Goal: Information Seeking & Learning: Learn about a topic

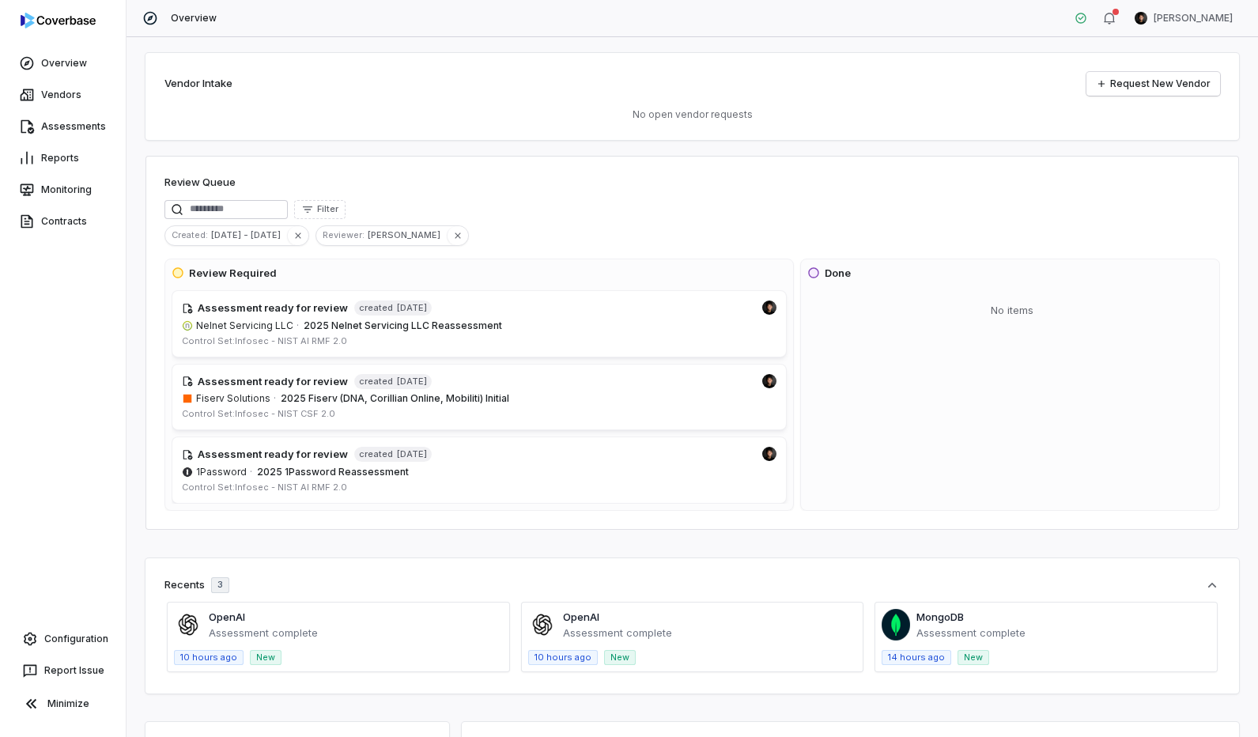
click at [20, 272] on div "Overview Vendors Assessments Reports Monitoring Contracts Configuration Report …" at bounding box center [63, 368] width 126 height 737
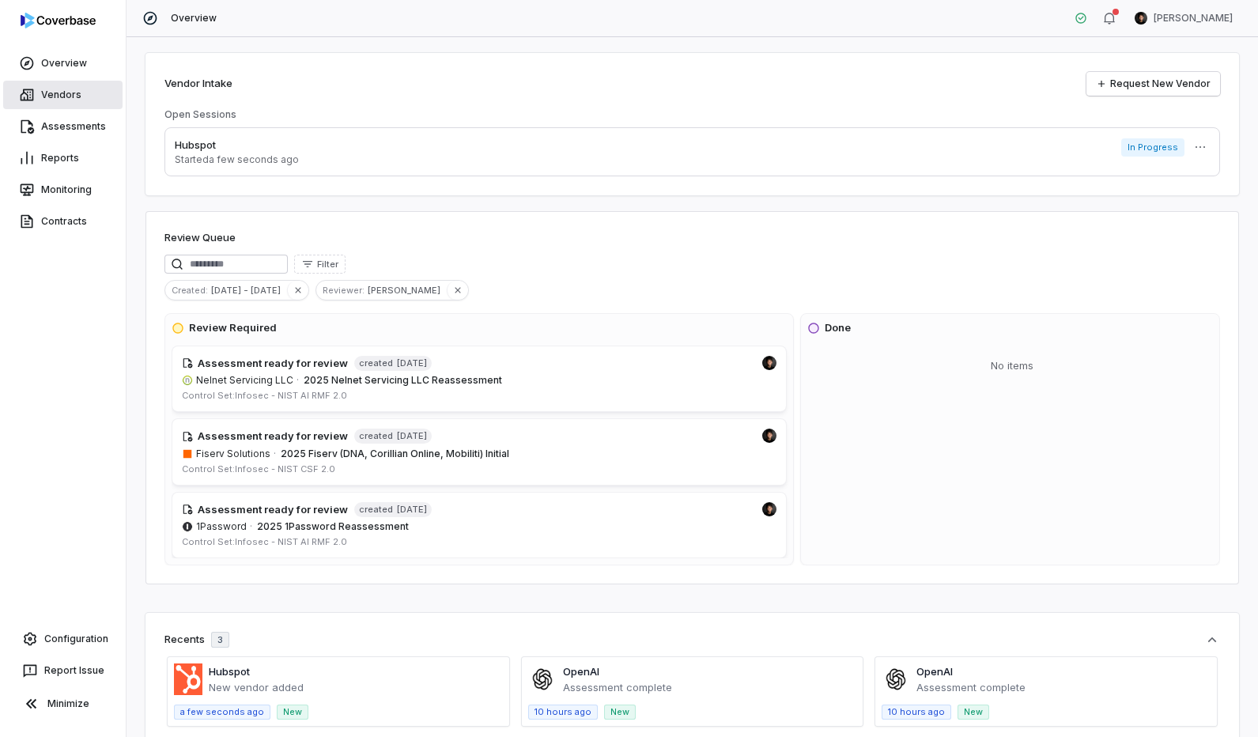
click at [59, 92] on link "Vendors" at bounding box center [62, 95] width 119 height 28
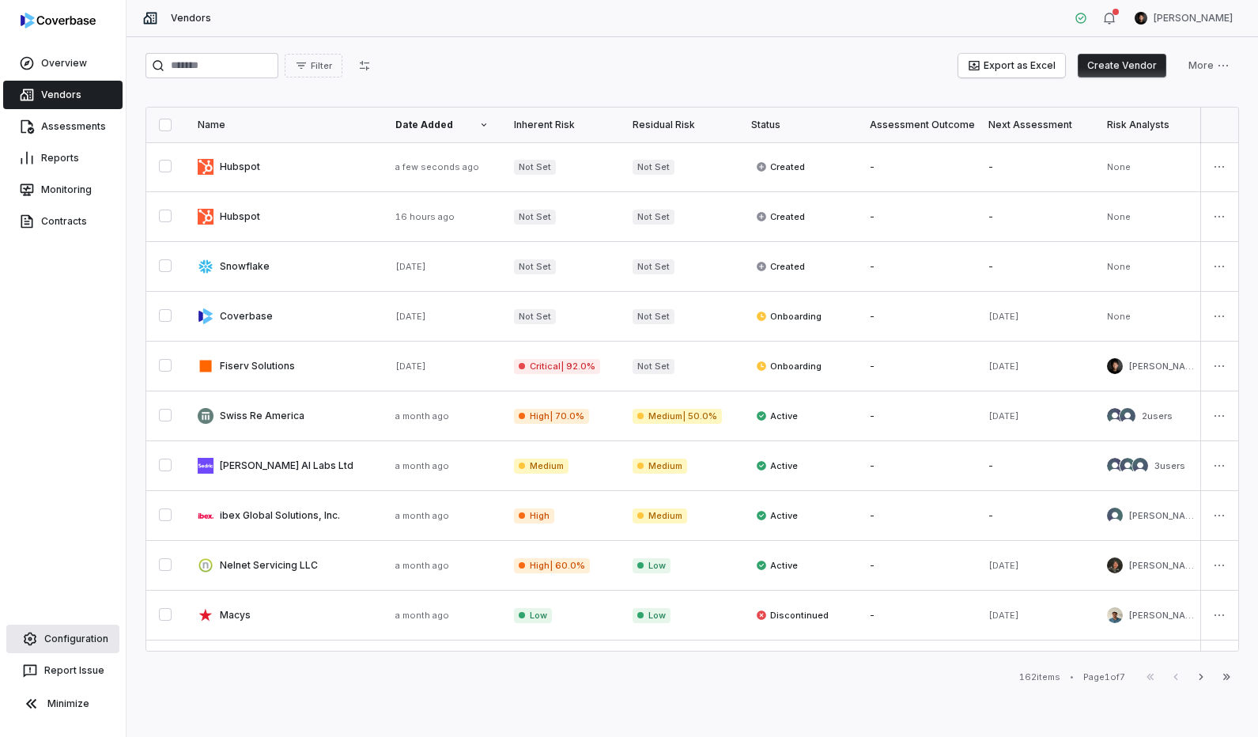
click at [62, 642] on link "Configuration" at bounding box center [62, 639] width 113 height 28
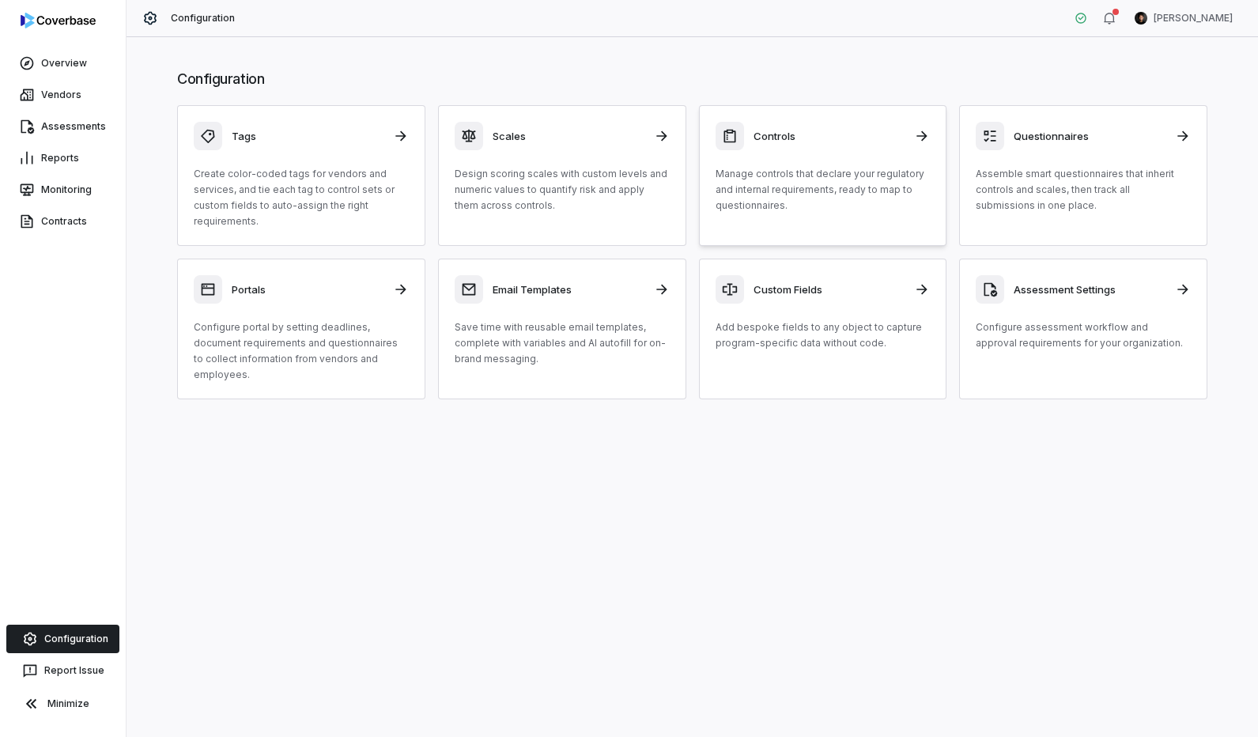
click at [821, 197] on p "Manage controls that declare your regulatory and internal requirements, ready t…" at bounding box center [822, 189] width 215 height 47
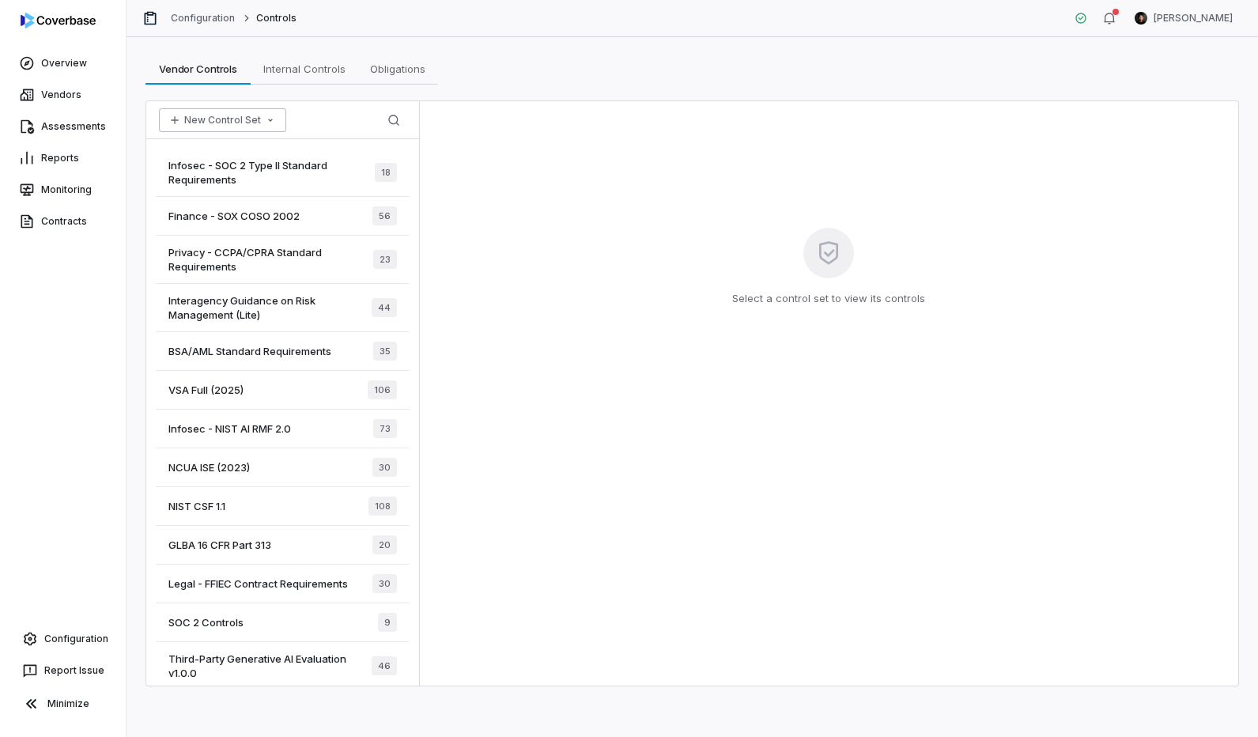
click at [216, 111] on button "New Control Set" at bounding box center [222, 120] width 127 height 24
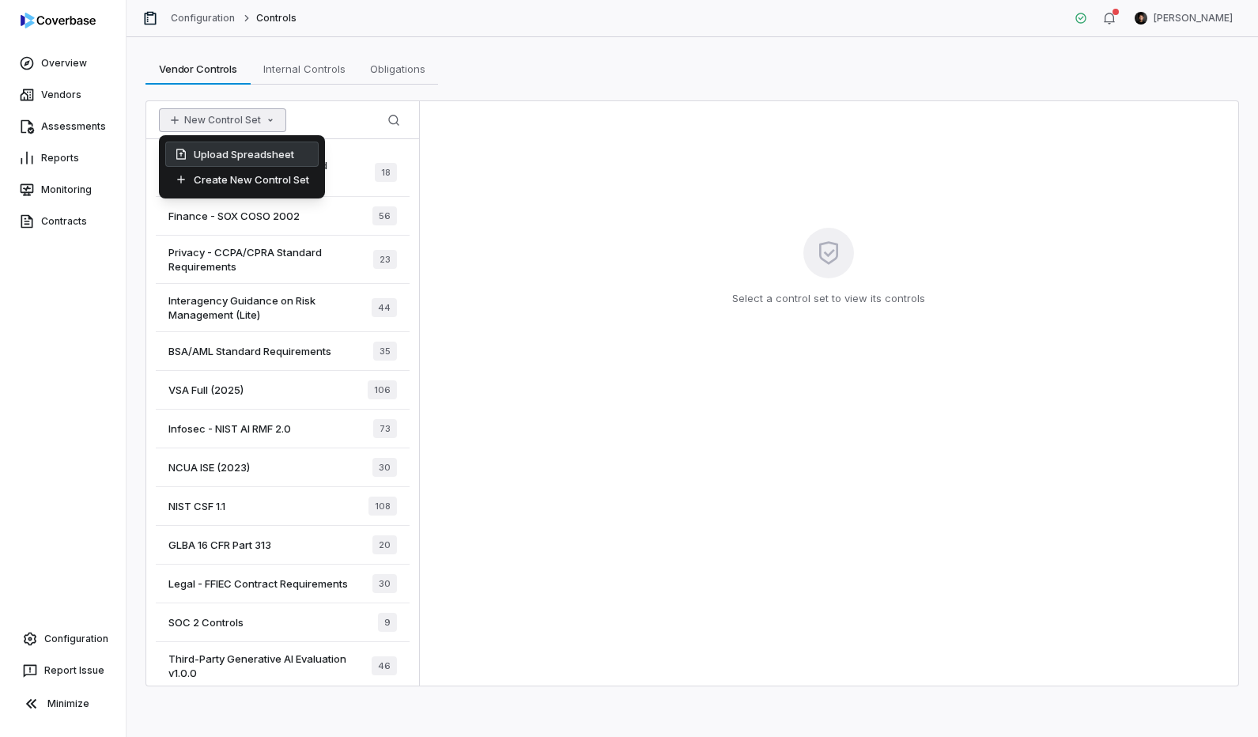
click at [220, 158] on div "Upload Spreadsheet" at bounding box center [241, 154] width 153 height 25
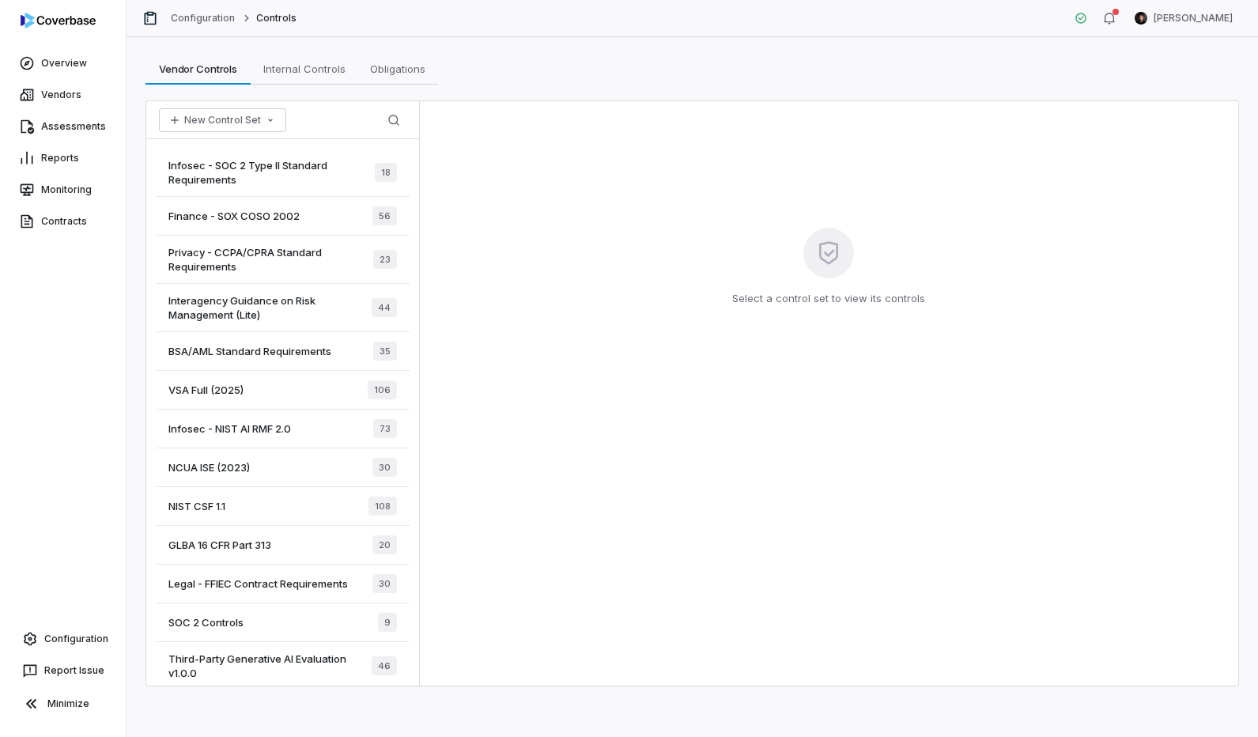
click at [259, 255] on span "Privacy - CCPA/CPRA Standard Requirements" at bounding box center [270, 259] width 205 height 28
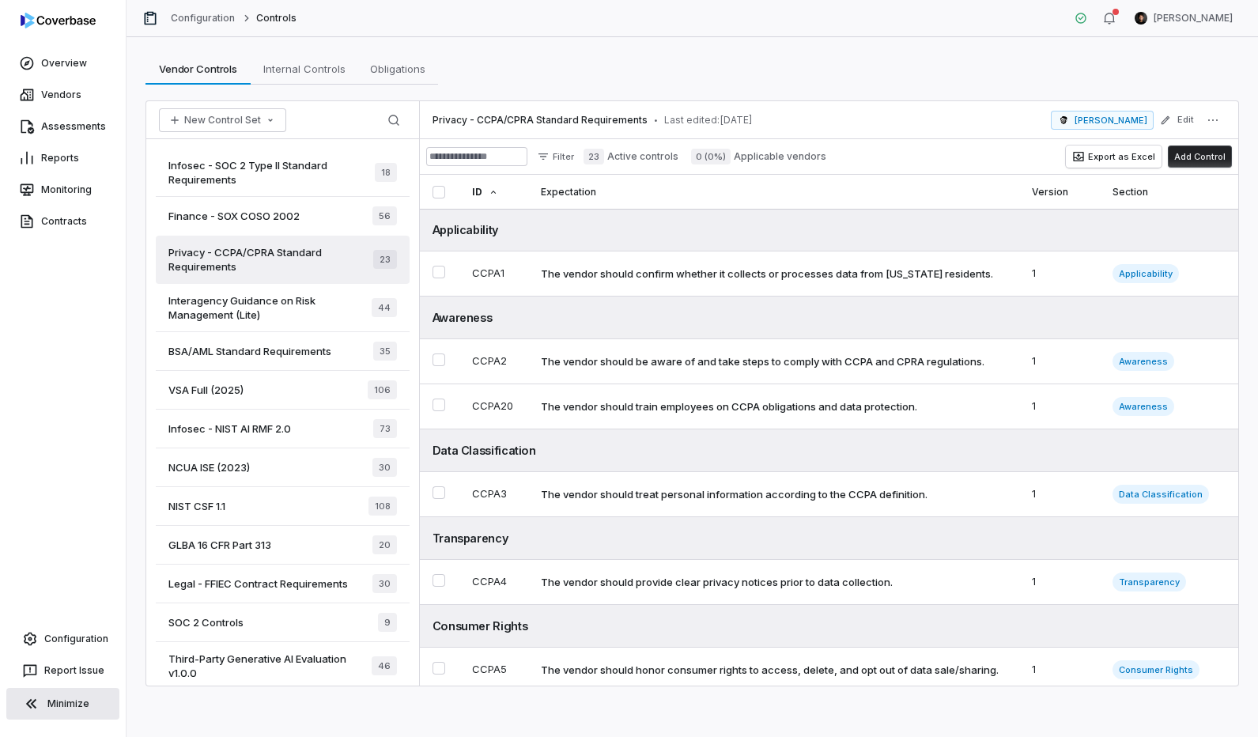
click at [98, 694] on button "Minimize" at bounding box center [62, 704] width 113 height 32
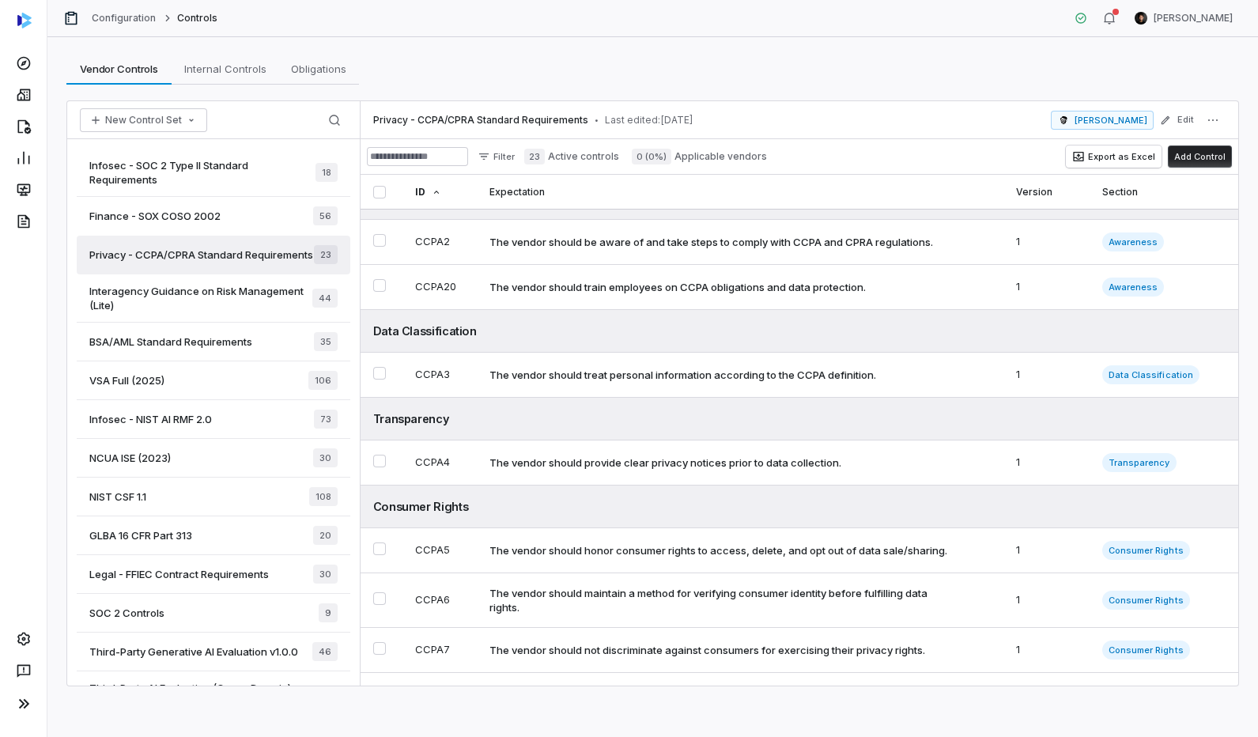
scroll to position [118, 0]
click at [610, 296] on div "The vendor should train employees on CCPA obligations and data protection." at bounding box center [677, 288] width 376 height 14
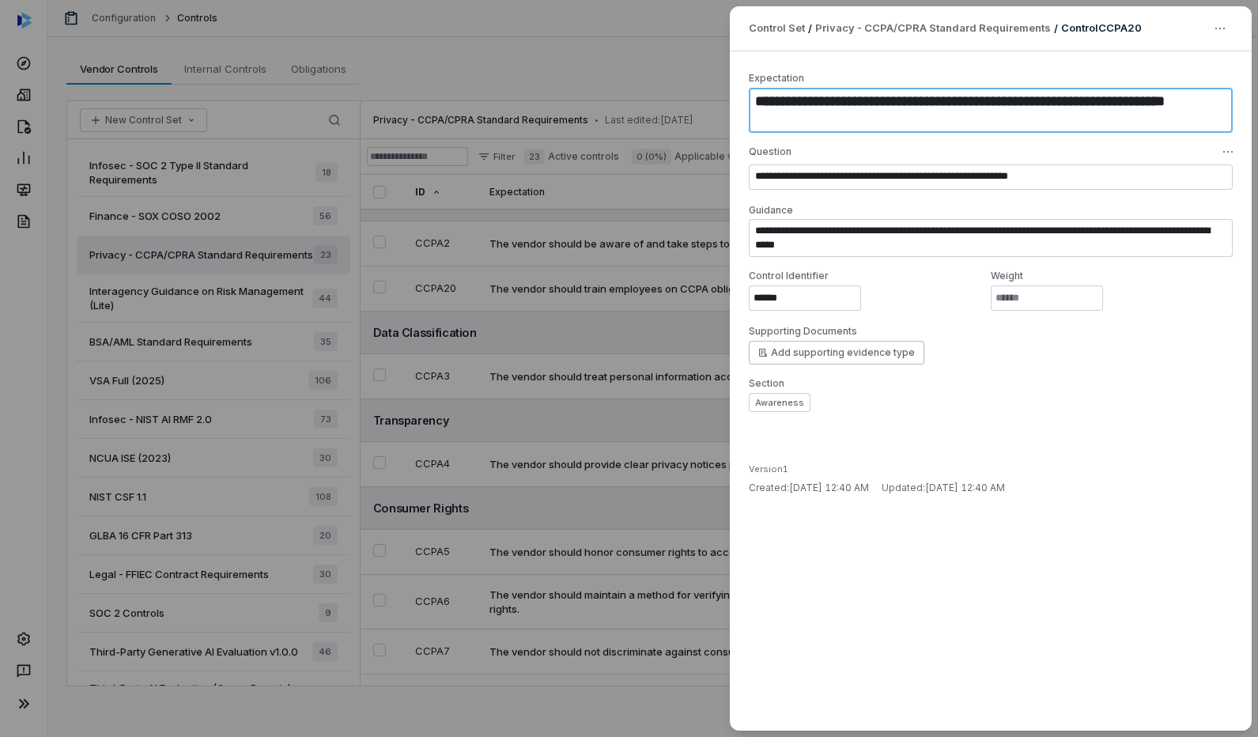
drag, startPoint x: 757, startPoint y: 98, endPoint x: 855, endPoint y: 118, distance: 99.2
click at [855, 118] on textarea "**********" at bounding box center [991, 110] width 484 height 45
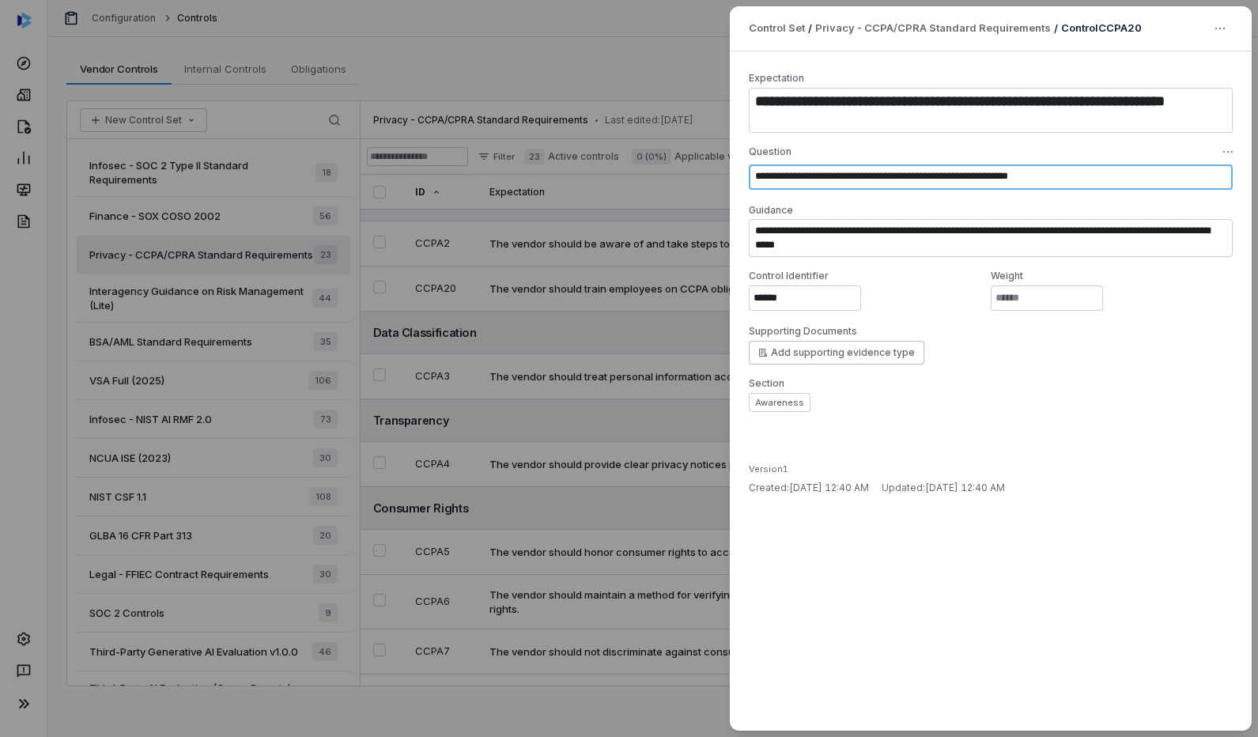
drag, startPoint x: 755, startPoint y: 179, endPoint x: 1118, endPoint y: 171, distance: 363.0
click at [1118, 171] on textarea "**********" at bounding box center [991, 176] width 484 height 25
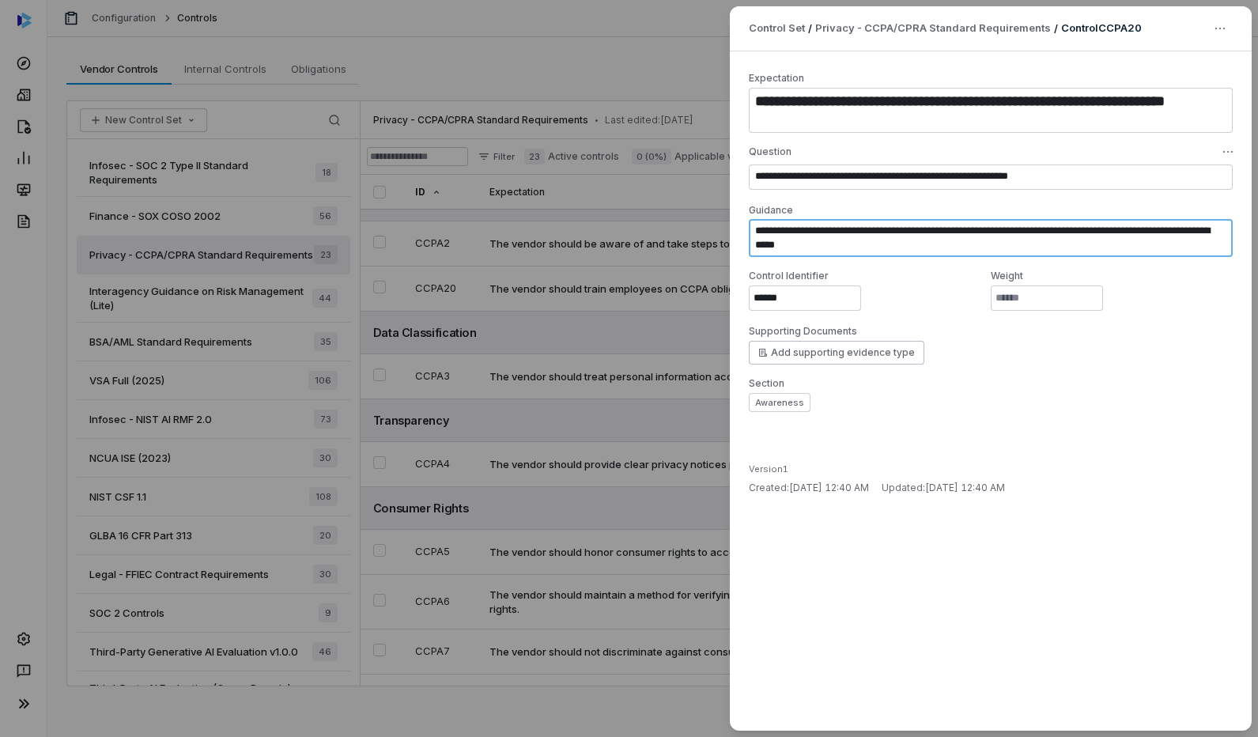
drag, startPoint x: 998, startPoint y: 241, endPoint x: 726, endPoint y: 230, distance: 273.0
click at [726, 230] on div "**********" at bounding box center [990, 368] width 534 height 737
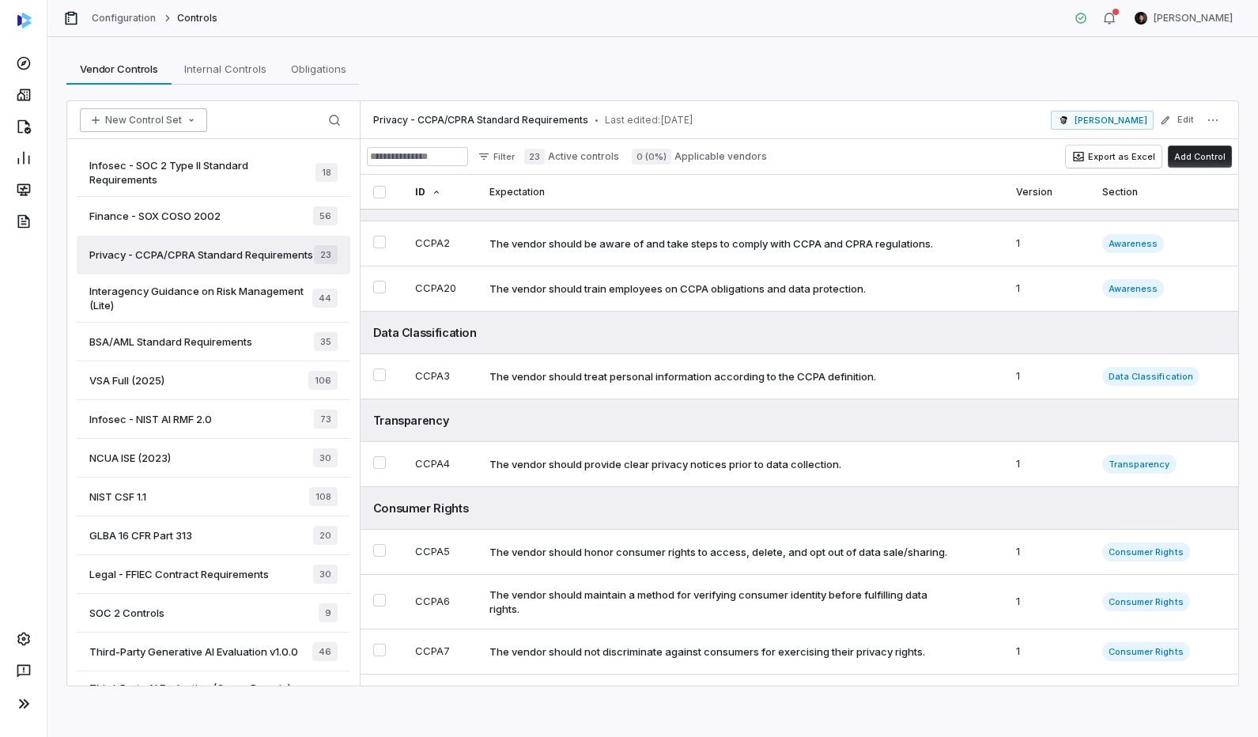
click at [160, 122] on button "New Control Set" at bounding box center [143, 120] width 127 height 24
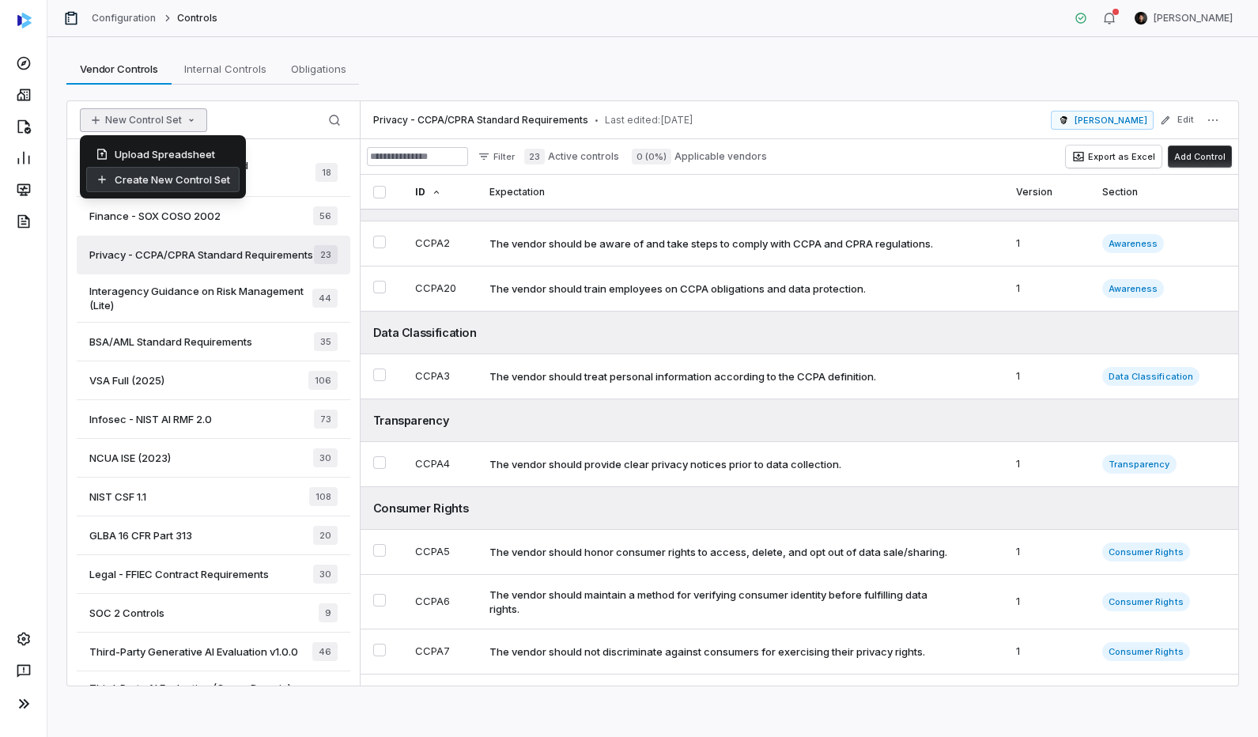
click at [161, 179] on div "Create New Control Set" at bounding box center [162, 179] width 153 height 25
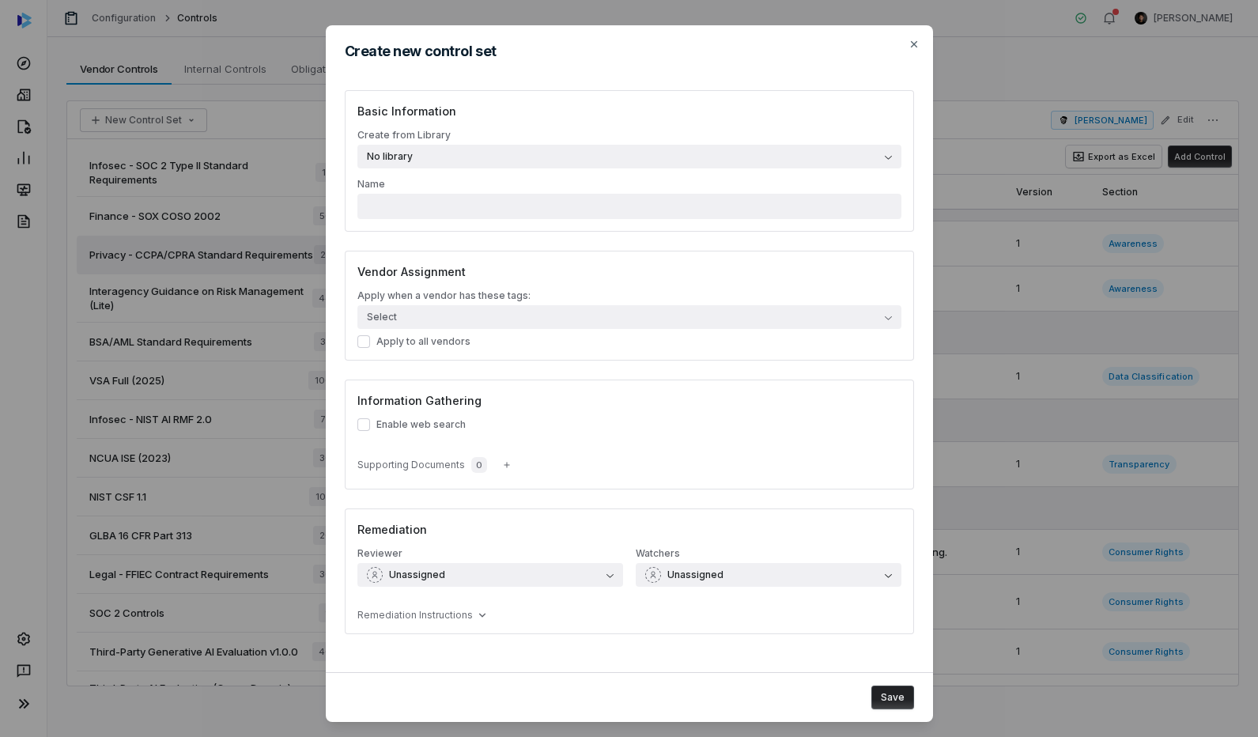
click at [583, 161] on button "No library" at bounding box center [629, 157] width 544 height 24
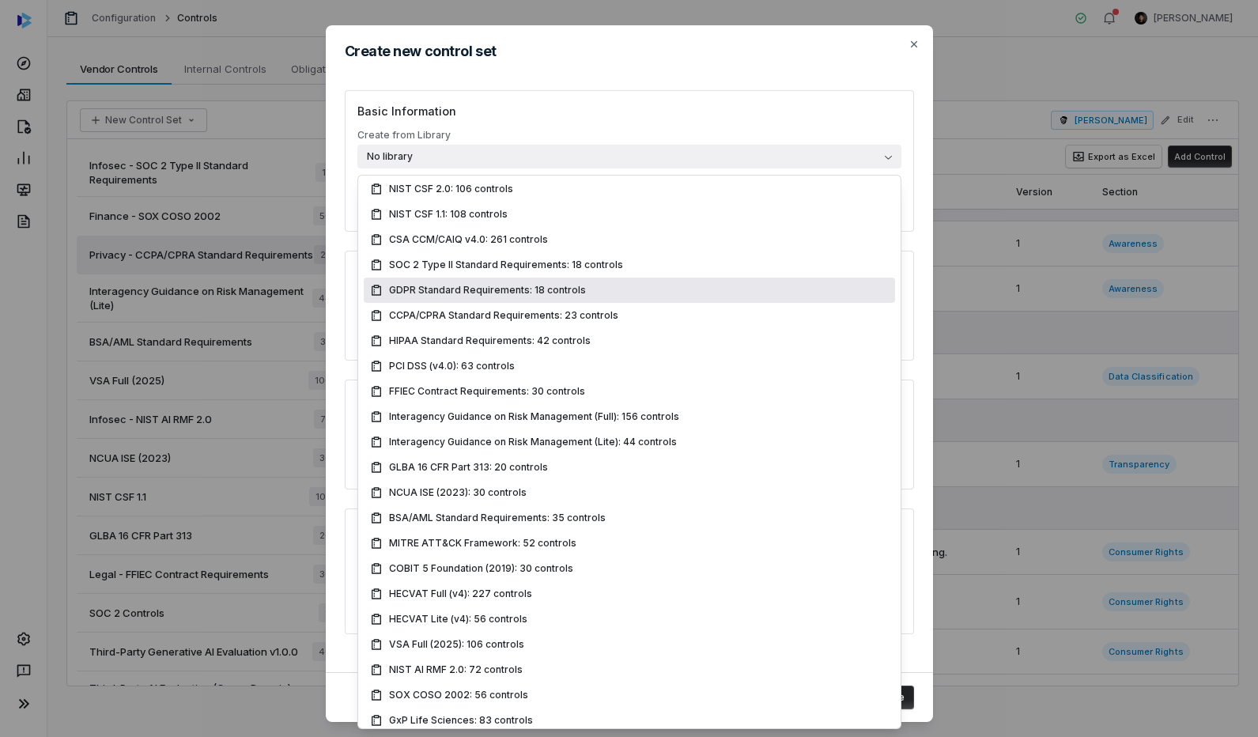
scroll to position [141, 0]
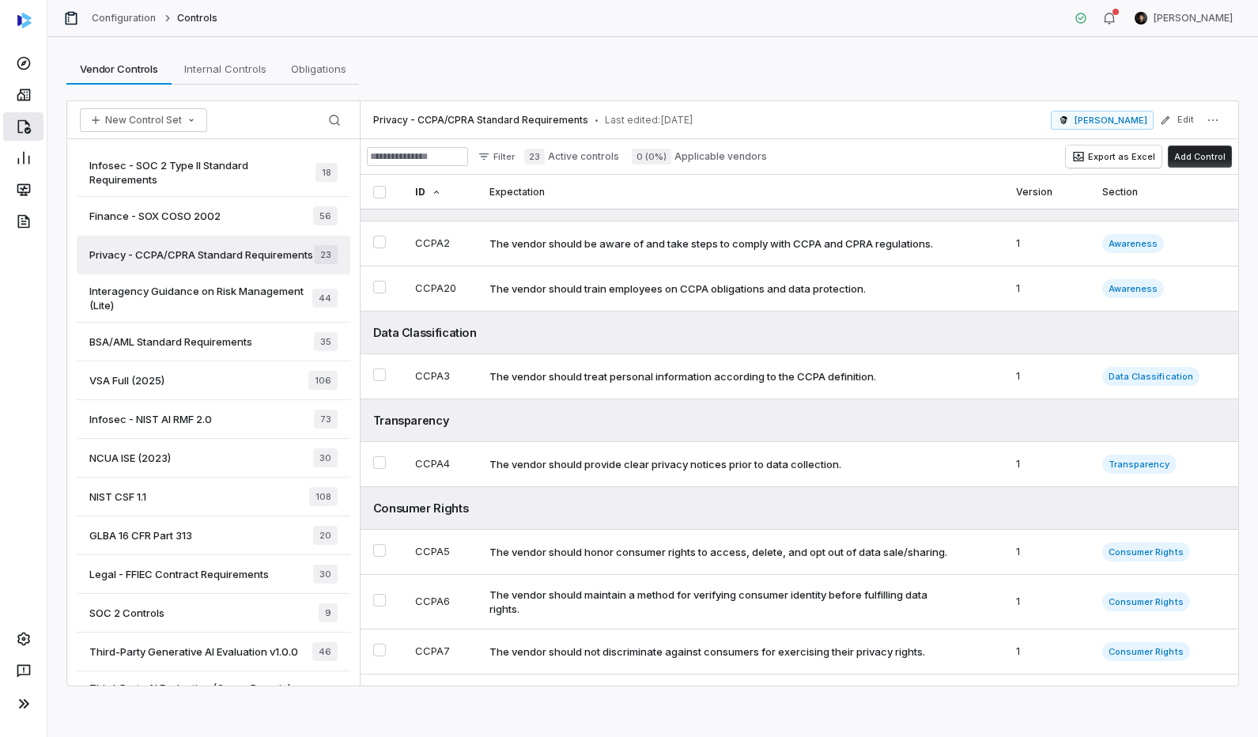
click at [32, 123] on link at bounding box center [23, 126] width 40 height 28
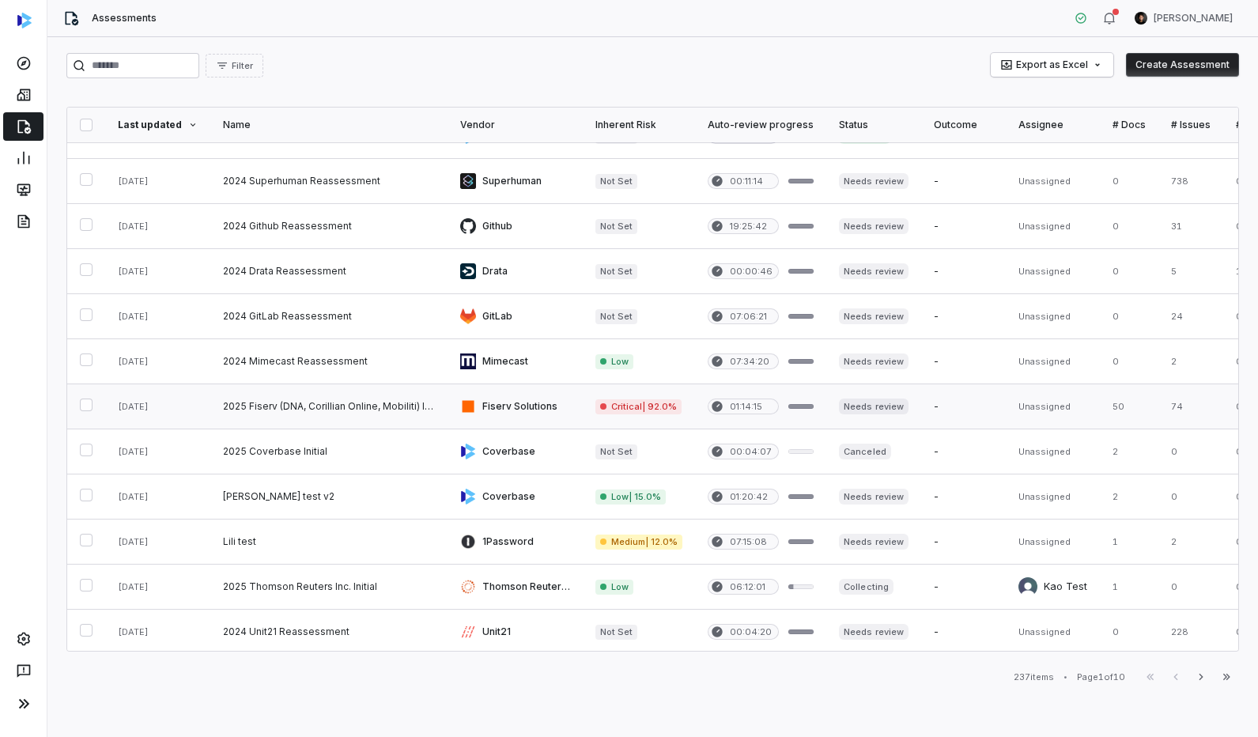
scroll to position [432, 0]
click at [376, 408] on link at bounding box center [328, 409] width 237 height 44
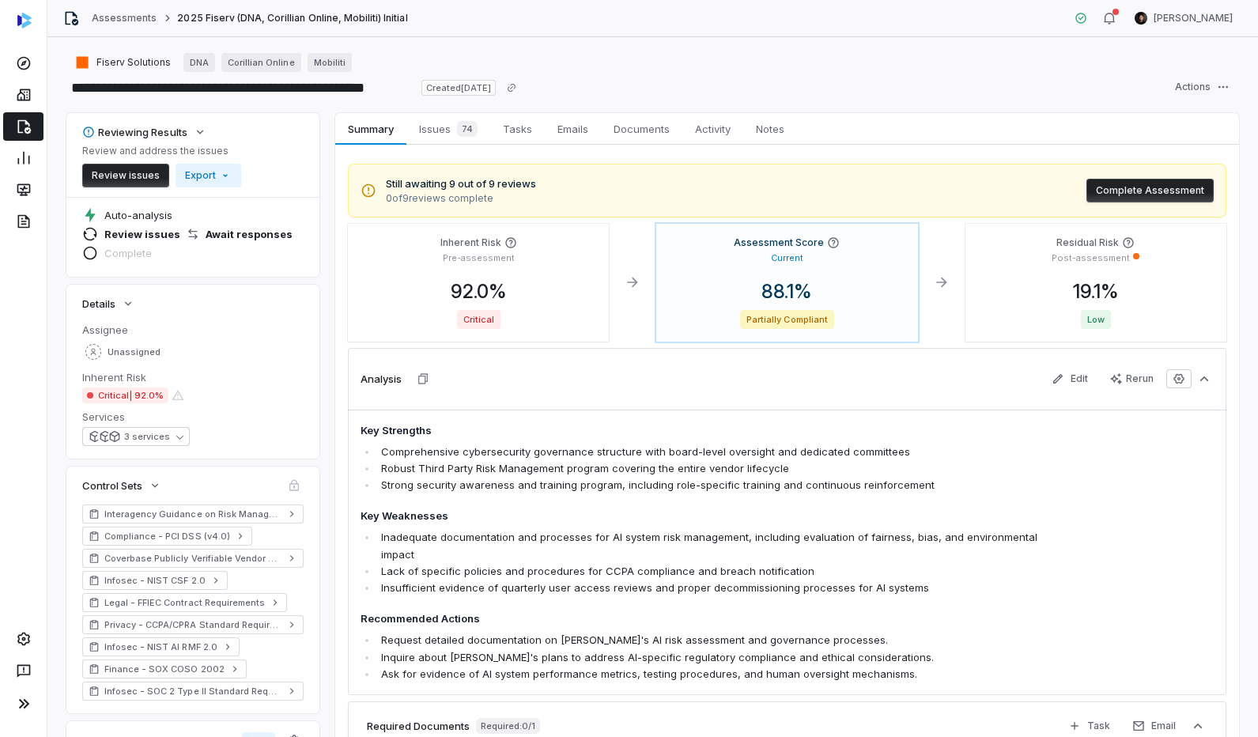
scroll to position [355, 0]
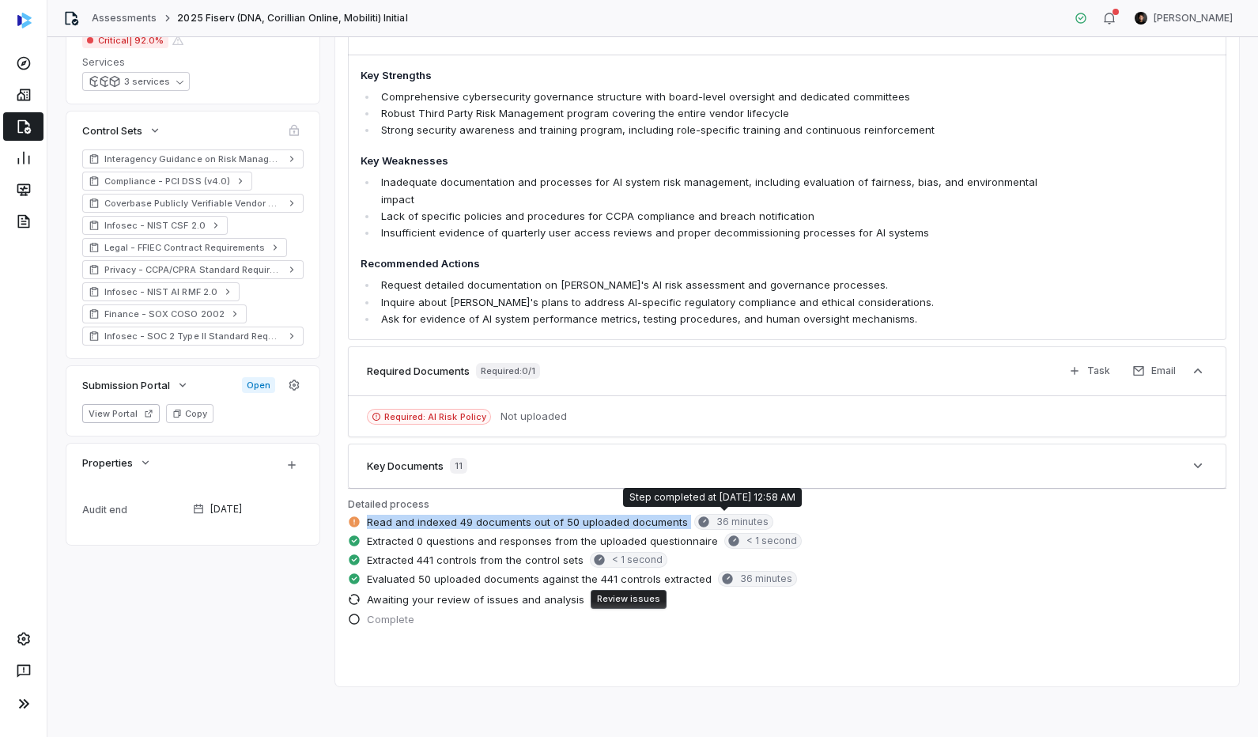
drag, startPoint x: 367, startPoint y: 523, endPoint x: 770, endPoint y: 525, distance: 403.2
click at [770, 525] on div "Read and indexed 49 documents out of 50 uploaded documents 36 minutes" at bounding box center [787, 523] width 878 height 19
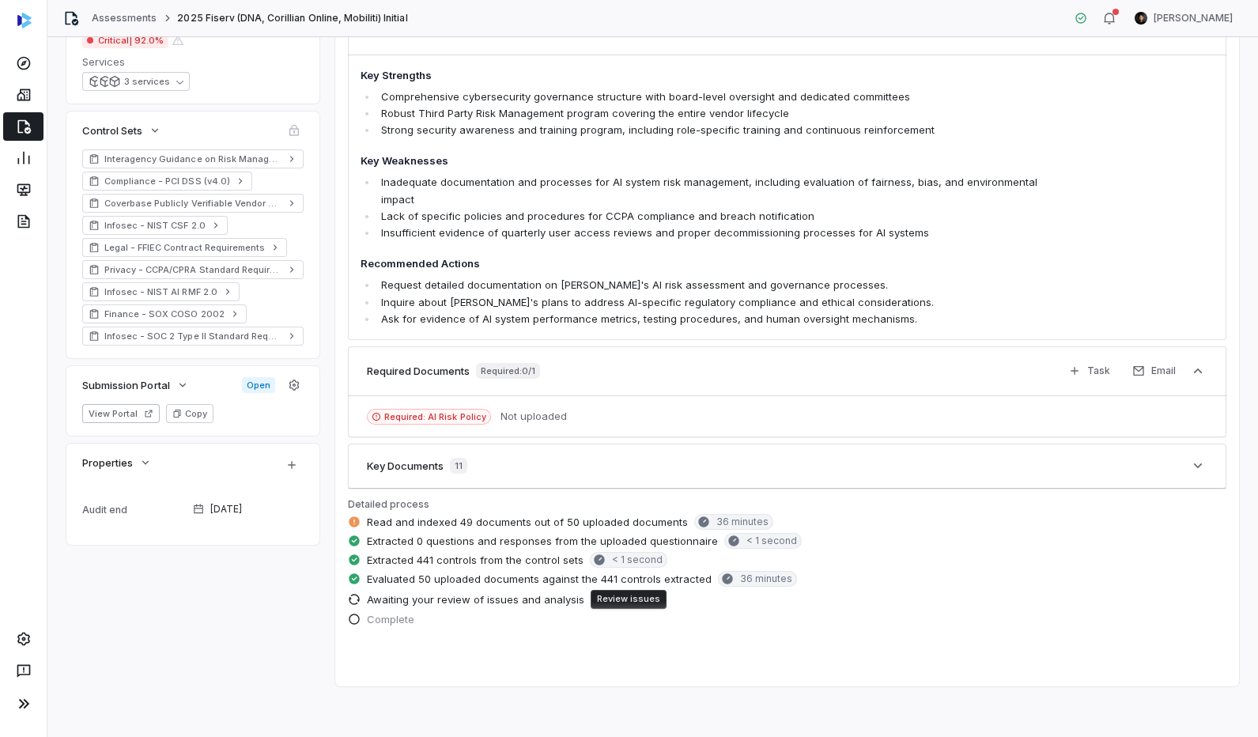
click at [414, 581] on span "Evaluated 50 uploaded documents against the 441 controls extracted" at bounding box center [539, 579] width 345 height 14
drag, startPoint x: 417, startPoint y: 561, endPoint x: 450, endPoint y: 533, distance: 43.2
click at [436, 559] on span "Extracted 441 controls from the control sets" at bounding box center [475, 560] width 217 height 14
click at [568, 520] on span "Read and indexed 49 documents out of 50 uploaded documents" at bounding box center [527, 522] width 321 height 14
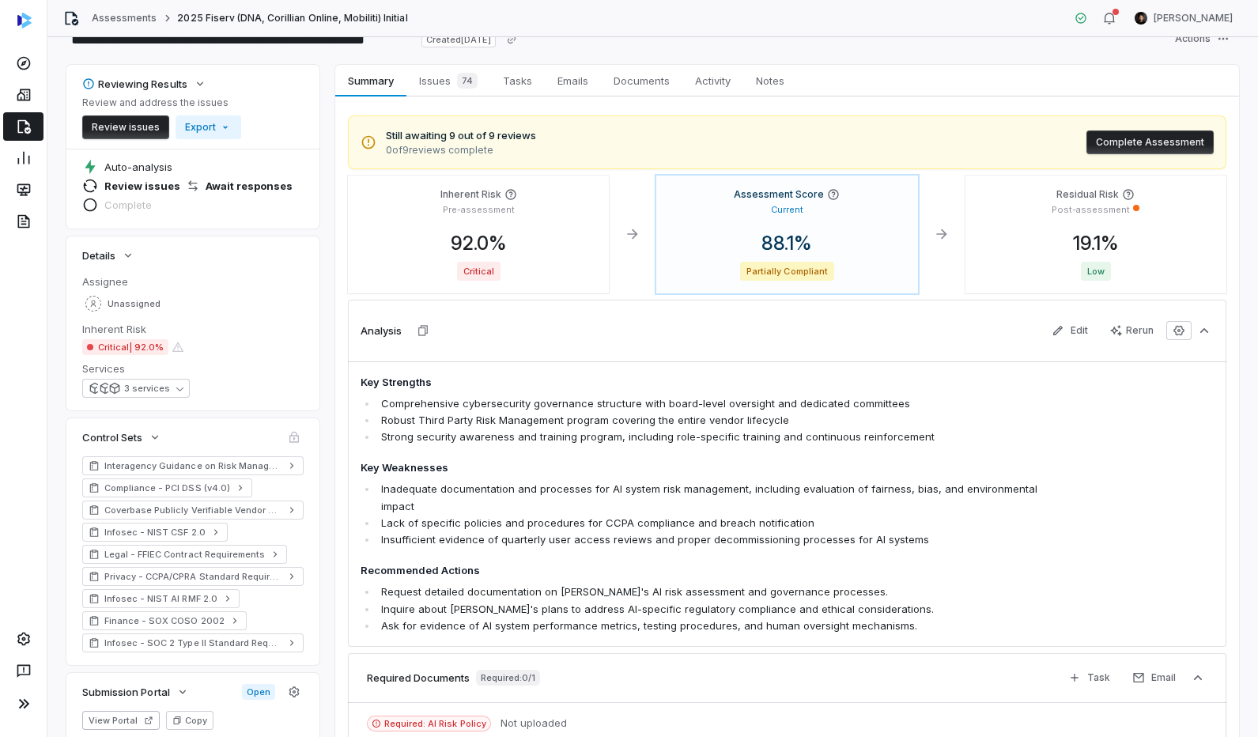
scroll to position [0, 0]
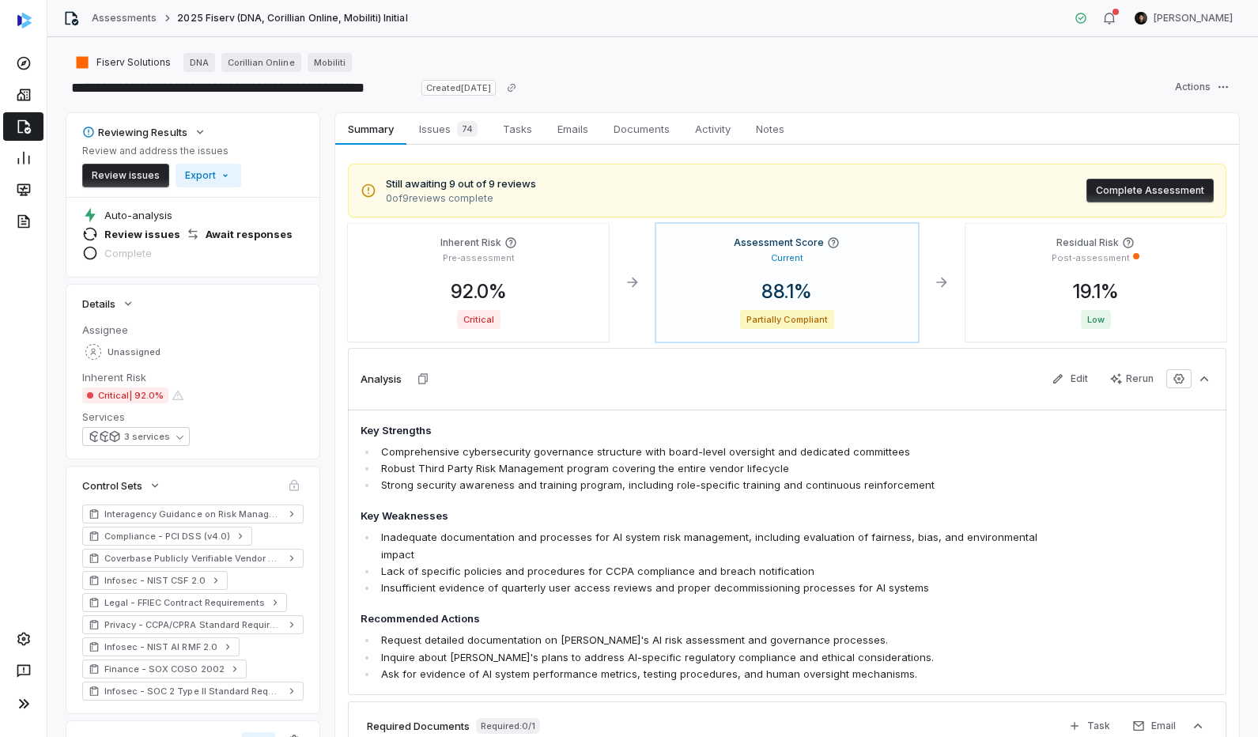
click at [373, 433] on h4 "Key Strengths" at bounding box center [702, 431] width 682 height 16
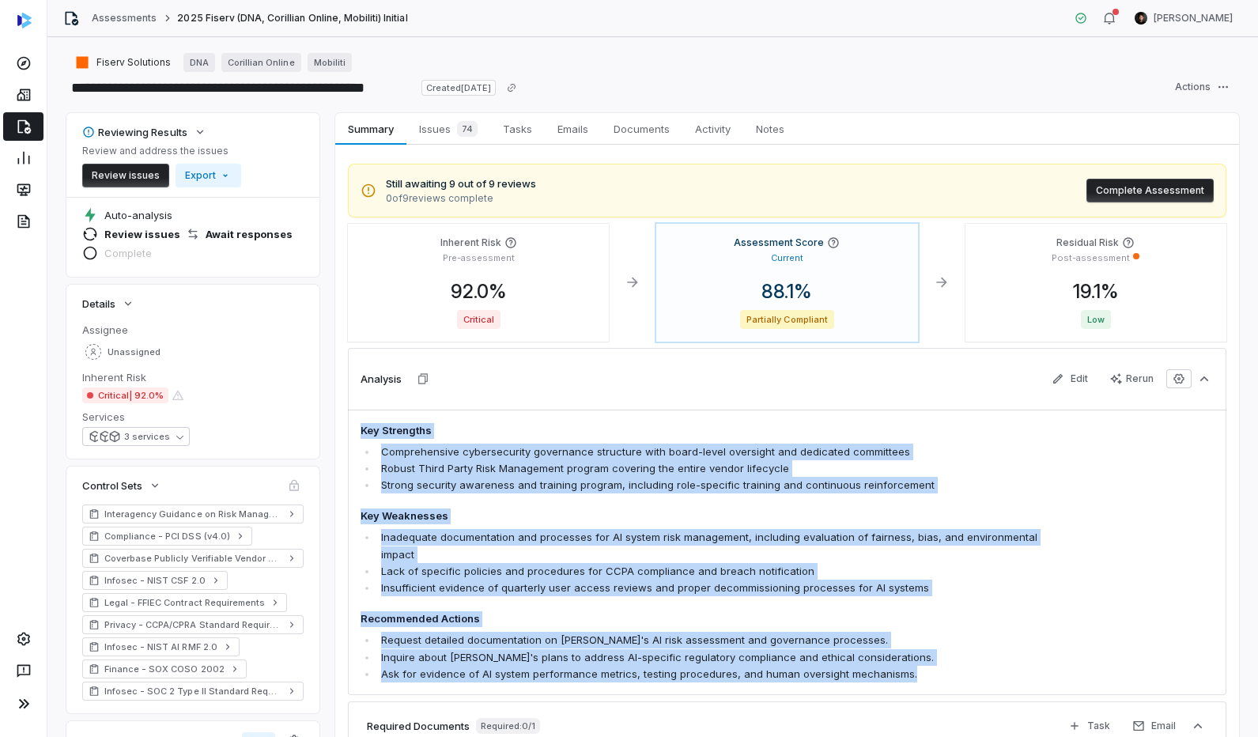
drag, startPoint x: 359, startPoint y: 432, endPoint x: 929, endPoint y: 677, distance: 620.5
click at [925, 674] on div "Key Strengths Comprehensive cybersecurity governance structure with board-level…" at bounding box center [787, 552] width 878 height 285
click at [931, 678] on li "Ask for evidence of AI system performance metrics, testing procedures, and huma…" at bounding box center [710, 674] width 666 height 17
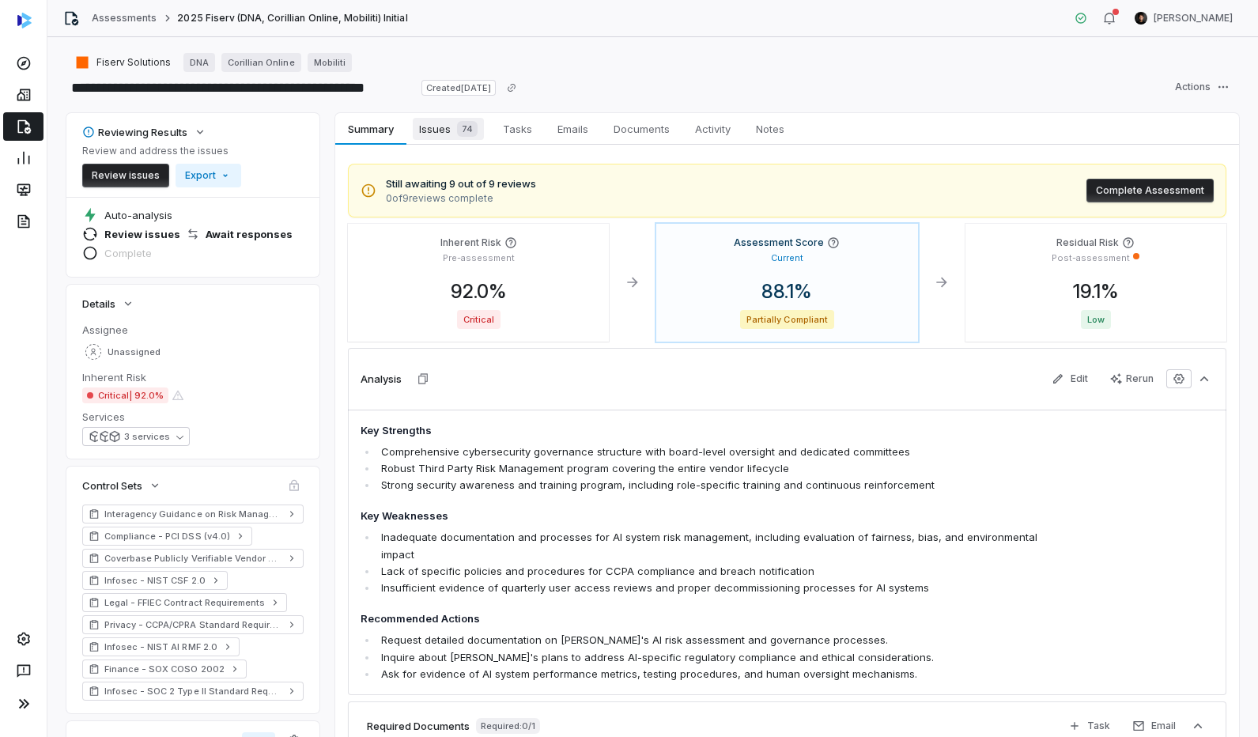
click at [451, 130] on div "74" at bounding box center [464, 129] width 27 height 16
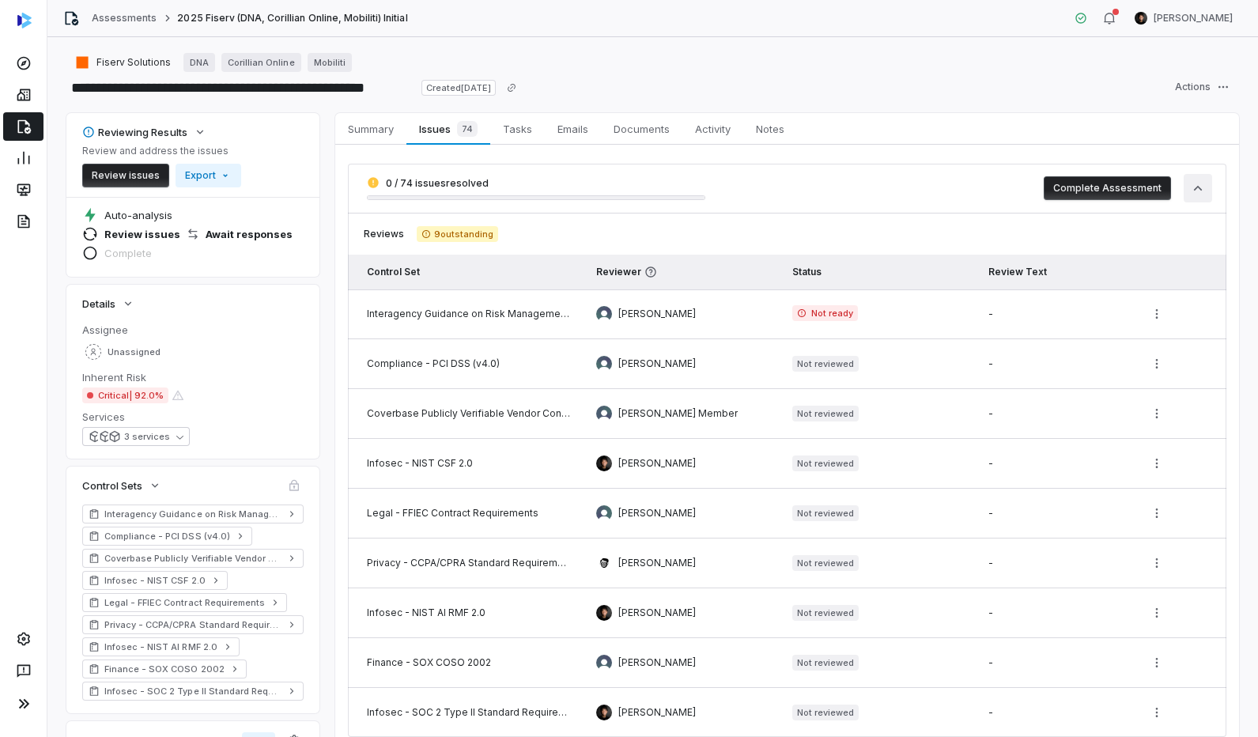
click at [1199, 190] on icon "button" at bounding box center [1198, 188] width 16 height 16
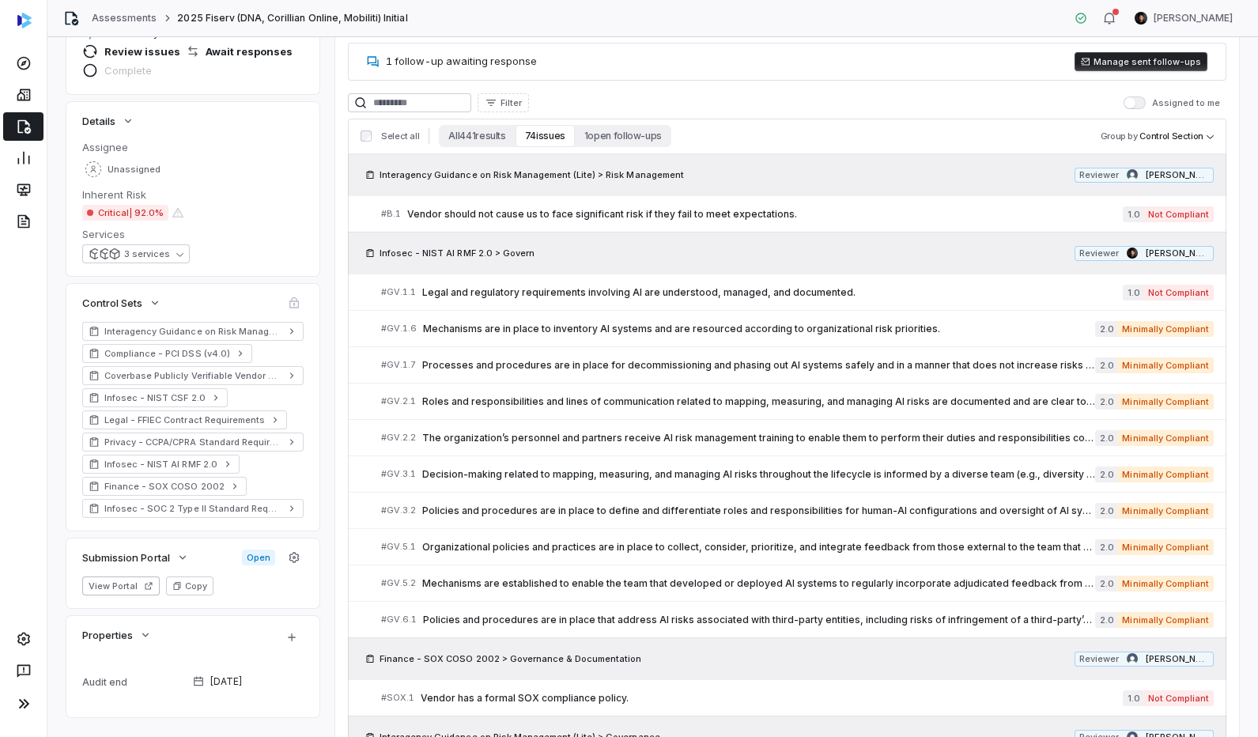
scroll to position [210, 0]
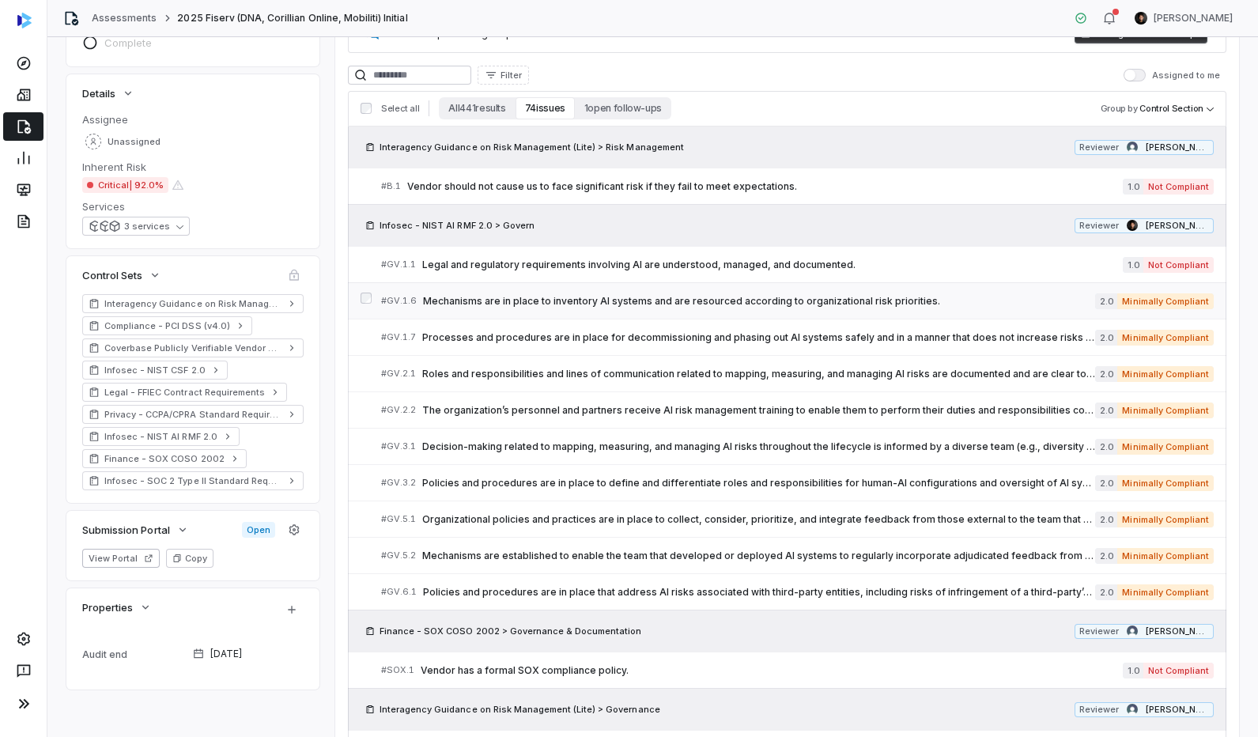
click at [538, 317] on link "# GV.1.6 Mechanisms are in place to inventory AI systems and are resourced acco…" at bounding box center [797, 301] width 832 height 36
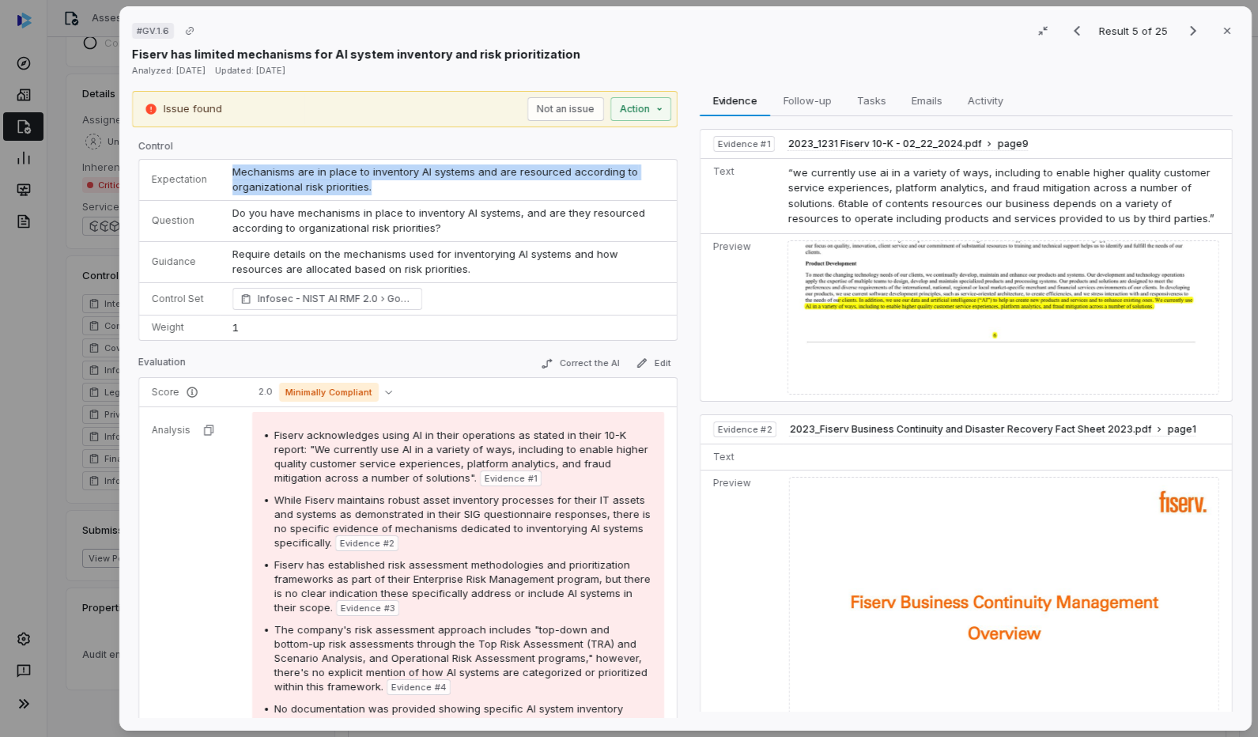
drag, startPoint x: 231, startPoint y: 171, endPoint x: 412, endPoint y: 180, distance: 181.3
click at [412, 180] on td "Mechanisms are in place to inventory AI systems and are resourced according to …" at bounding box center [448, 180] width 457 height 41
click at [411, 181] on td "Mechanisms are in place to inventory AI systems and are resourced according to …" at bounding box center [448, 180] width 457 height 41
drag, startPoint x: 227, startPoint y: 172, endPoint x: 405, endPoint y: 185, distance: 178.4
click at [405, 185] on td "Mechanisms are in place to inventory AI systems and are resourced according to …" at bounding box center [448, 180] width 457 height 41
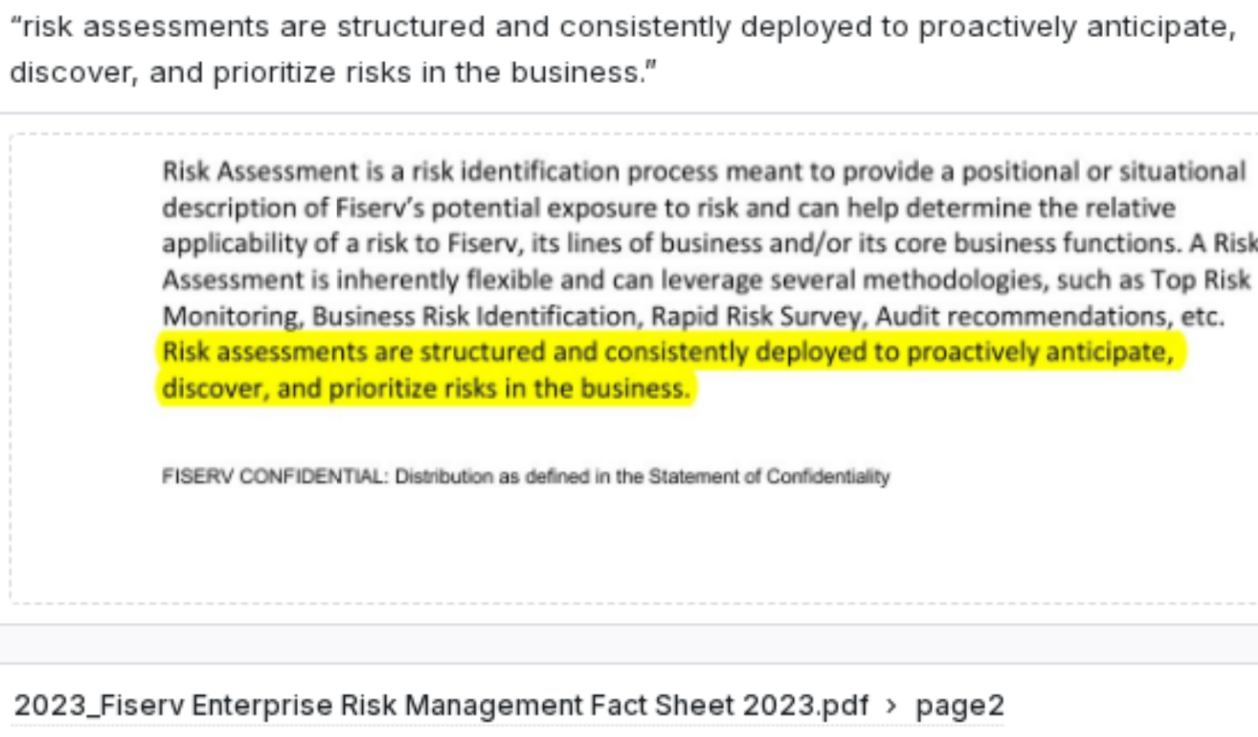
scroll to position [164, 0]
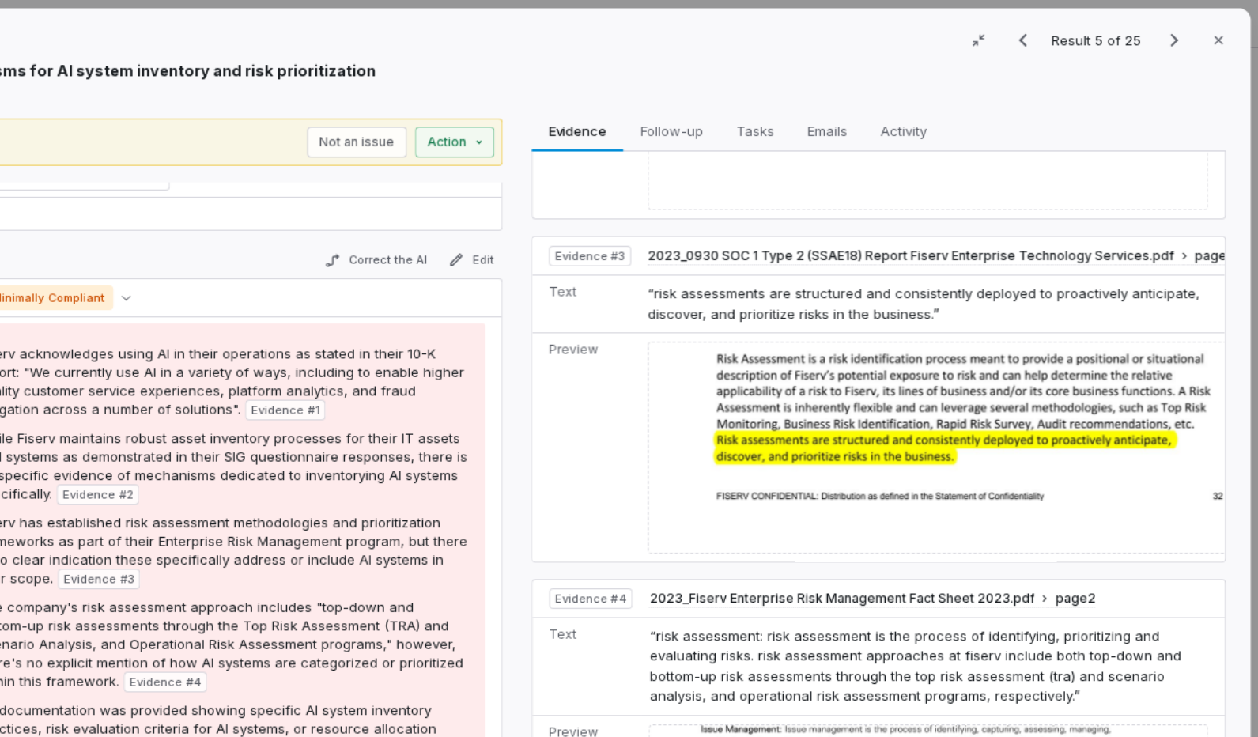
click at [470, 421] on span "Fiserv has established risk assessment methodologies and prioritization framewo…" at bounding box center [462, 421] width 376 height 55
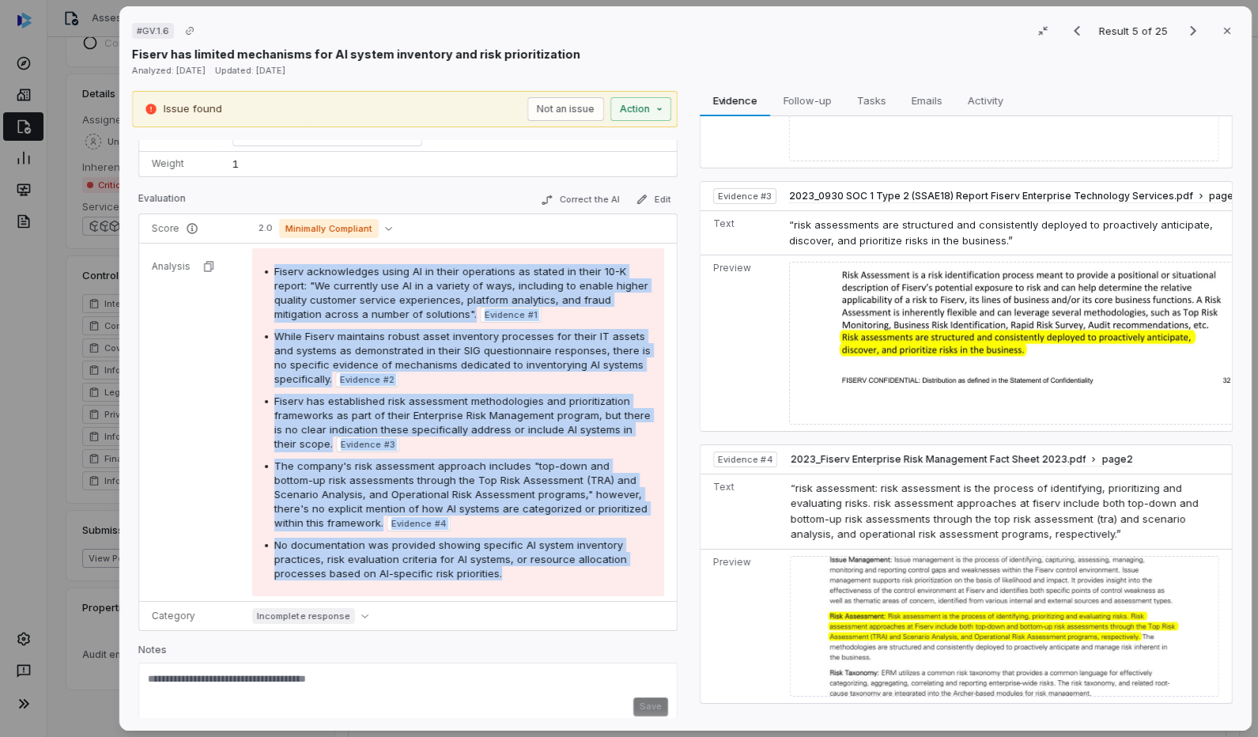
drag, startPoint x: 275, startPoint y: 270, endPoint x: 568, endPoint y: 602, distance: 442.5
click at [568, 602] on tbody "Score 2.0 Minimally Compliant Analysis Fiserv acknowledges using AI in their op…" at bounding box center [408, 422] width 538 height 416
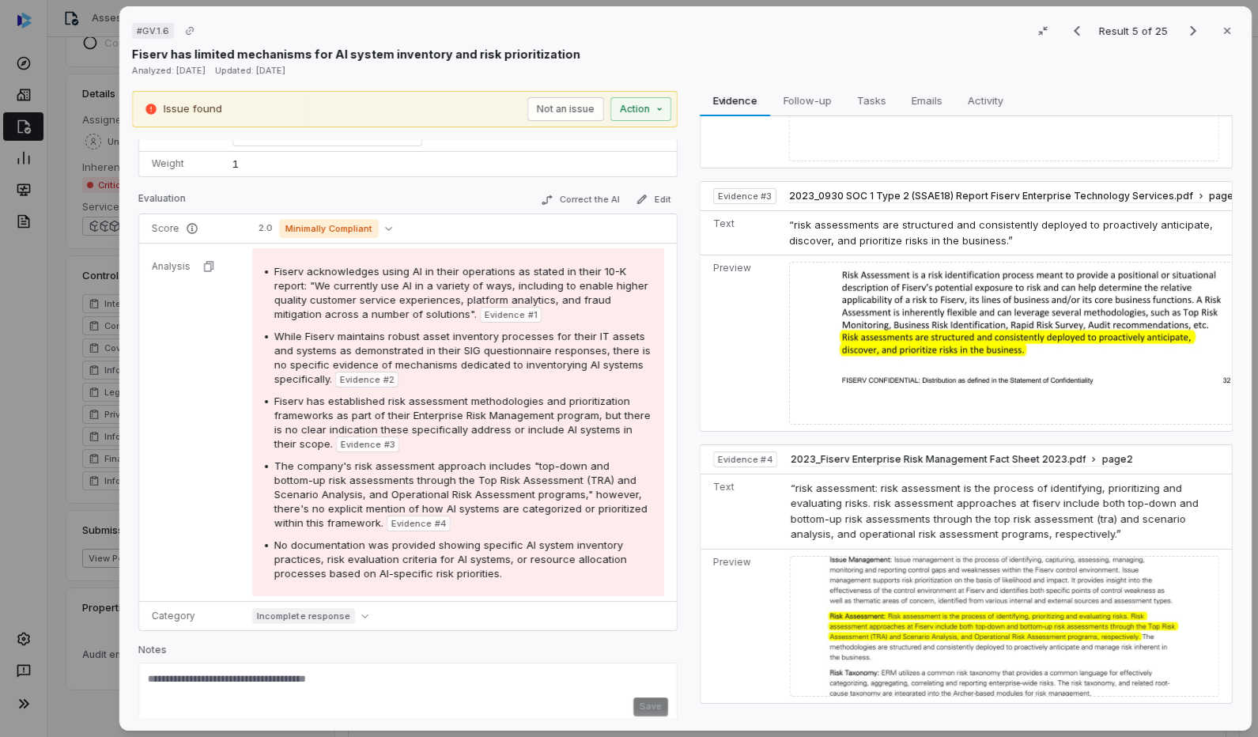
click at [502, 487] on span "The company's risk assessment approach includes "top-down and bottom-up risk as…" at bounding box center [460, 494] width 373 height 70
click at [314, 224] on span "Minimally Compliant" at bounding box center [329, 228] width 100 height 19
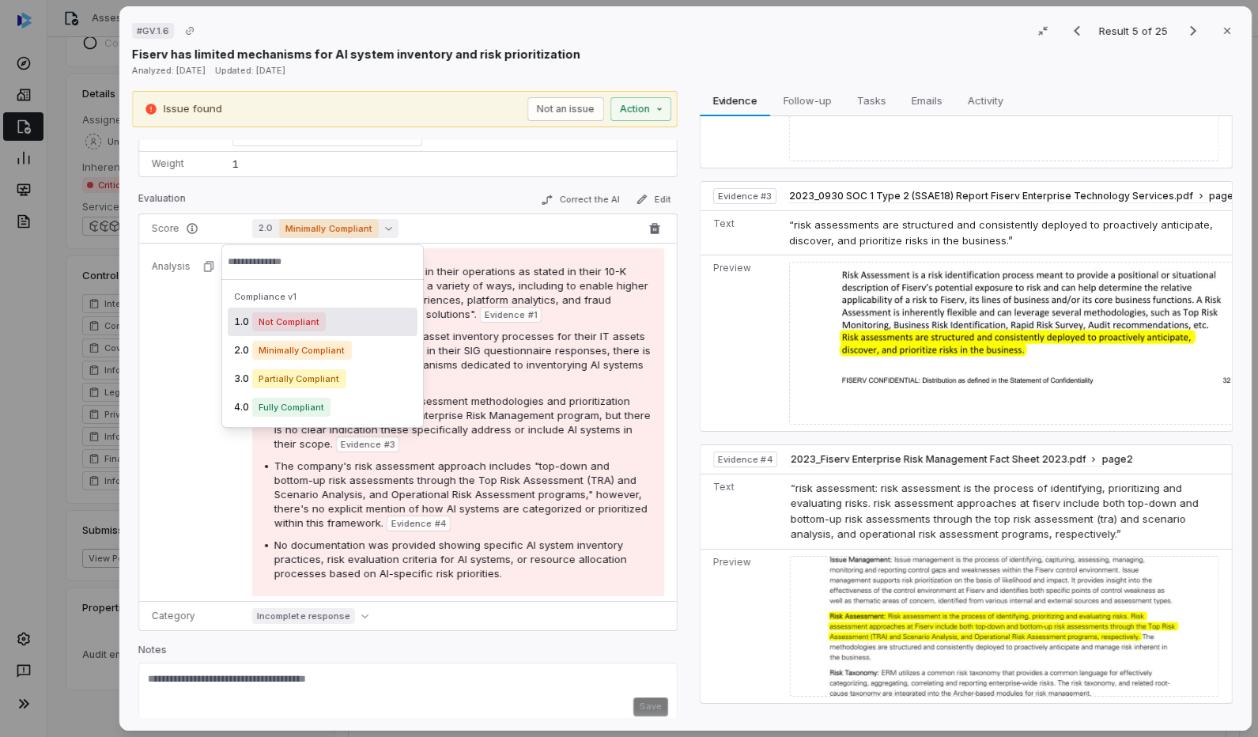
click at [432, 235] on span "2.0 Minimally Compliant" at bounding box center [445, 228] width 387 height 19
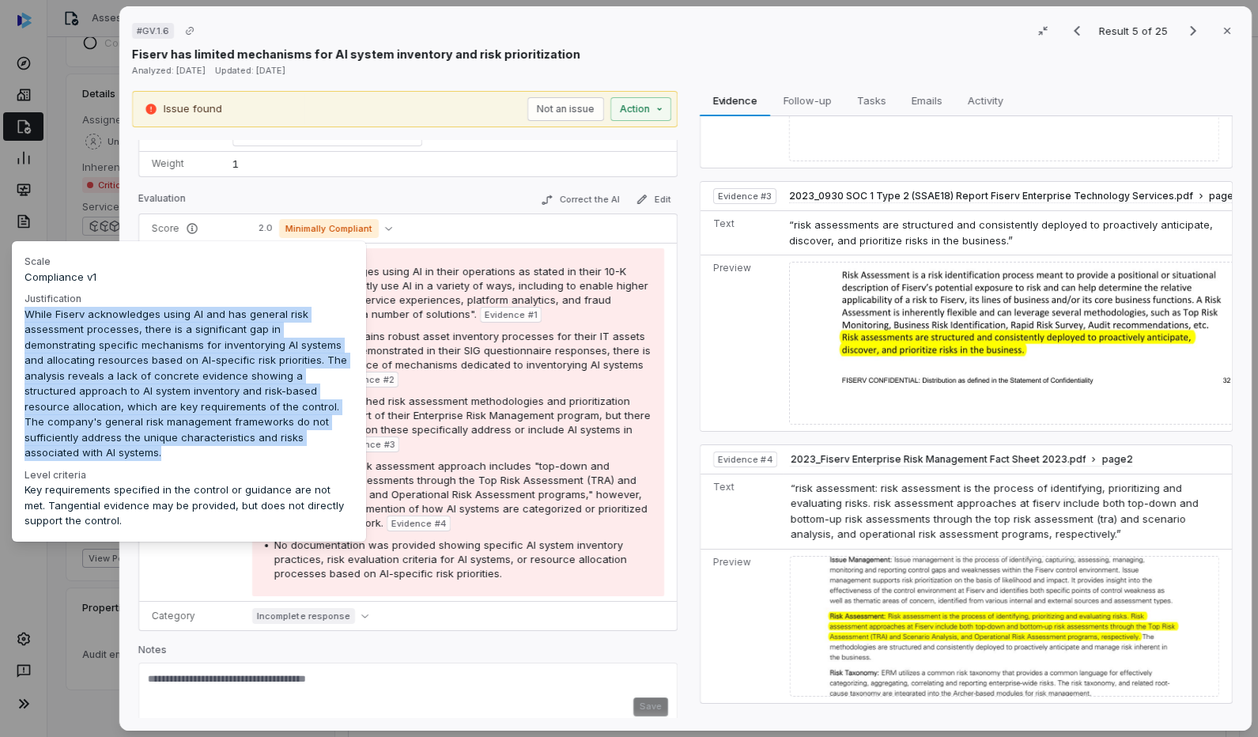
drag, startPoint x: 25, startPoint y: 317, endPoint x: 280, endPoint y: 435, distance: 281.2
click at [280, 435] on div "While Fiserv acknowledges using AI and has general risk assessment processes, t…" at bounding box center [189, 387] width 329 height 160
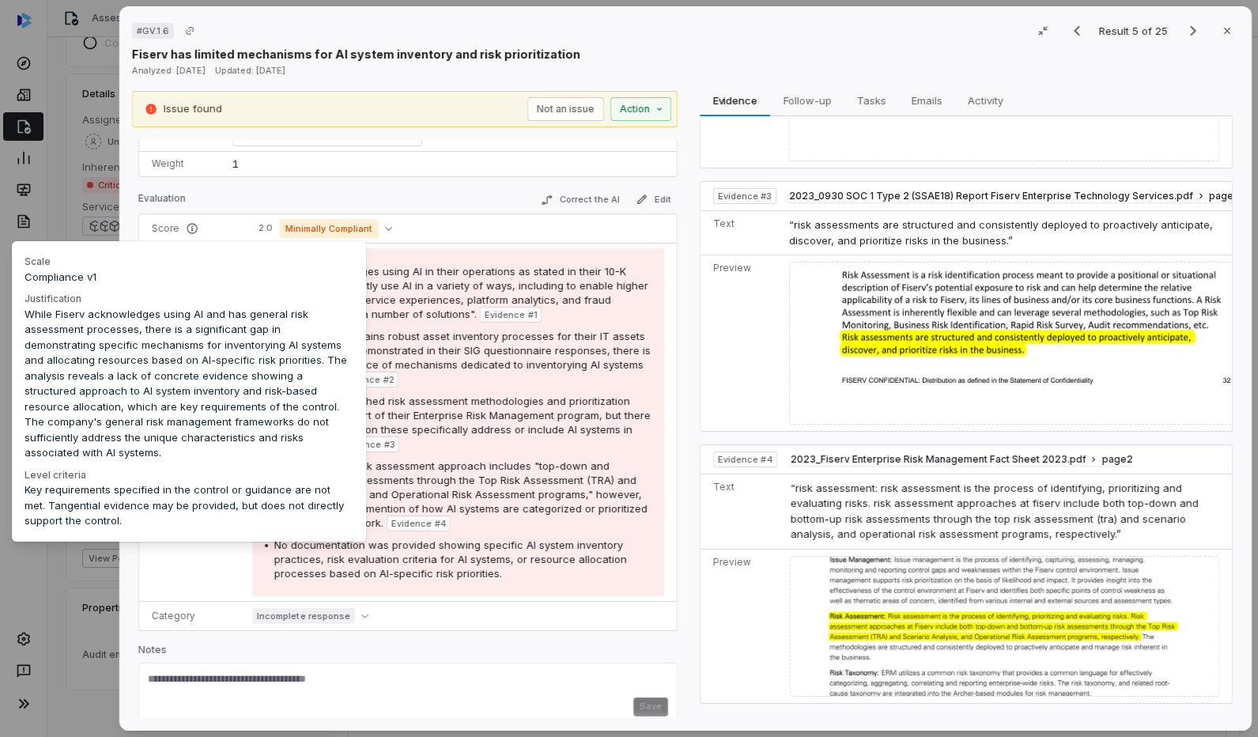
click at [512, 472] on span "The company's risk assessment approach includes "top-down and bottom-up risk as…" at bounding box center [460, 494] width 373 height 70
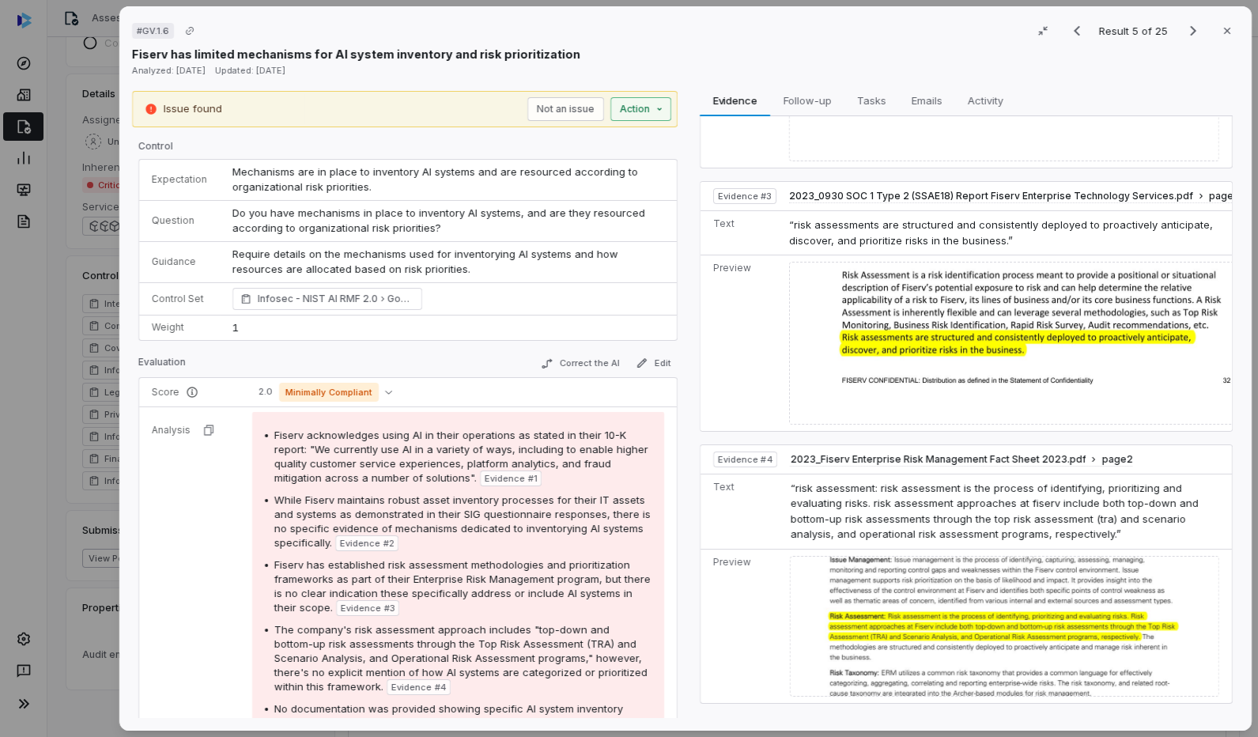
click at [649, 109] on button "Action" at bounding box center [640, 109] width 61 height 24
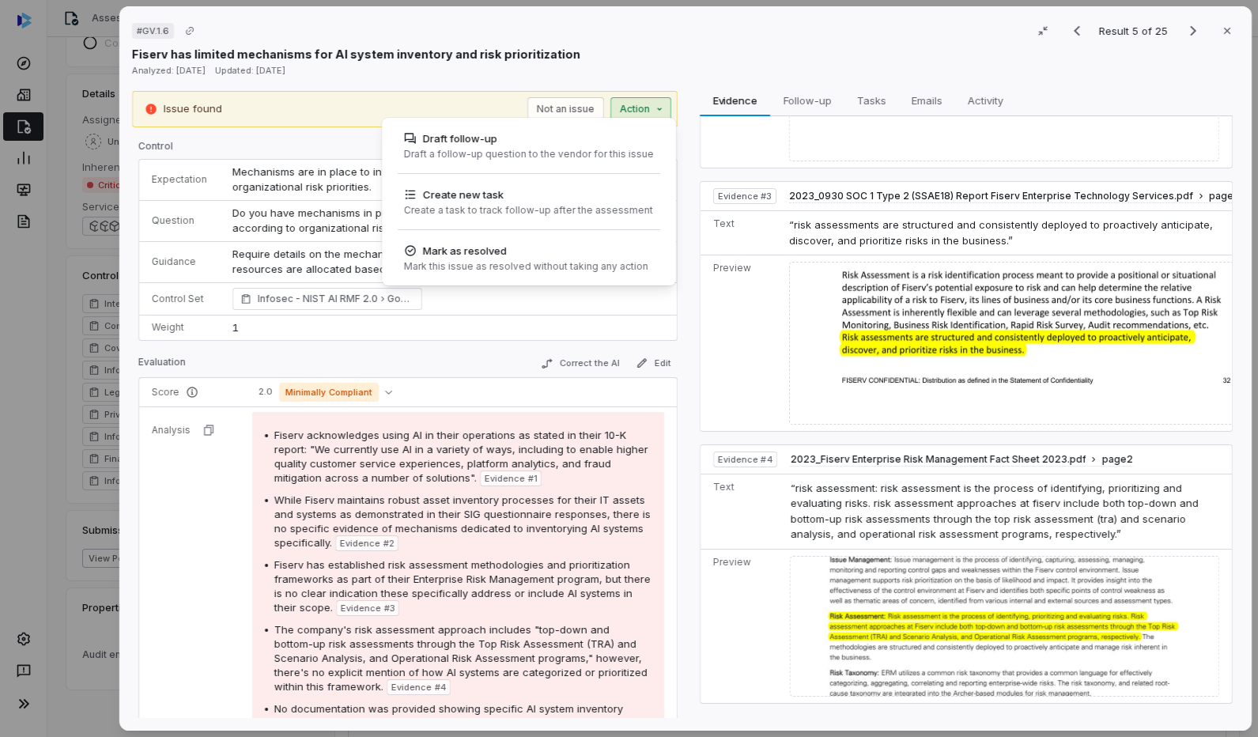
click at [587, 52] on div "# GV.1.6 Result 5 of 25 Close Fiserv has limited mechanisms for AI system inven…" at bounding box center [629, 368] width 1258 height 737
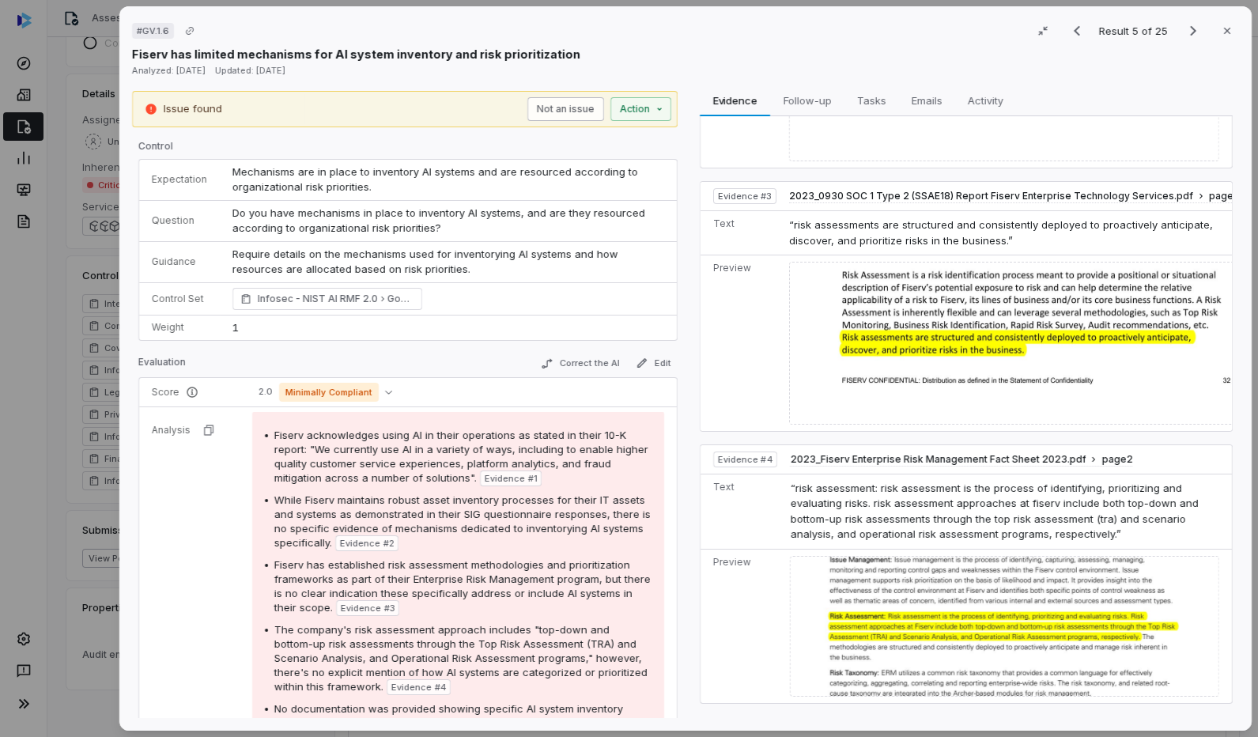
click at [565, 104] on button "Not an issue" at bounding box center [565, 109] width 77 height 24
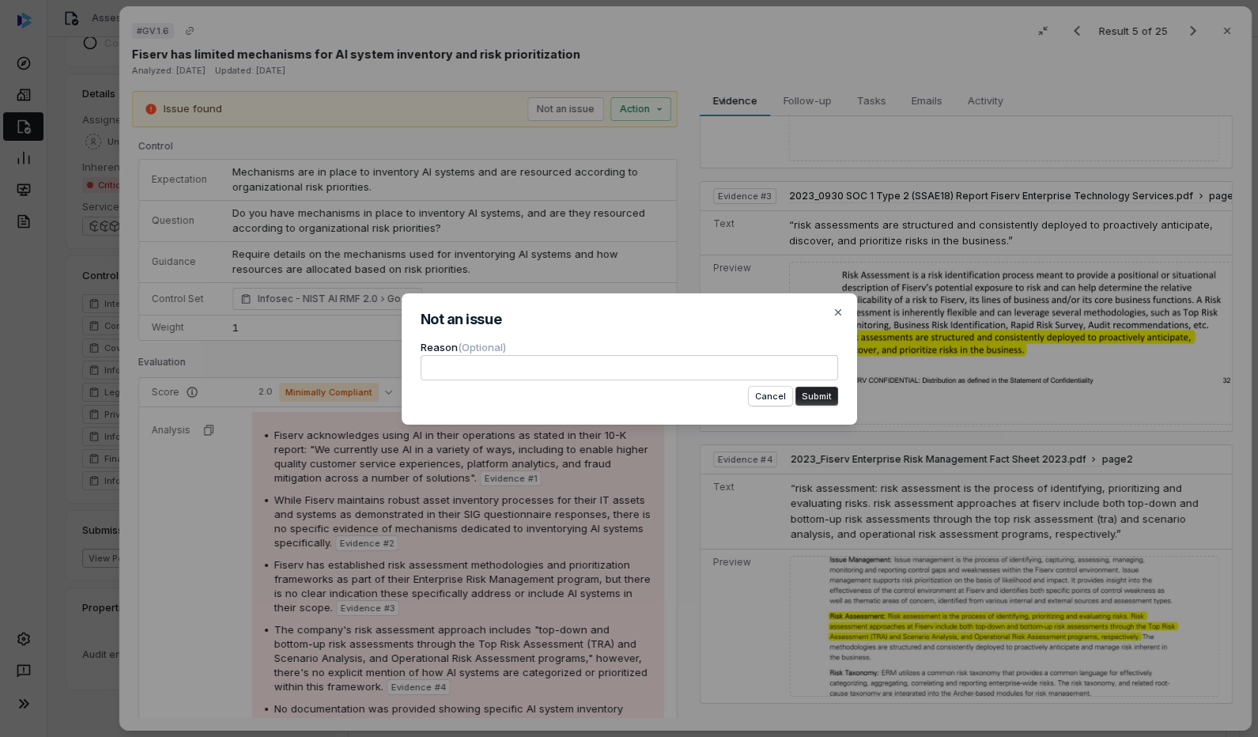
click at [547, 190] on div "Not an issue Reason (Optional) Cancel Submit Close" at bounding box center [629, 368] width 1258 height 737
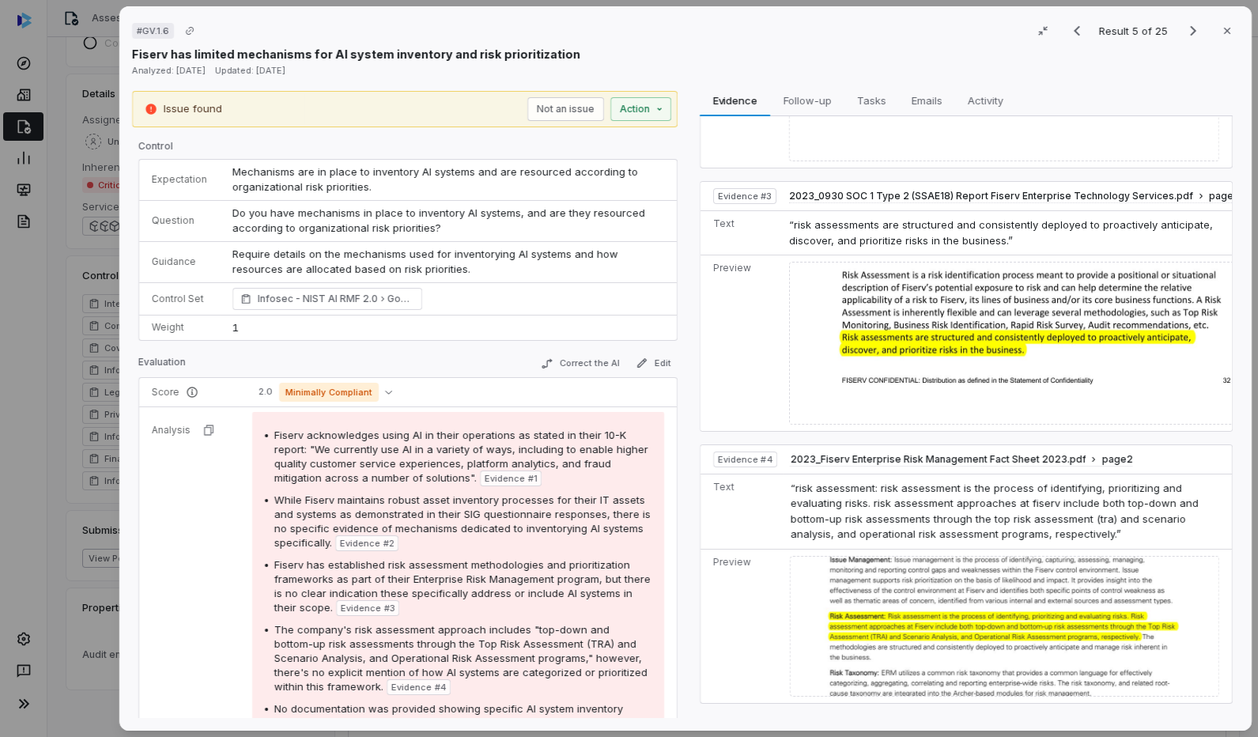
click at [639, 92] on div "Issue found Not an issue Action" at bounding box center [404, 109] width 545 height 36
click at [636, 103] on button "Action" at bounding box center [640, 109] width 61 height 24
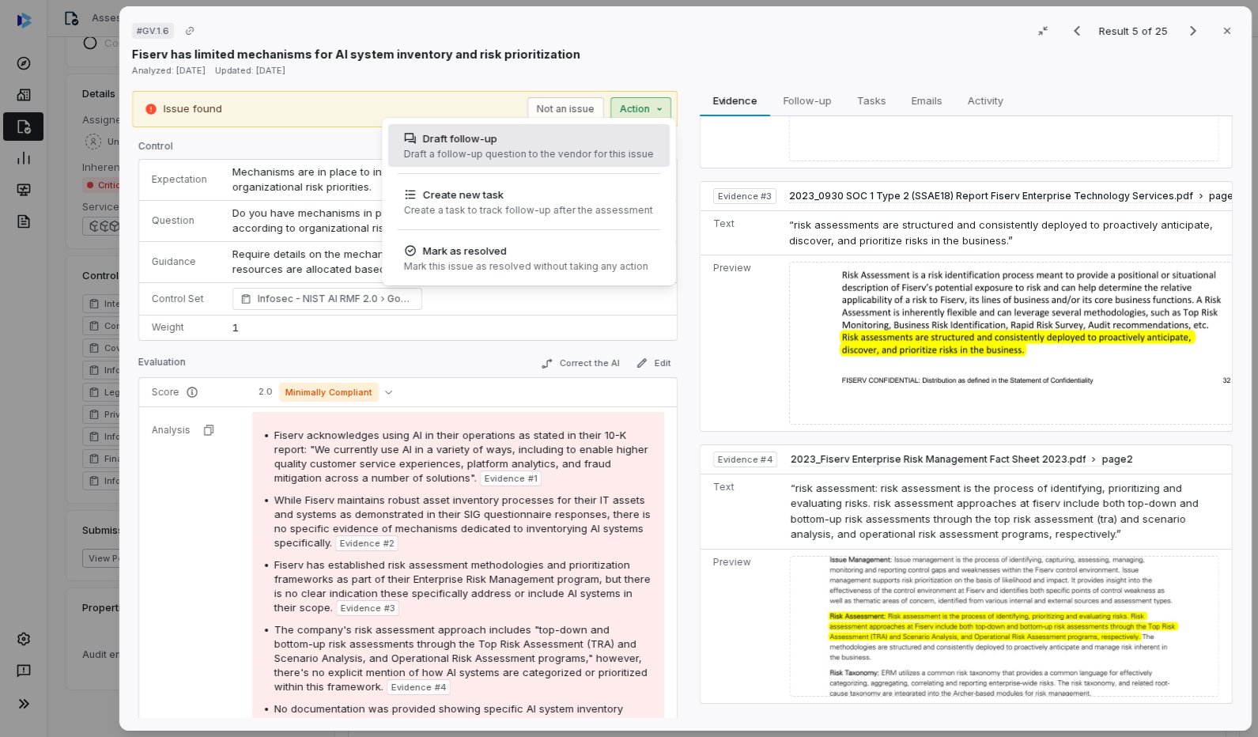
click at [576, 149] on div "Draft a follow-up question to the vendor for this issue" at bounding box center [529, 154] width 250 height 13
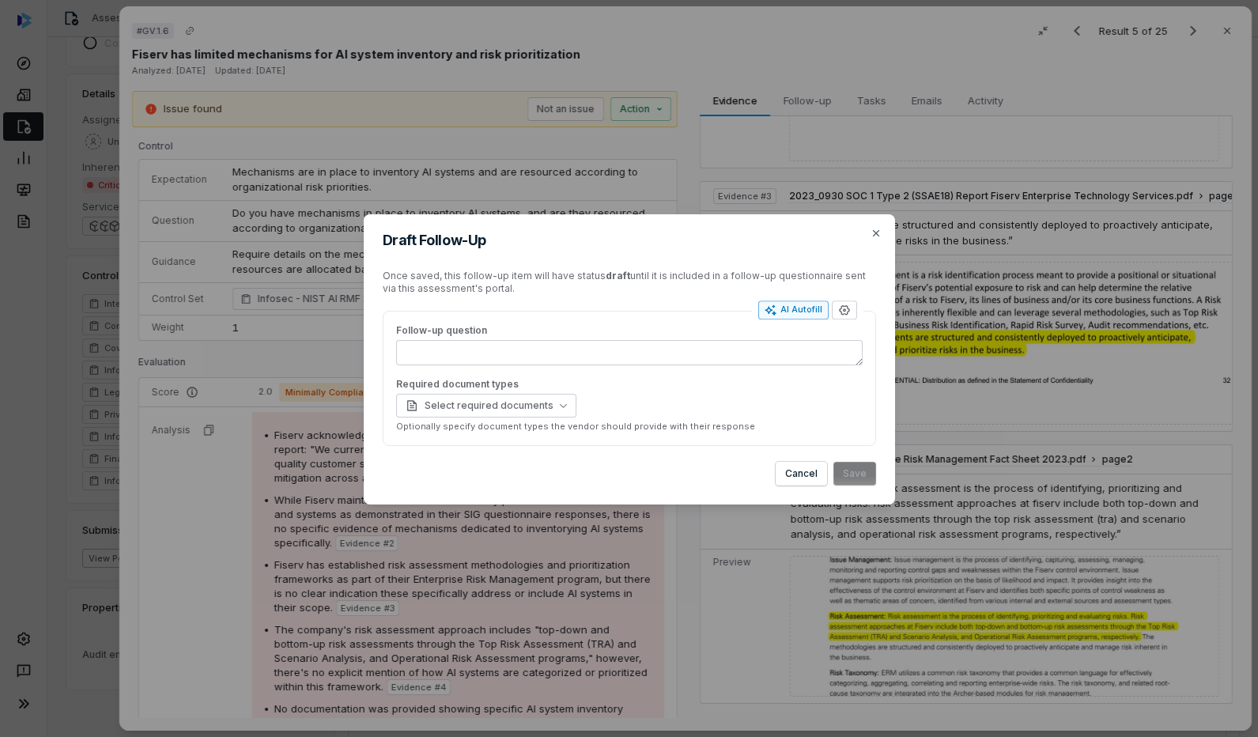
click at [809, 317] on button "AI Autofill" at bounding box center [793, 309] width 70 height 19
type textarea "*"
type textarea "**********"
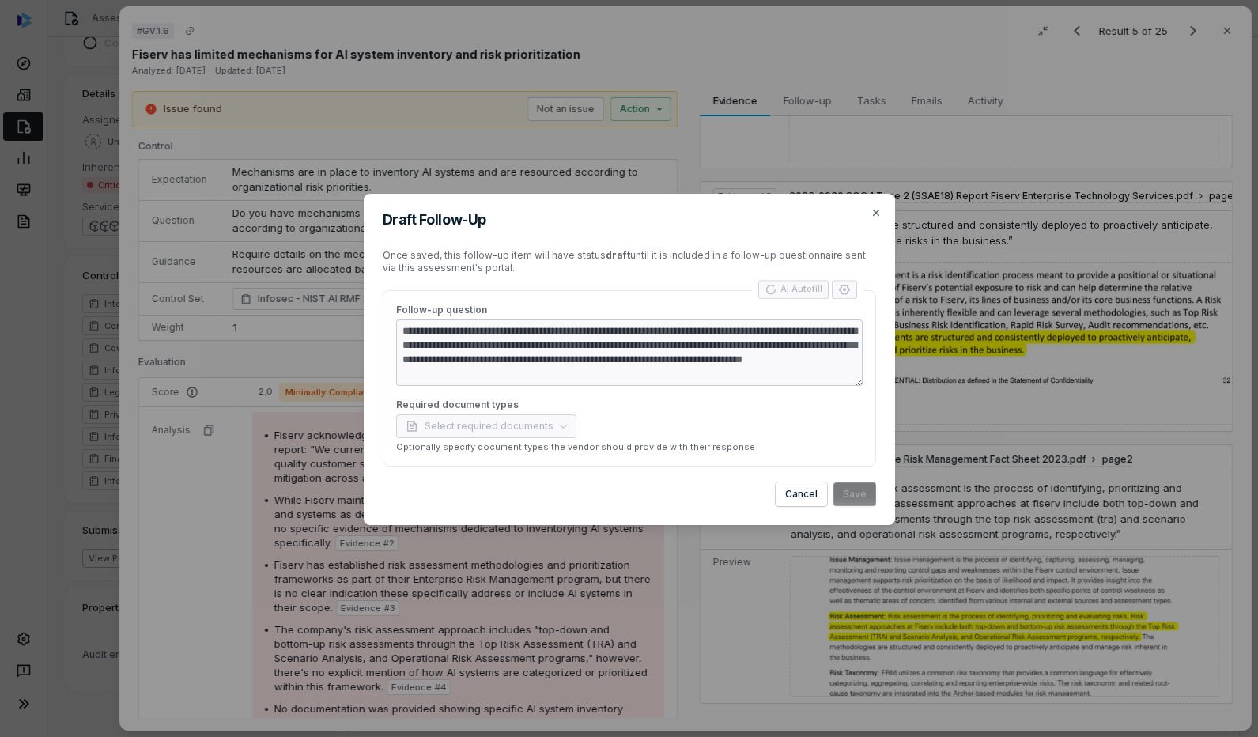
type textarea "*"
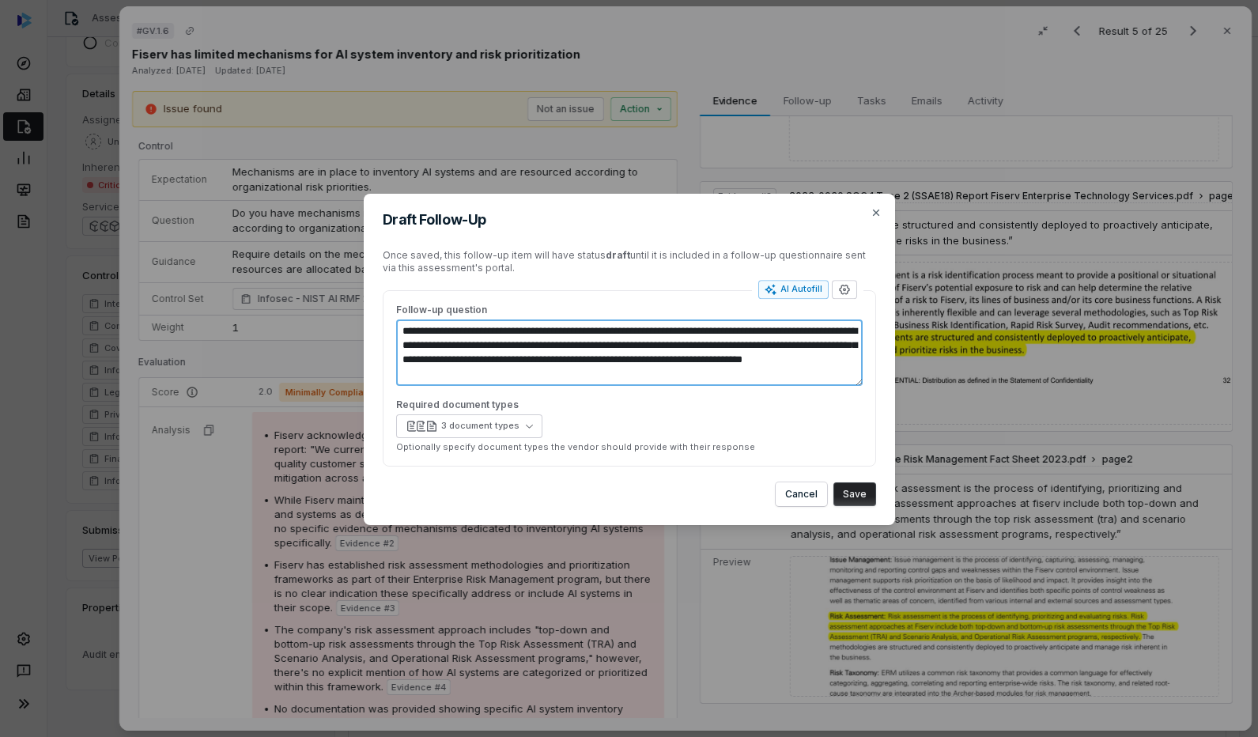
drag, startPoint x: 402, startPoint y: 328, endPoint x: 684, endPoint y: 371, distance: 284.7
click at [684, 371] on textarea "**********" at bounding box center [629, 352] width 466 height 66
click at [484, 425] on div "3 document types" at bounding box center [480, 426] width 78 height 12
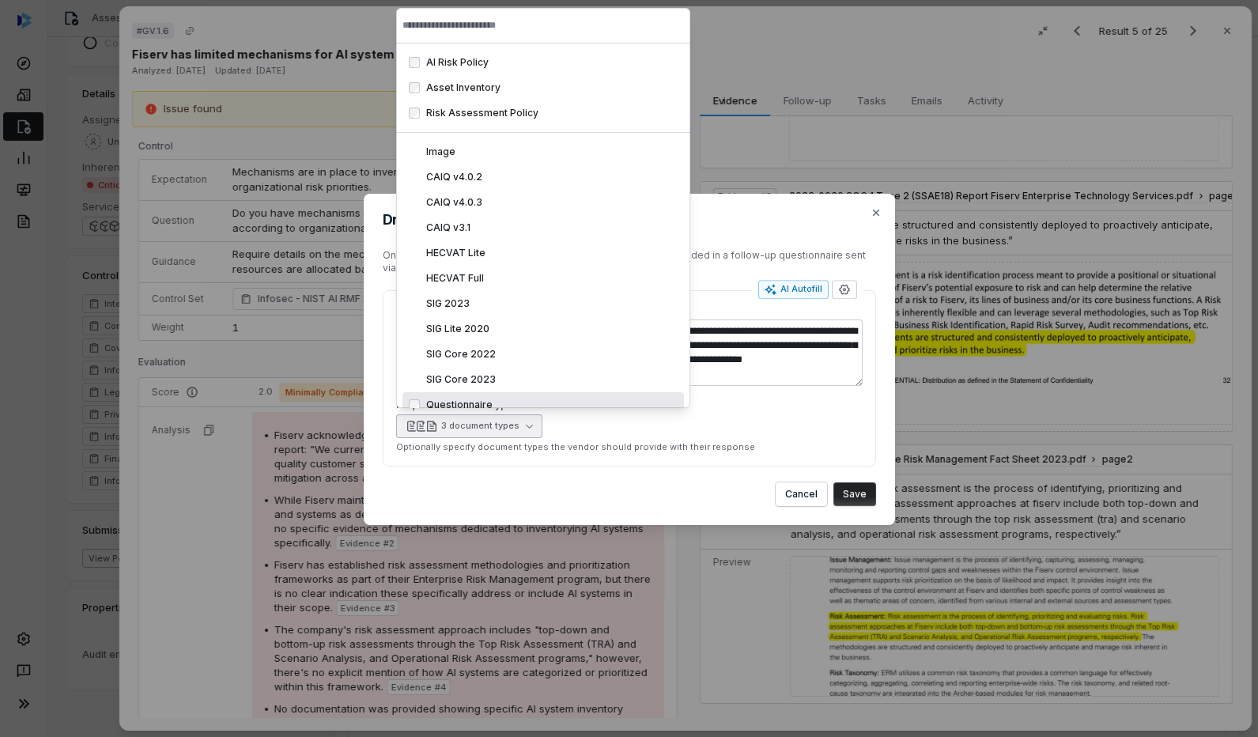
click at [644, 461] on div "**********" at bounding box center [629, 378] width 493 height 176
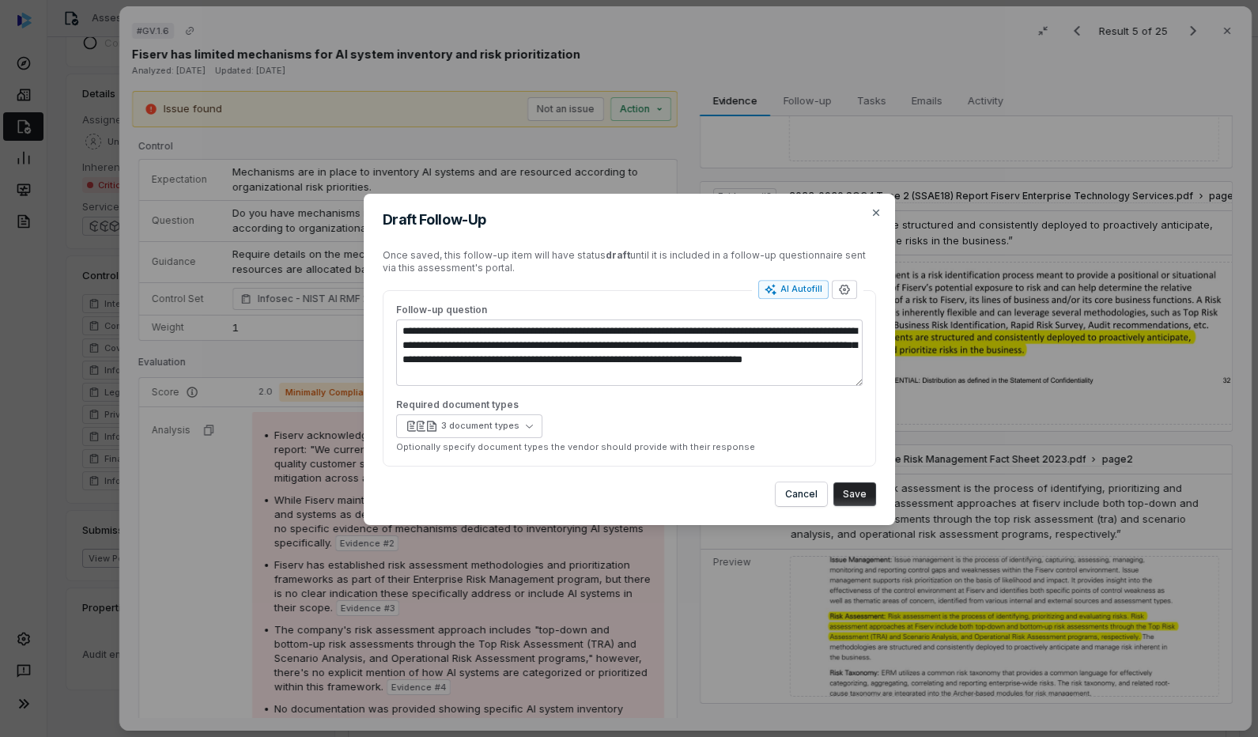
click at [842, 493] on button "Save" at bounding box center [854, 494] width 43 height 24
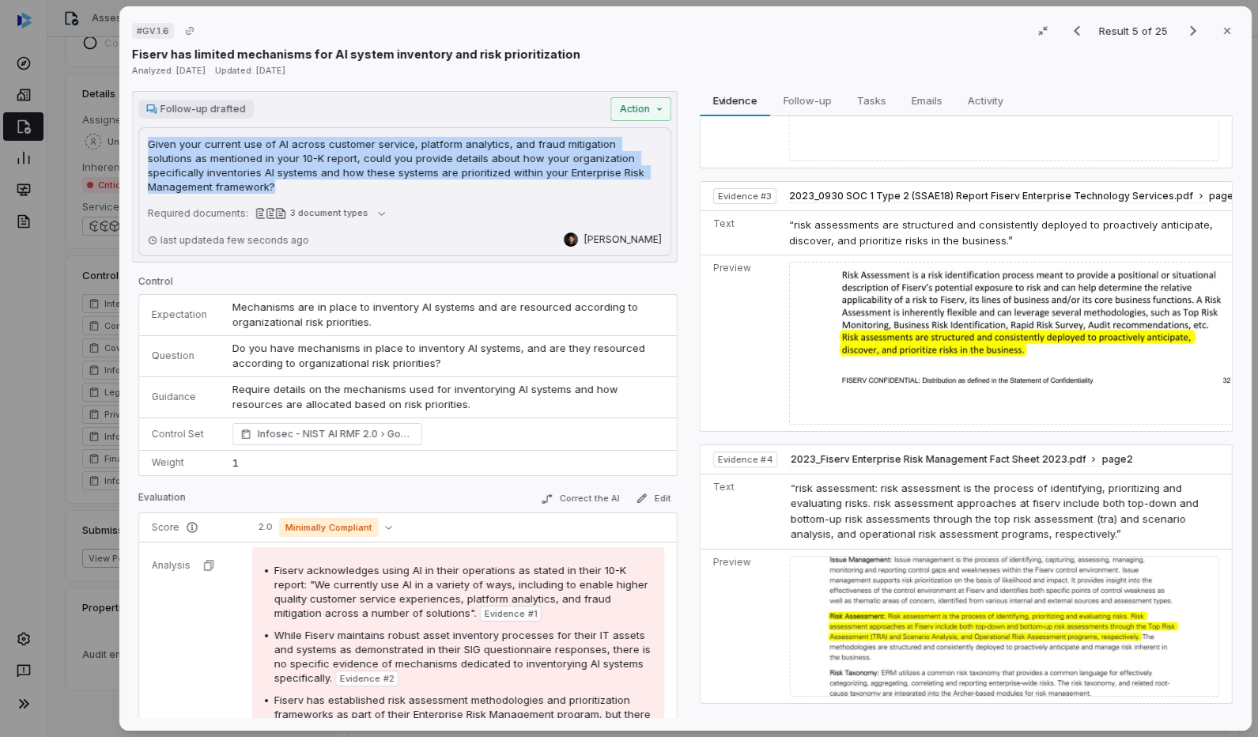
drag, startPoint x: 145, startPoint y: 142, endPoint x: 219, endPoint y: 186, distance: 85.4
click at [219, 186] on div "Given your current use of AI across customer service, platform analytics, and f…" at bounding box center [404, 191] width 533 height 129
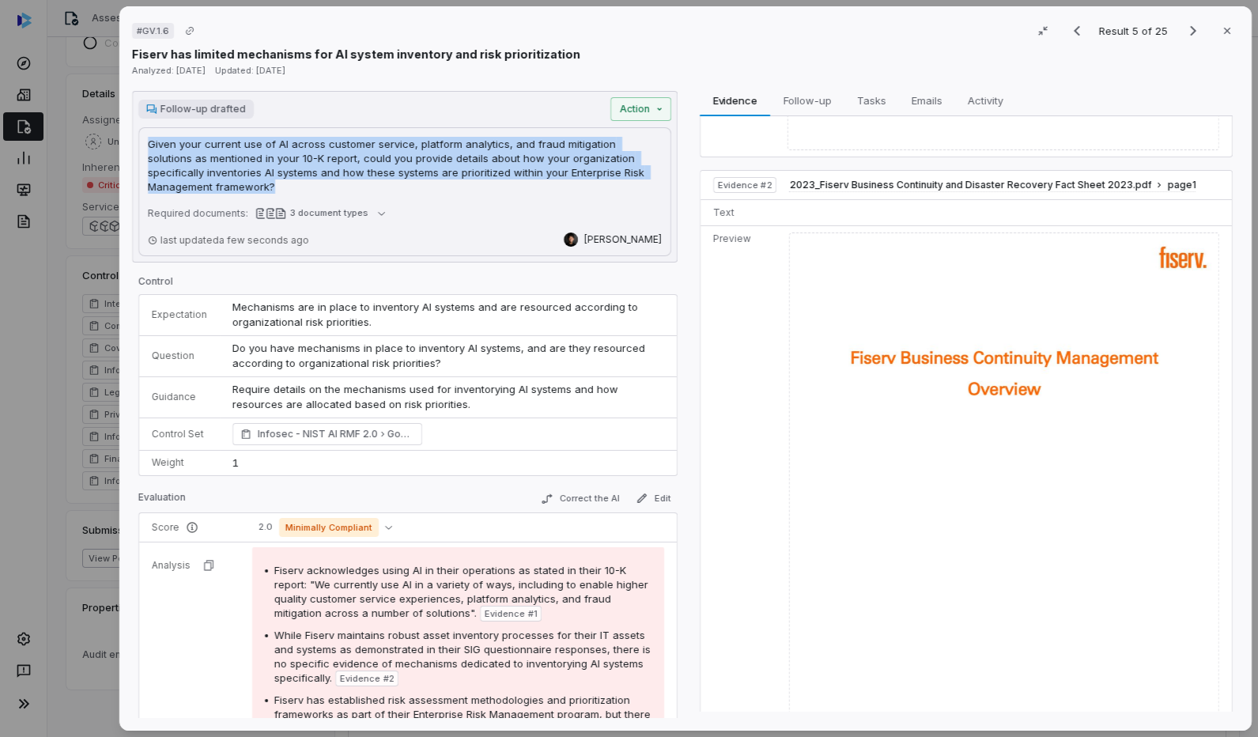
scroll to position [150, 0]
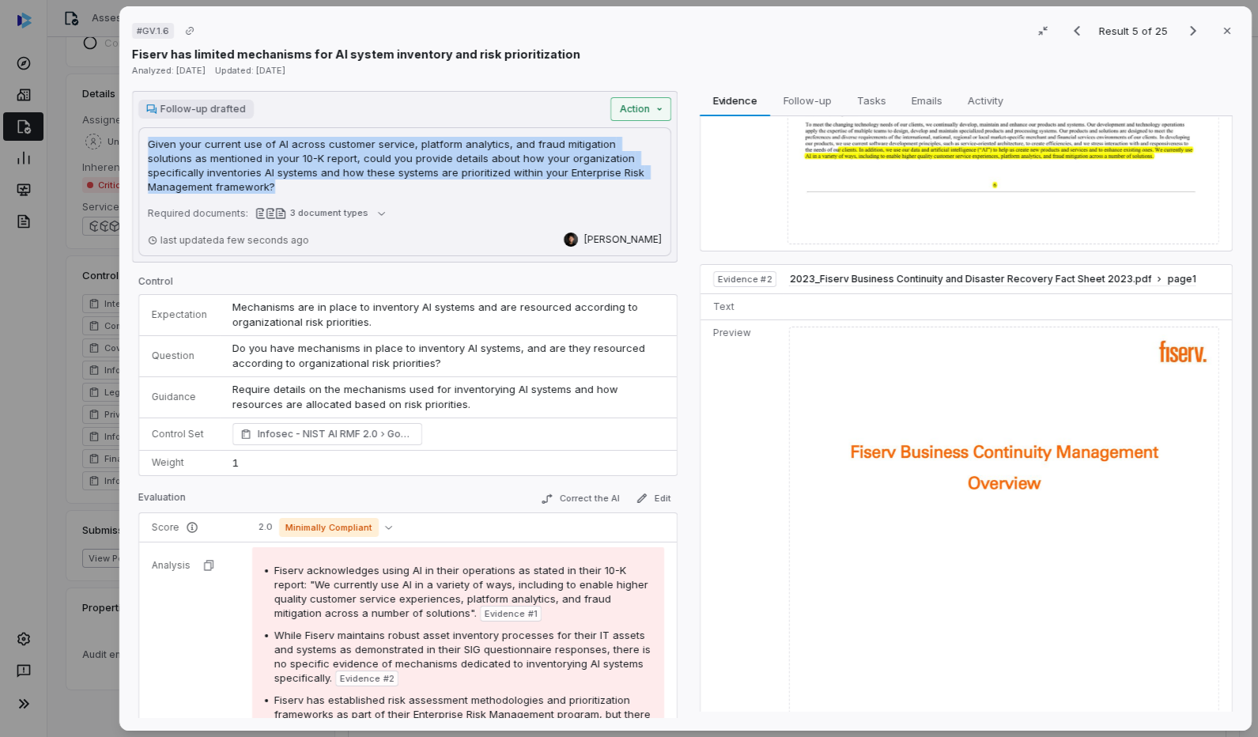
click at [632, 109] on div "# GV.1.6 Result 5 of 25 Close Fiserv has limited mechanisms for AI system inven…" at bounding box center [629, 368] width 1258 height 737
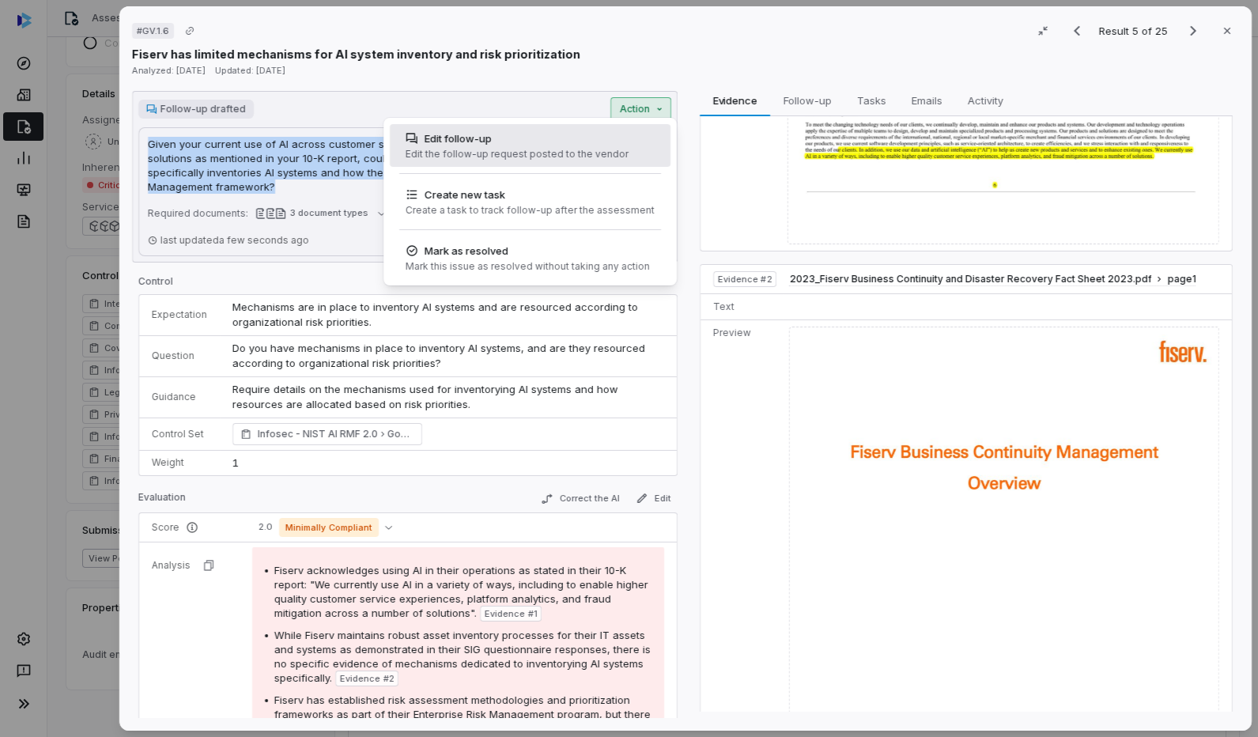
click at [530, 157] on div "Edit the follow-up request posted to the vendor" at bounding box center [517, 154] width 223 height 13
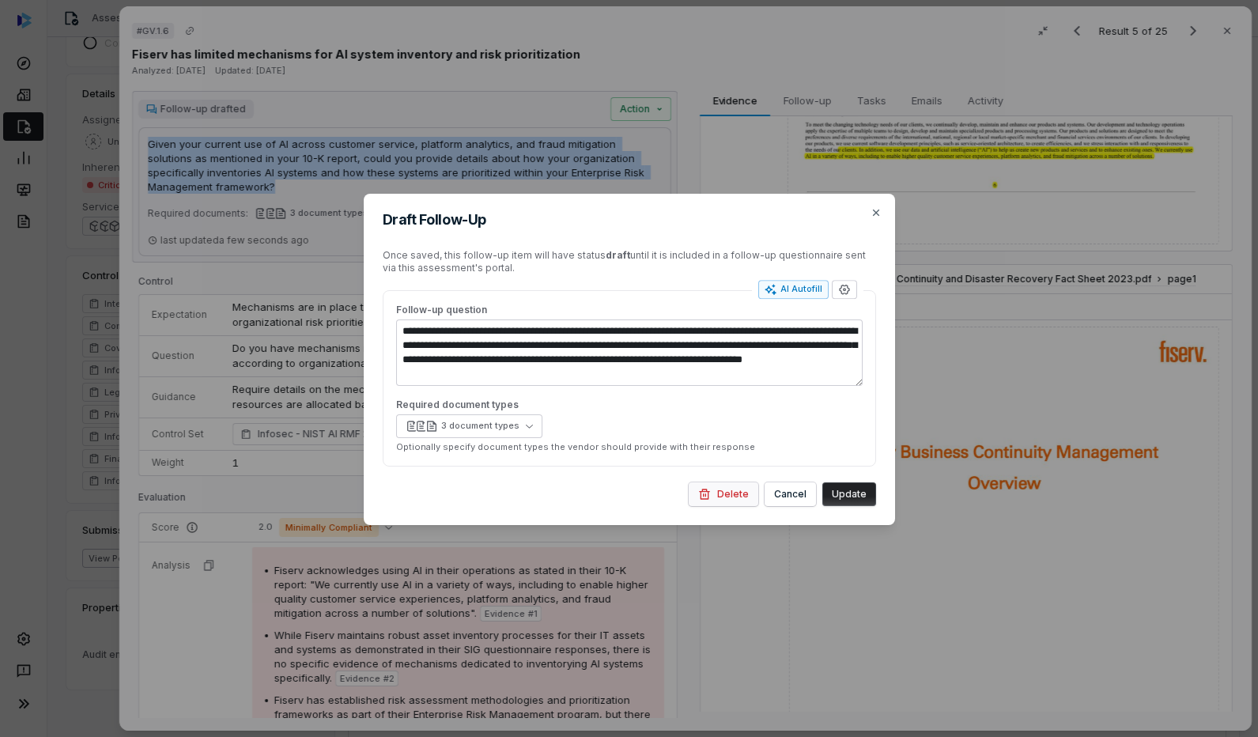
click at [708, 491] on icon "button" at bounding box center [704, 494] width 10 height 10
type textarea "*"
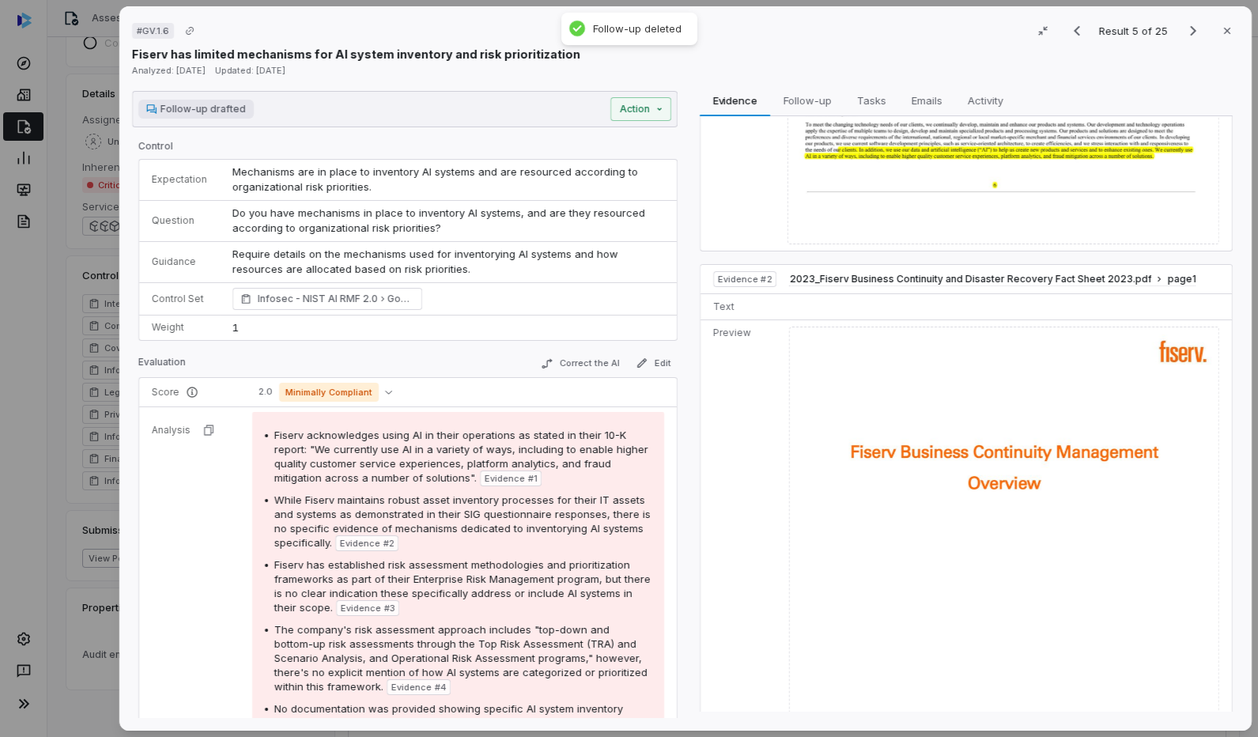
click at [92, 84] on div "# GV.1.6 Result 5 of 25 Close Fiserv has limited mechanisms for AI system inven…" at bounding box center [629, 368] width 1258 height 737
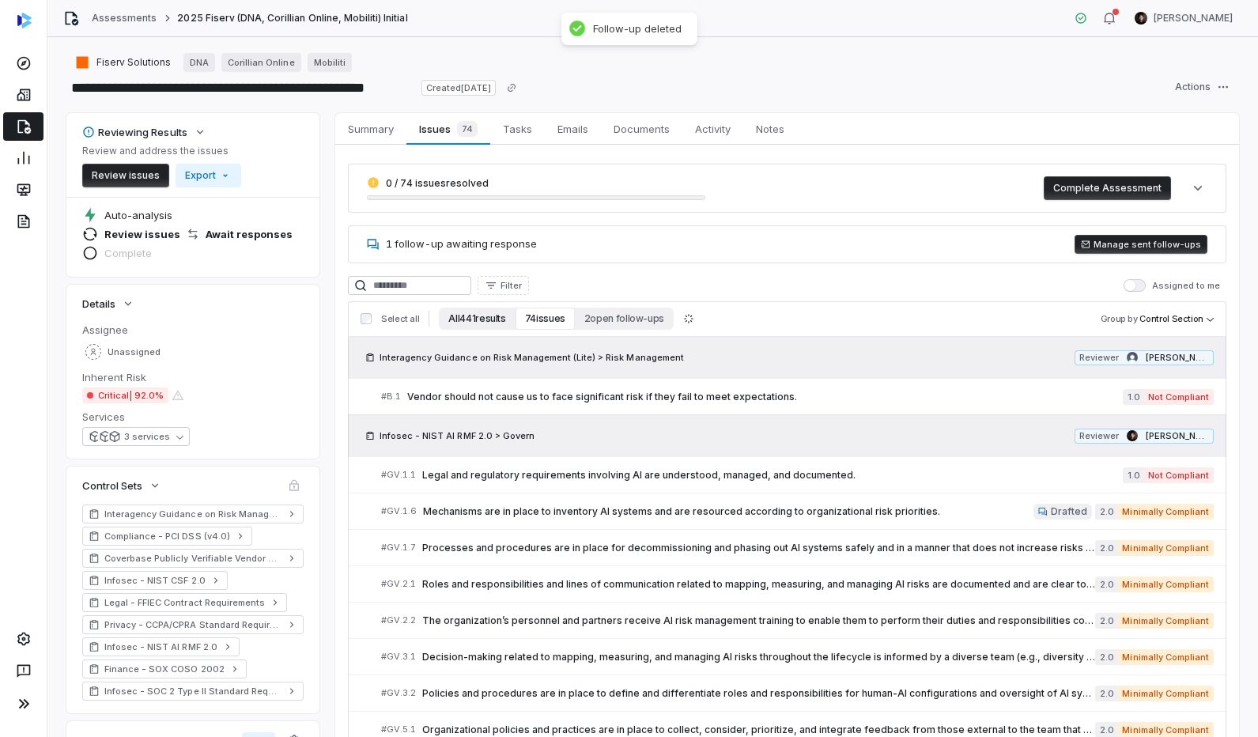
click at [479, 316] on button "All 441 results" at bounding box center [477, 319] width 76 height 22
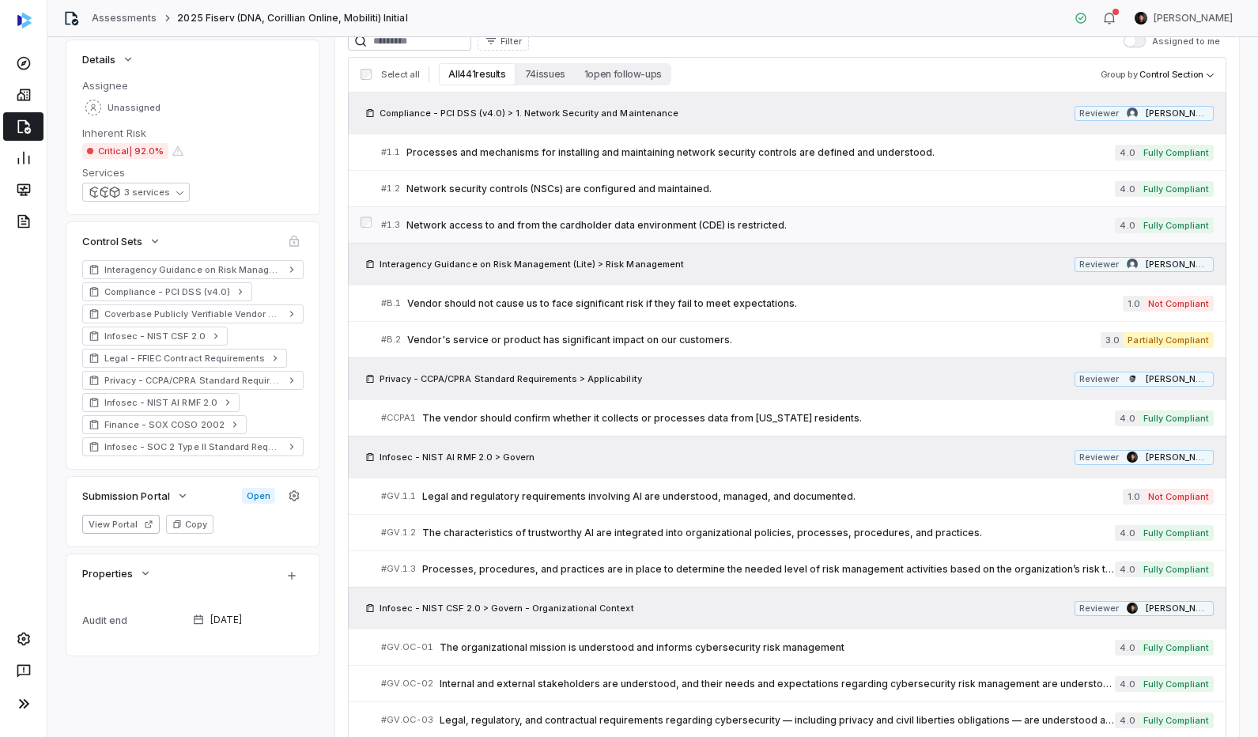
scroll to position [251, 0]
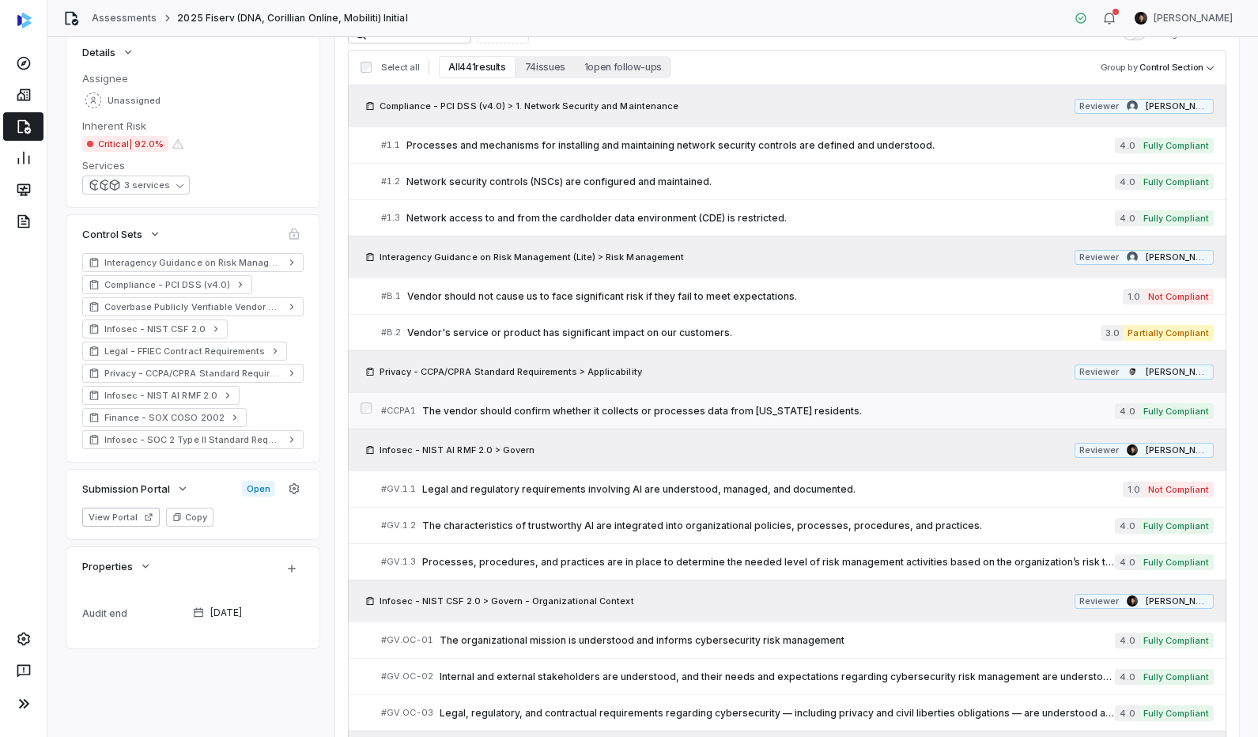
click at [874, 411] on span "The vendor should confirm whether it collects or processes data from California…" at bounding box center [768, 411] width 693 height 13
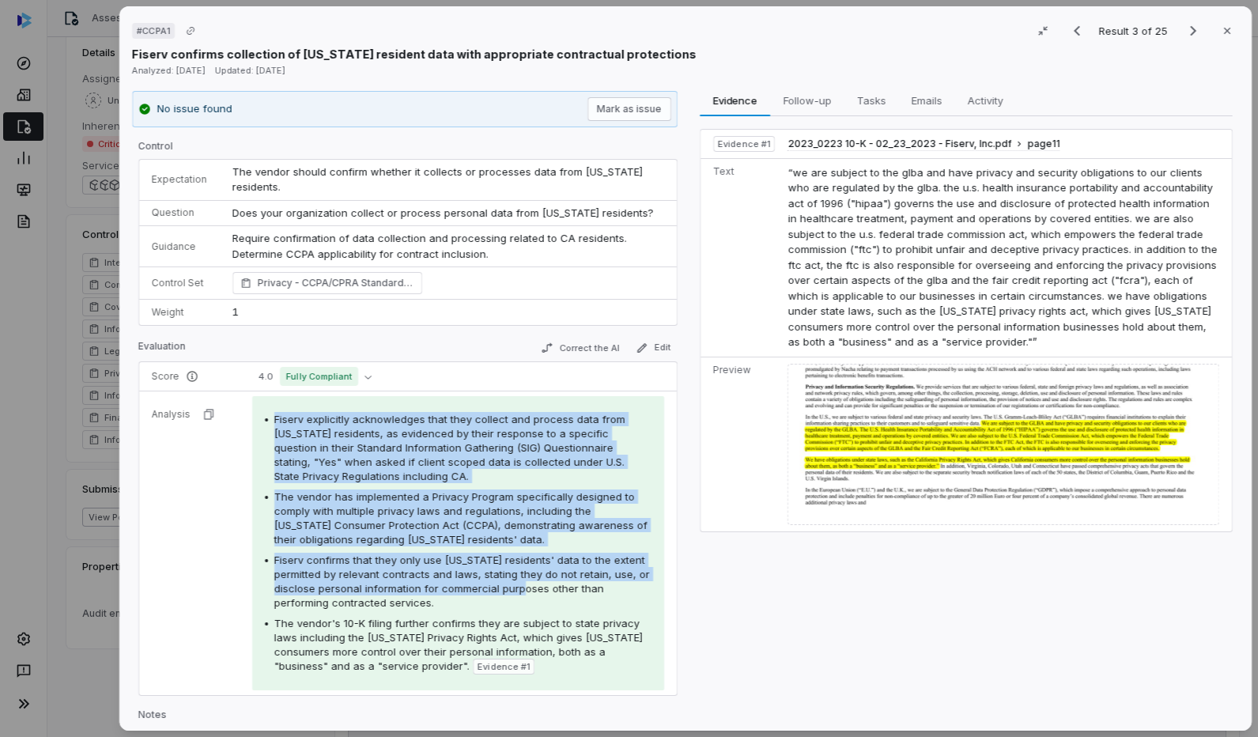
drag, startPoint x: 264, startPoint y: 408, endPoint x: 521, endPoint y: 590, distance: 314.8
click at [521, 590] on div "Fiserv explicitly acknowledges that they collect and process data from Californ…" at bounding box center [458, 543] width 412 height 294
click at [521, 590] on span "Fiserv confirms that they only use California residents' data to the extent per…" at bounding box center [462, 580] width 376 height 55
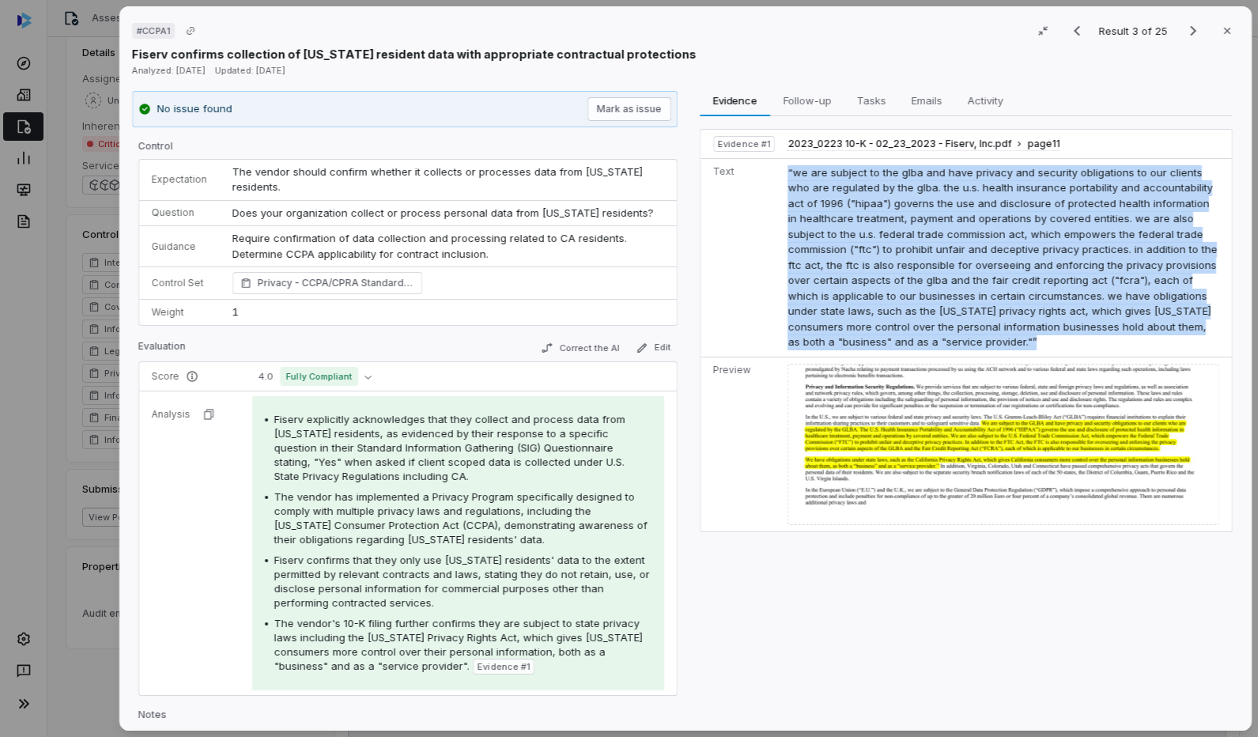
drag, startPoint x: 782, startPoint y: 167, endPoint x: 995, endPoint y: 342, distance: 275.7
click at [995, 342] on td "“we are subject to the glba and have privacy and security obligations to our cl…" at bounding box center [1006, 257] width 451 height 198
drag, startPoint x: 791, startPoint y: 172, endPoint x: 829, endPoint y: 339, distance: 171.7
click at [829, 339] on span "“we are subject to the glba and have privacy and security obligations to our cl…" at bounding box center [1001, 257] width 429 height 183
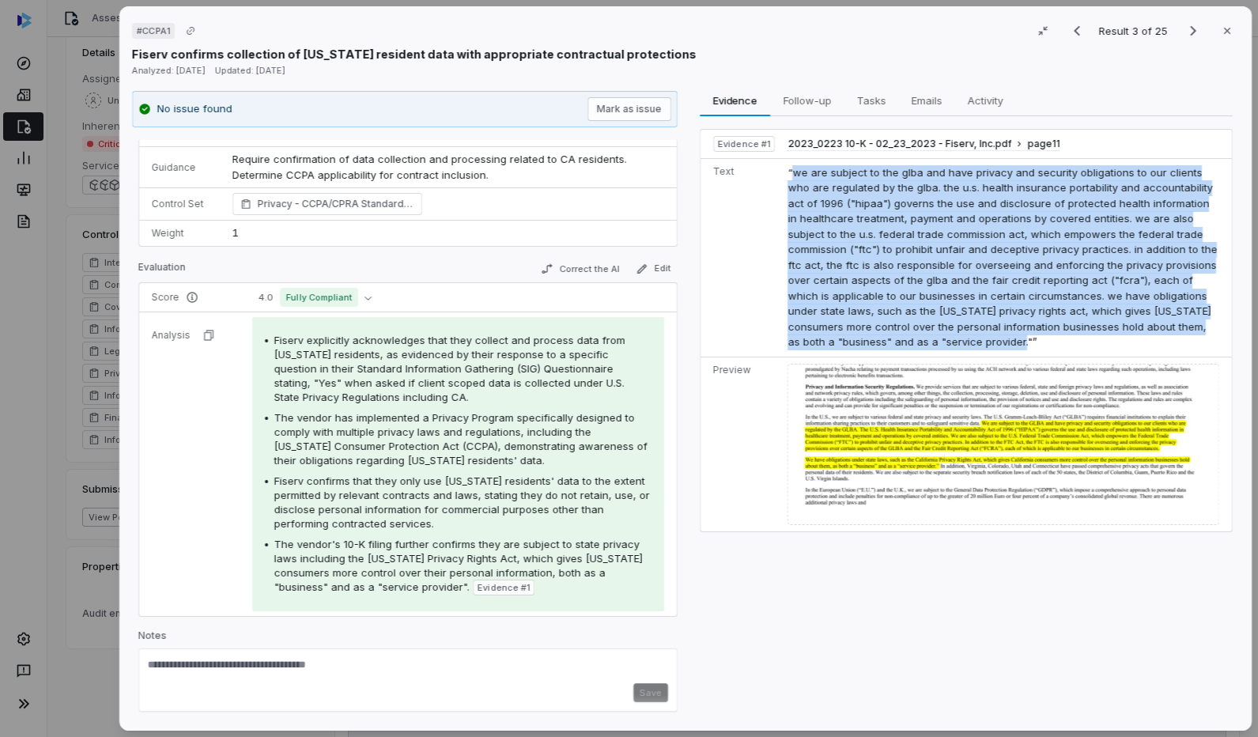
scroll to position [78, 0]
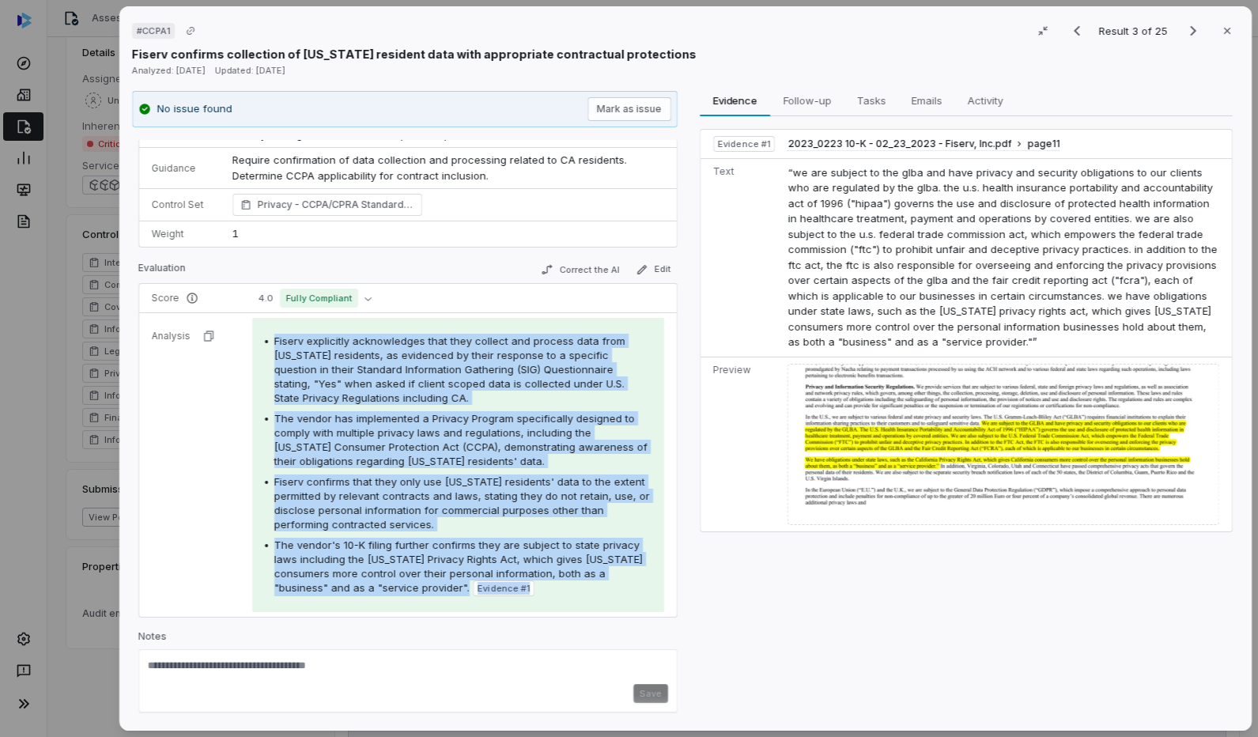
drag, startPoint x: 260, startPoint y: 337, endPoint x: 520, endPoint y: 596, distance: 367.3
click at [520, 596] on div "Fiserv explicitly acknowledges that they collect and process data from Californ…" at bounding box center [458, 465] width 412 height 294
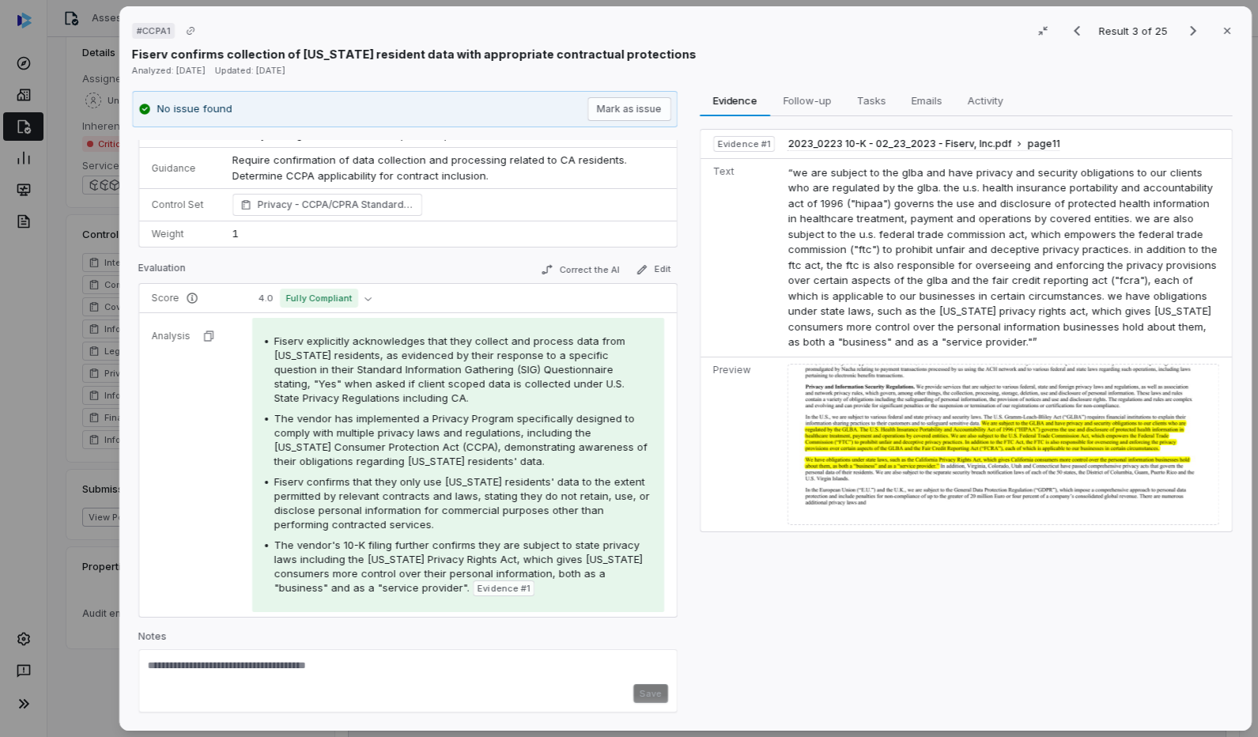
click at [520, 596] on div "Fiserv explicitly acknowledges that they collect and process data from Californ…" at bounding box center [458, 465] width 412 height 294
click at [100, 236] on div "# CCPA1 Result 3 of 25 Close Fiserv confirms collection of California resident …" at bounding box center [629, 368] width 1258 height 737
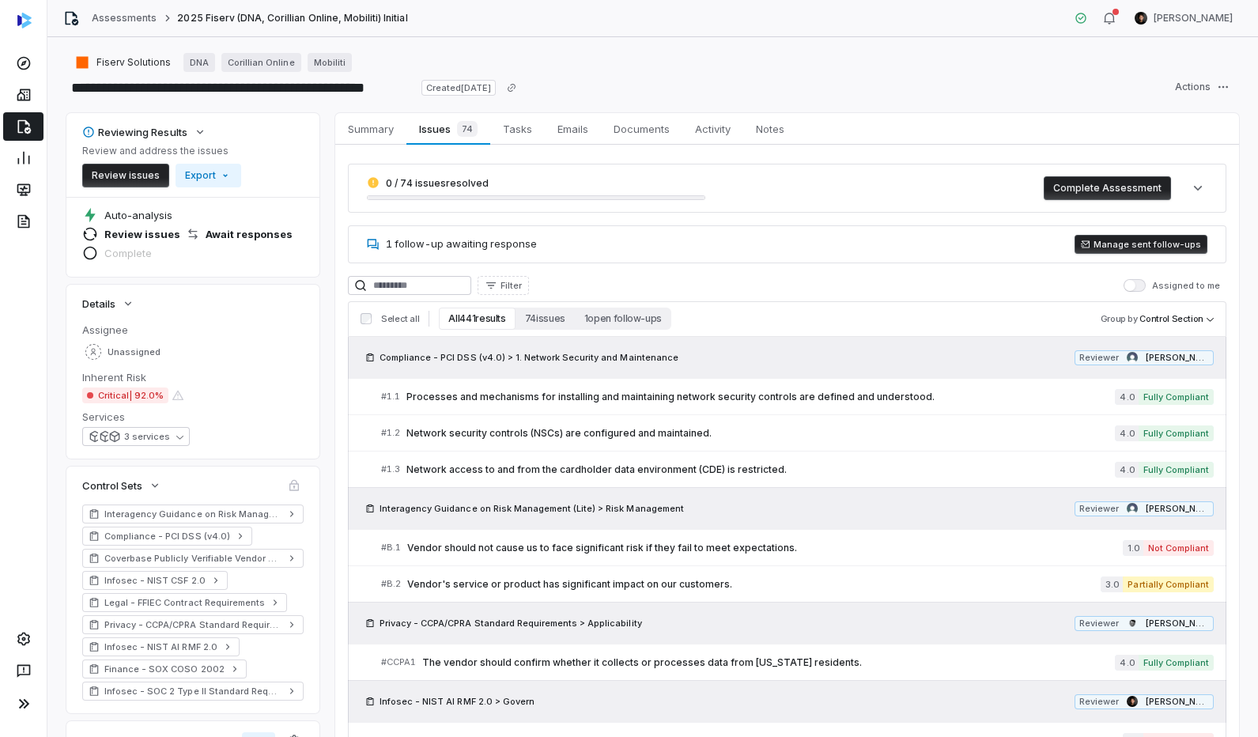
click at [1181, 250] on button "Manage sent follow-ups" at bounding box center [1140, 244] width 133 height 19
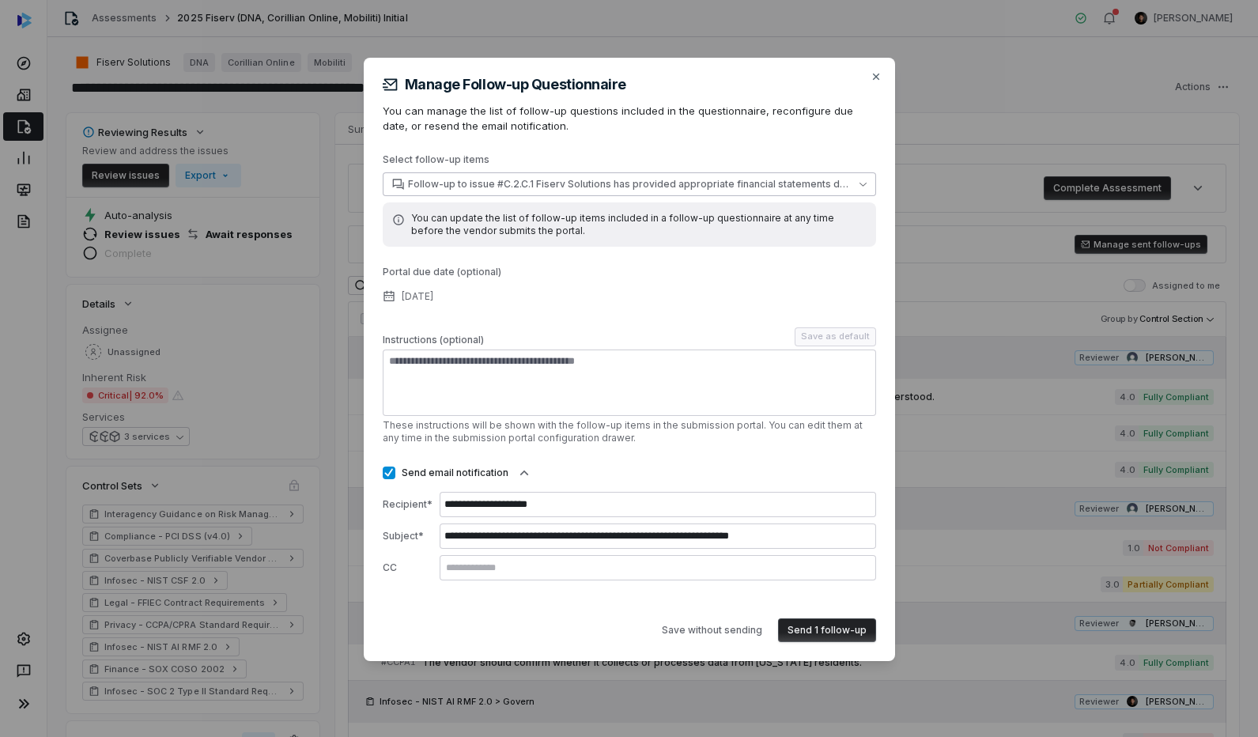
click at [640, 185] on span "Follow-up to issue #C.2.C.1 Fiserv Solutions has provided appropriate financial…" at bounding box center [630, 184] width 445 height 13
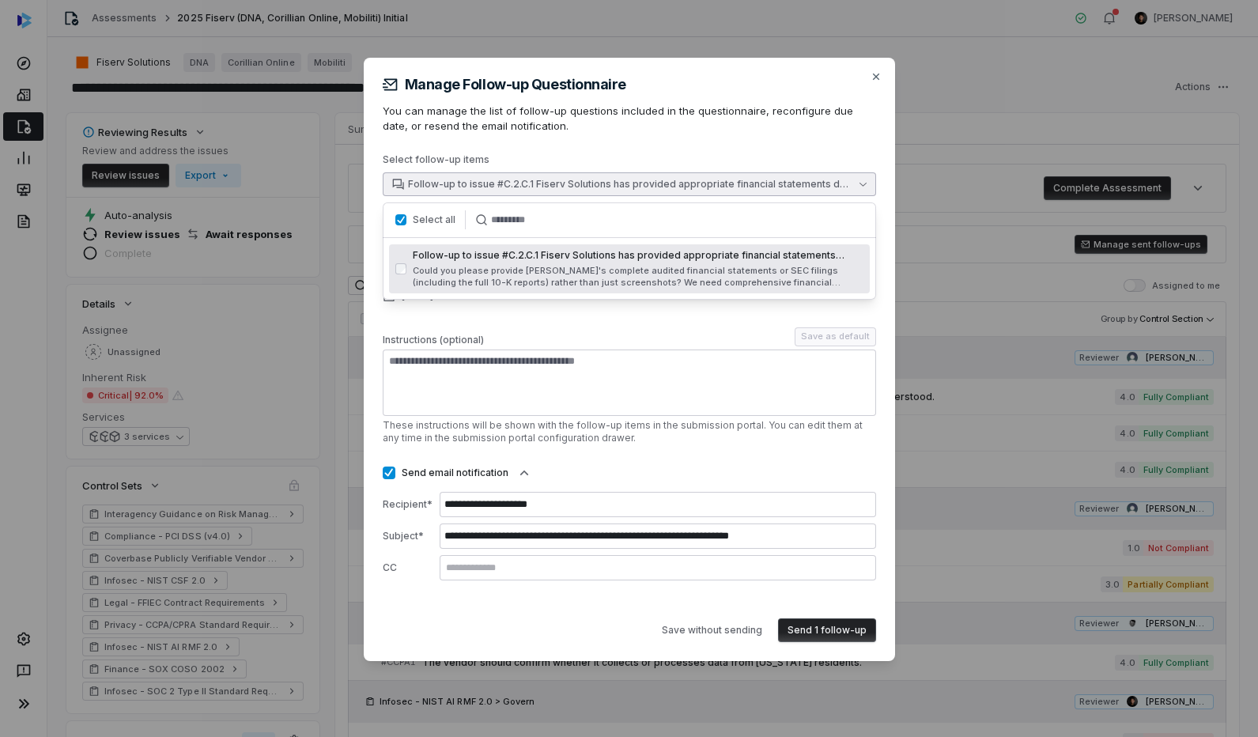
click at [654, 136] on div "**********" at bounding box center [629, 359] width 493 height 565
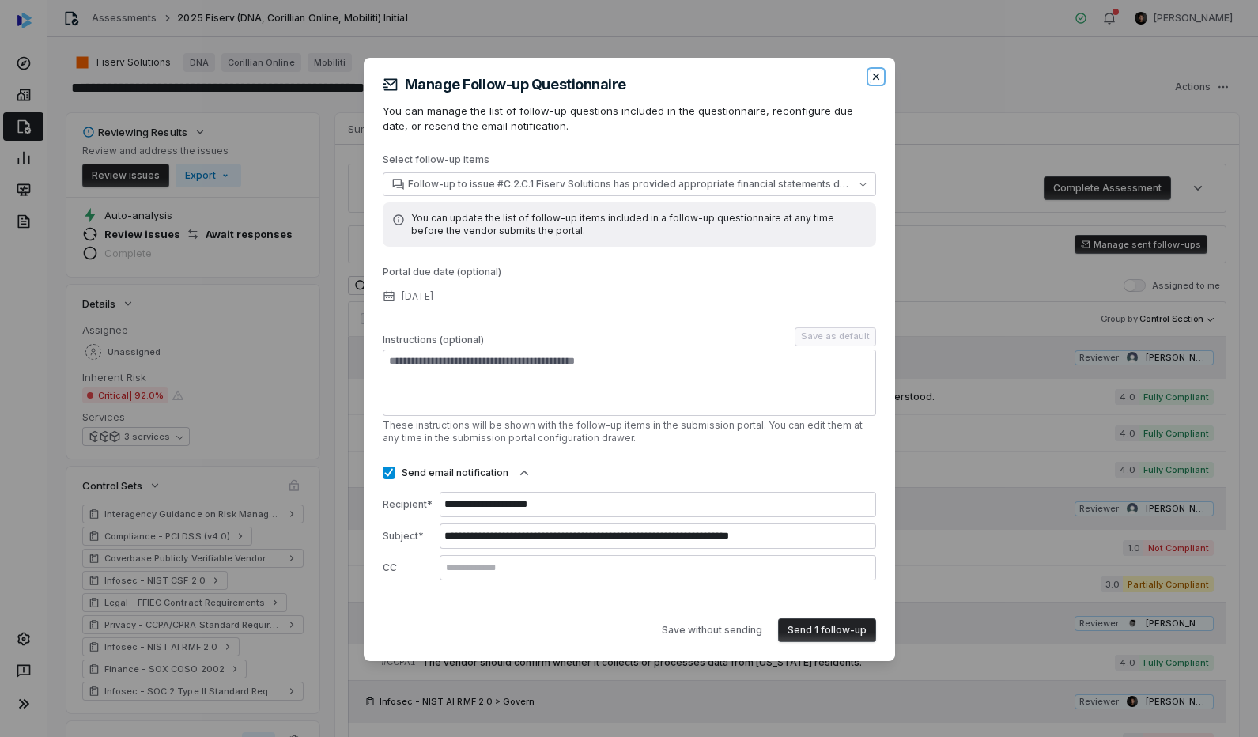
click at [874, 80] on icon "button" at bounding box center [876, 76] width 13 height 13
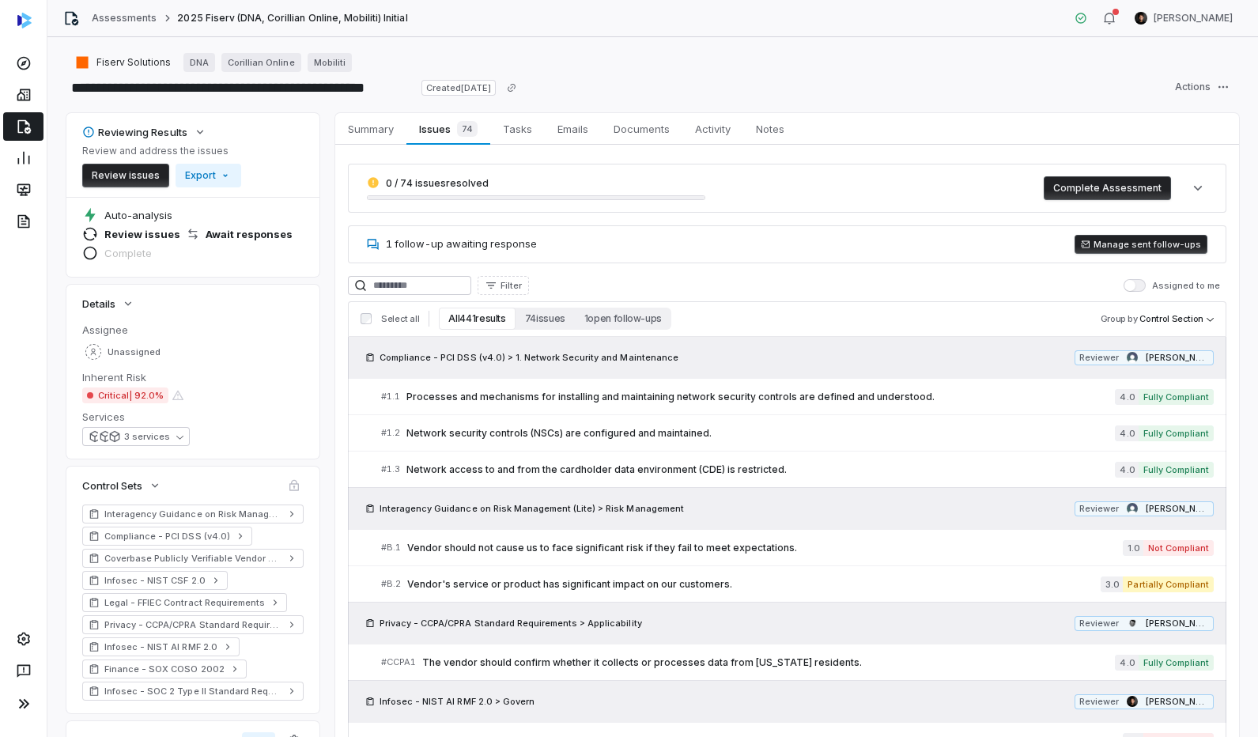
click at [919, 365] on div "Compliance - PCI DSS (v4.0) > 1. Network Security and Maintenance Reviewer Darw…" at bounding box center [787, 357] width 878 height 41
click at [1172, 246] on button "Manage sent follow-ups" at bounding box center [1140, 244] width 133 height 19
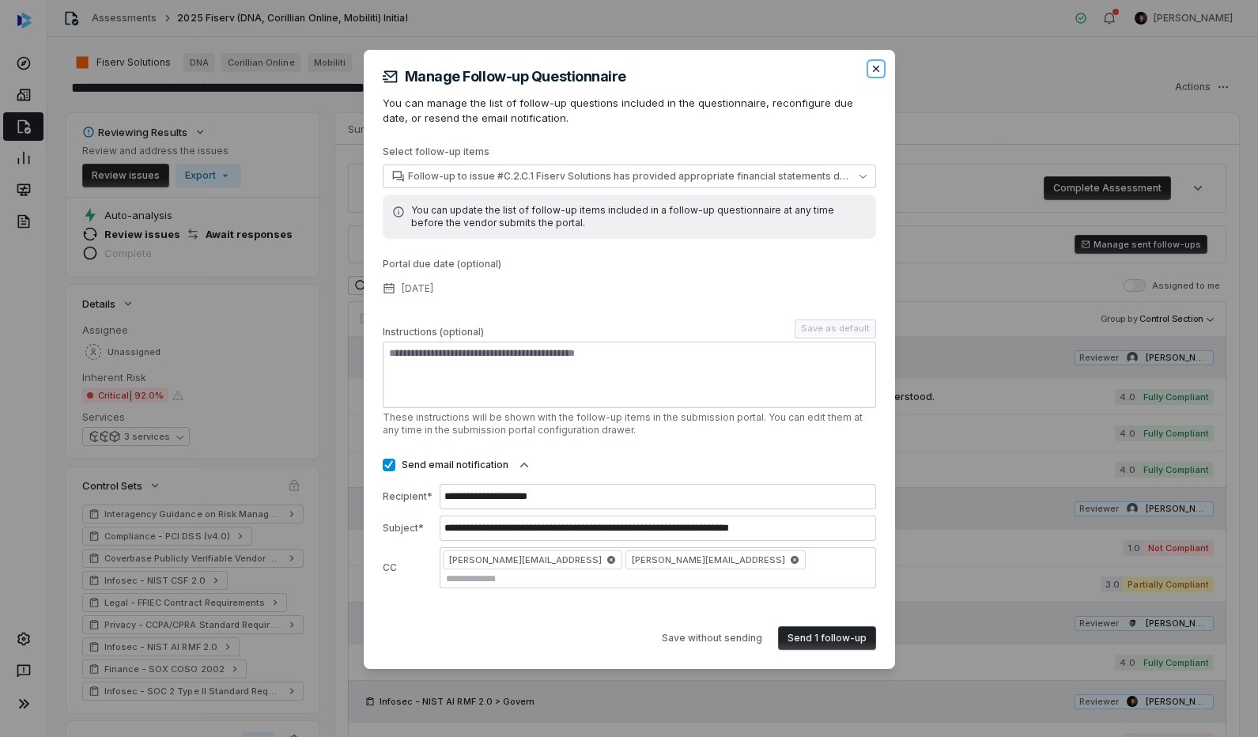
click at [878, 75] on icon "button" at bounding box center [876, 68] width 13 height 13
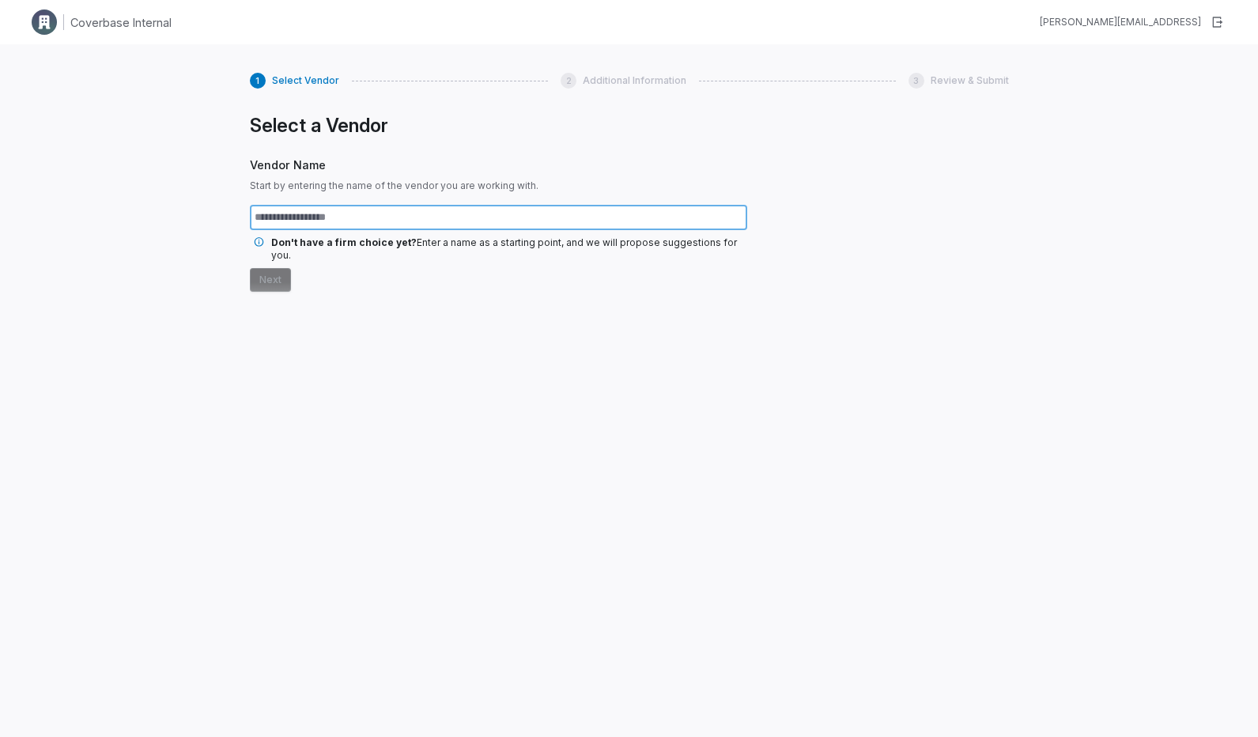
click at [350, 218] on input "text" at bounding box center [498, 217] width 497 height 25
type input "*******"
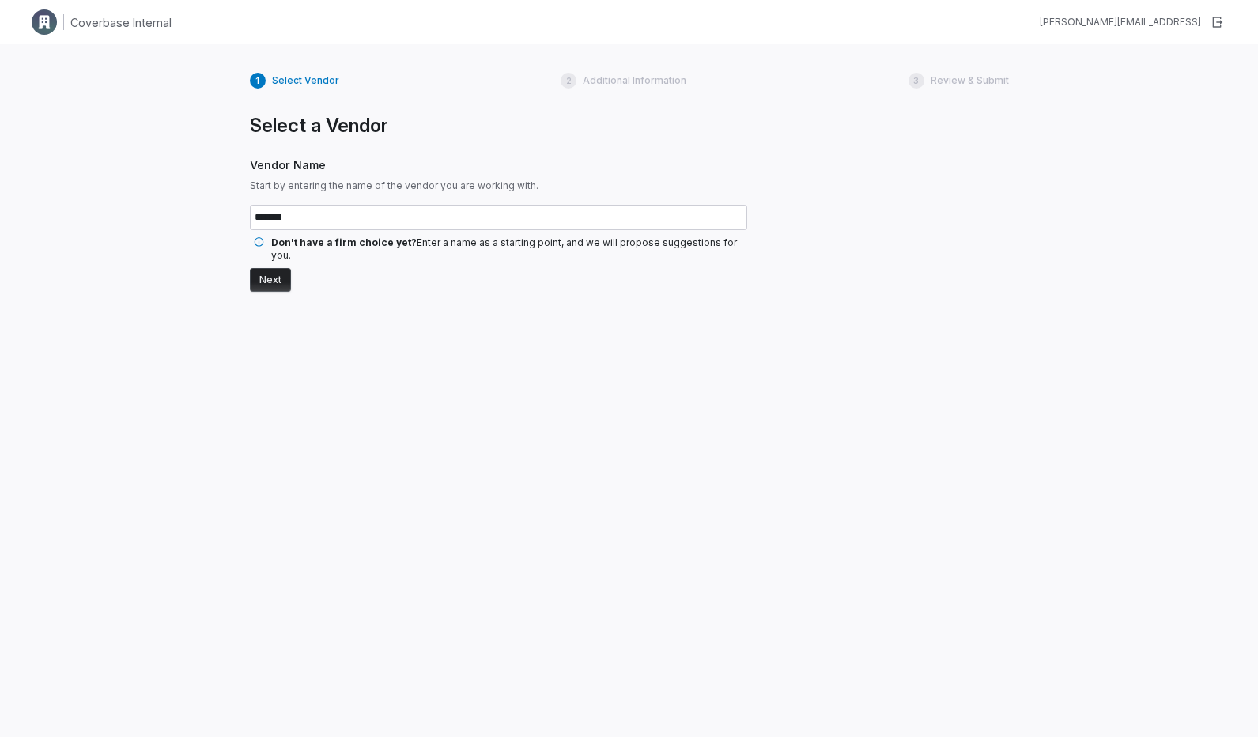
click at [285, 268] on button "Next" at bounding box center [270, 280] width 41 height 24
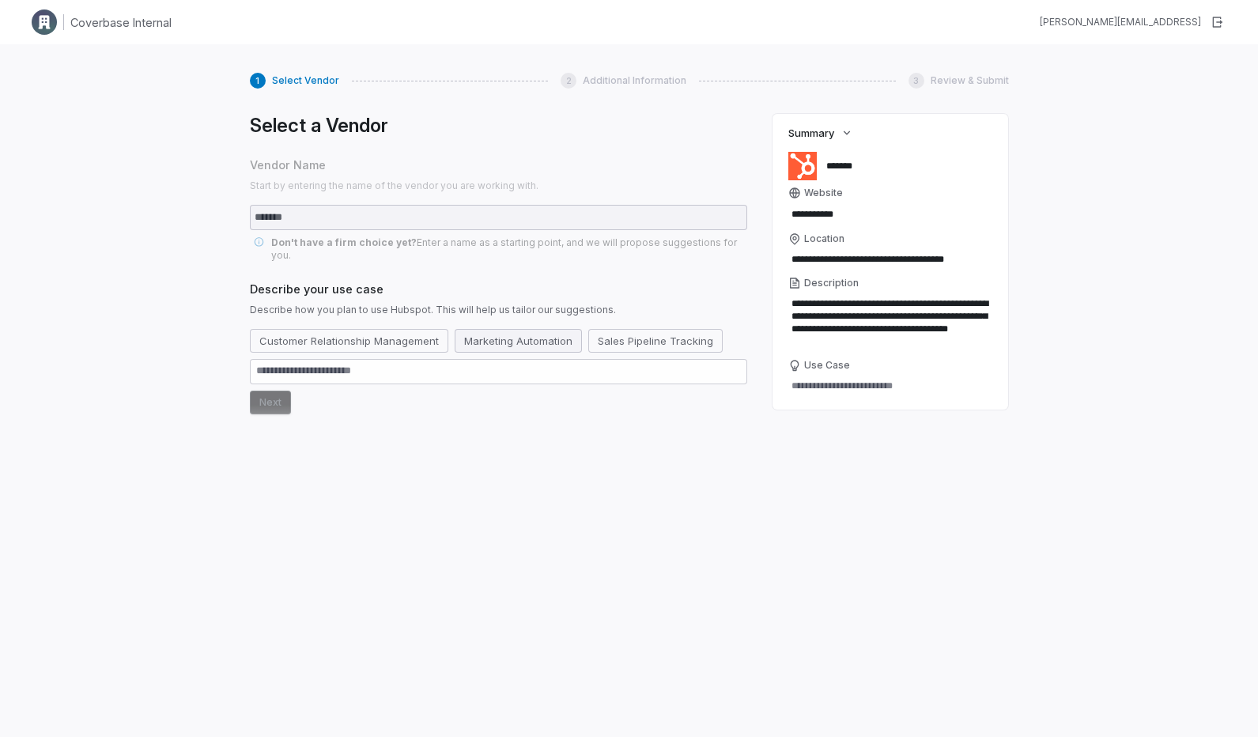
click at [483, 329] on button "Marketing Automation" at bounding box center [518, 341] width 127 height 24
click at [265, 392] on button "Next" at bounding box center [270, 403] width 41 height 24
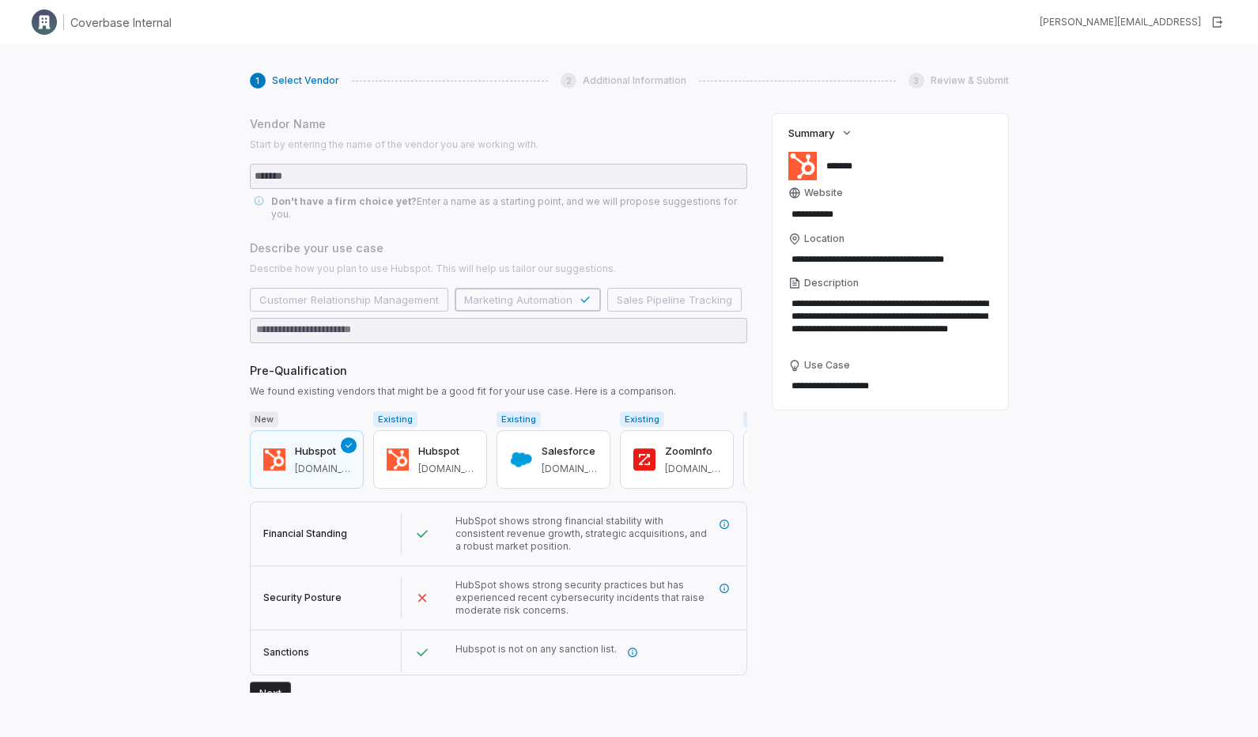
scroll to position [40, 0]
click at [723, 519] on icon "More information" at bounding box center [724, 524] width 11 height 11
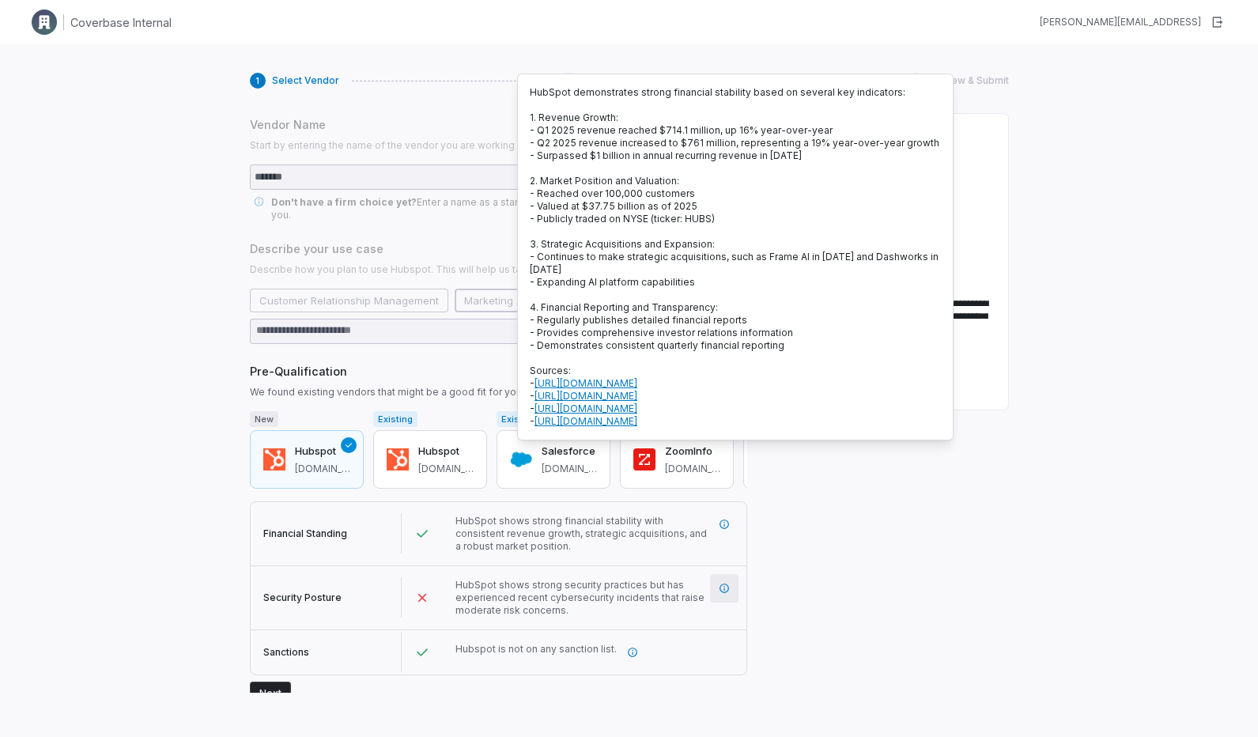
click at [726, 583] on icon "More information" at bounding box center [724, 588] width 11 height 11
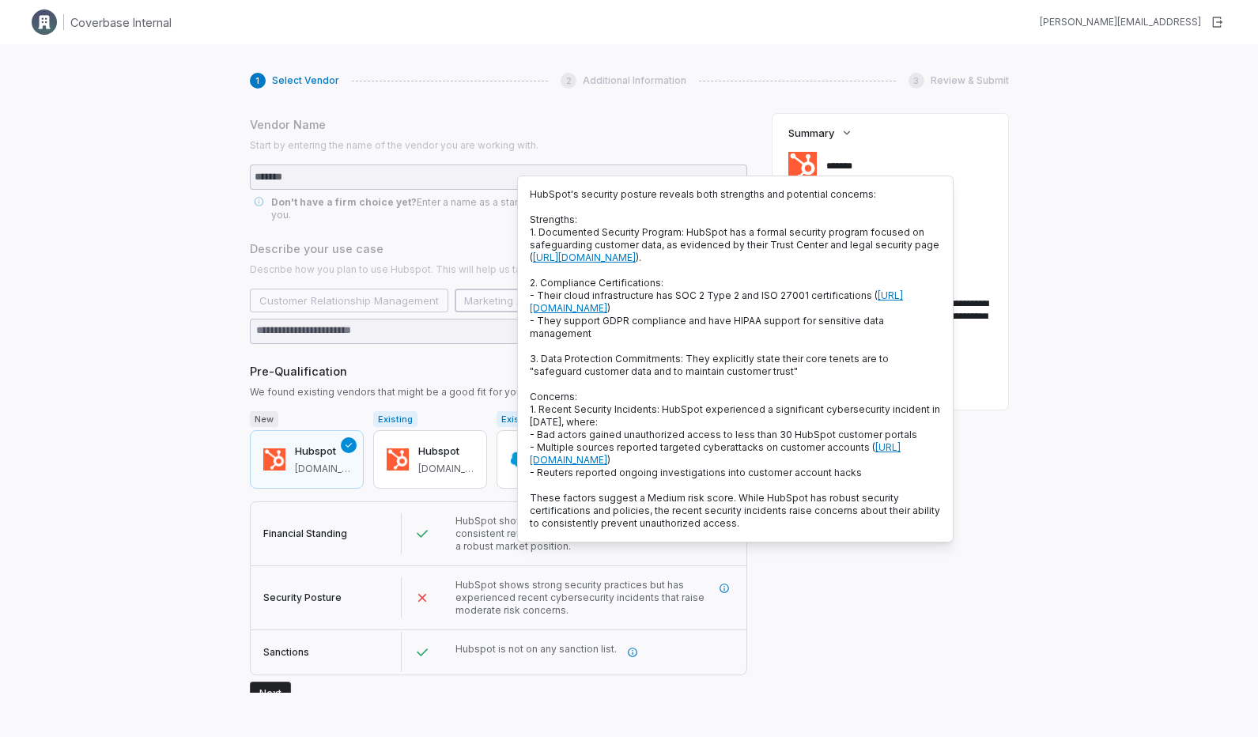
click at [562, 598] on span "HubSpot shows strong security practices but has experienced recent cybersecurit…" at bounding box center [579, 597] width 249 height 37
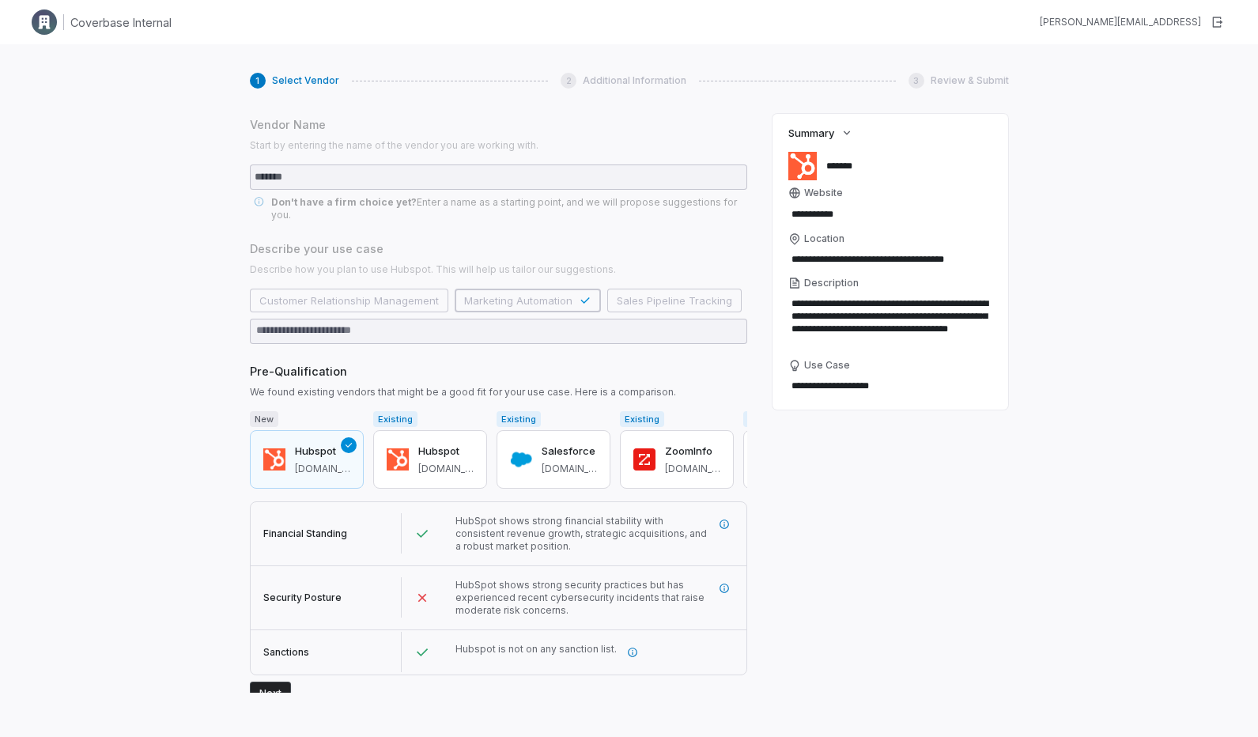
click at [270, 681] on button "Next" at bounding box center [270, 693] width 41 height 24
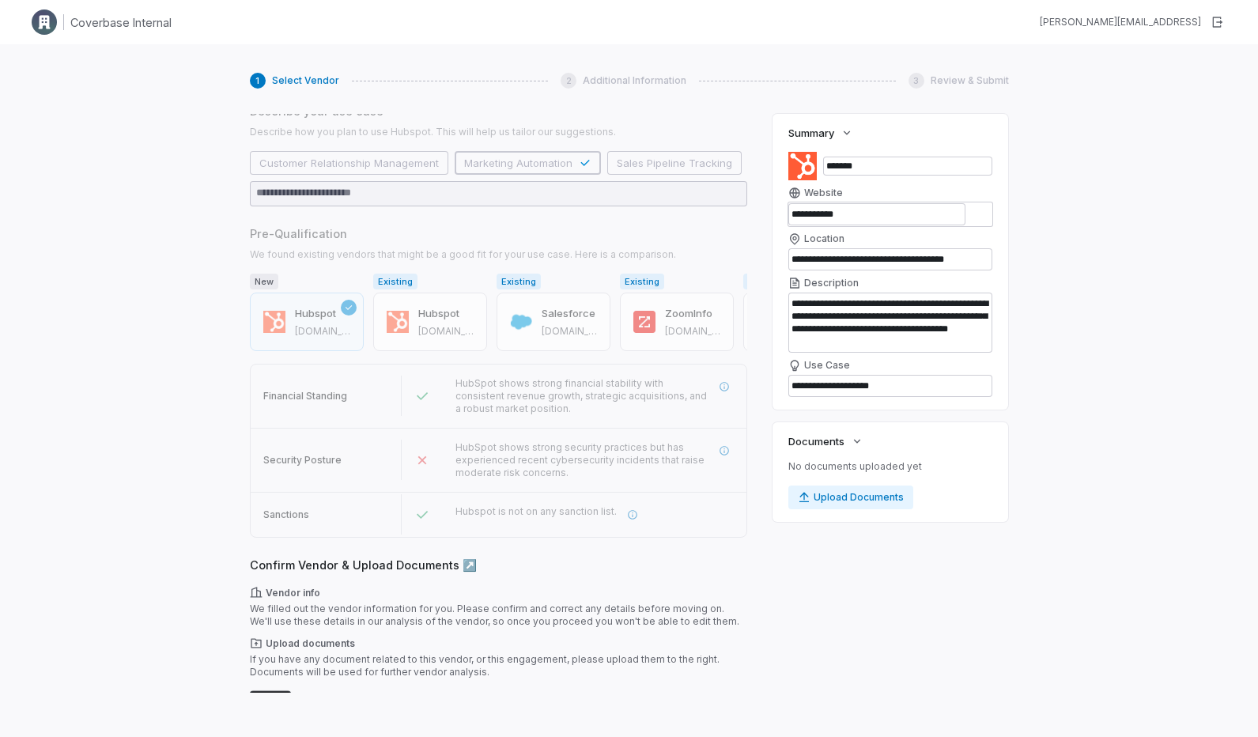
scroll to position [187, 0]
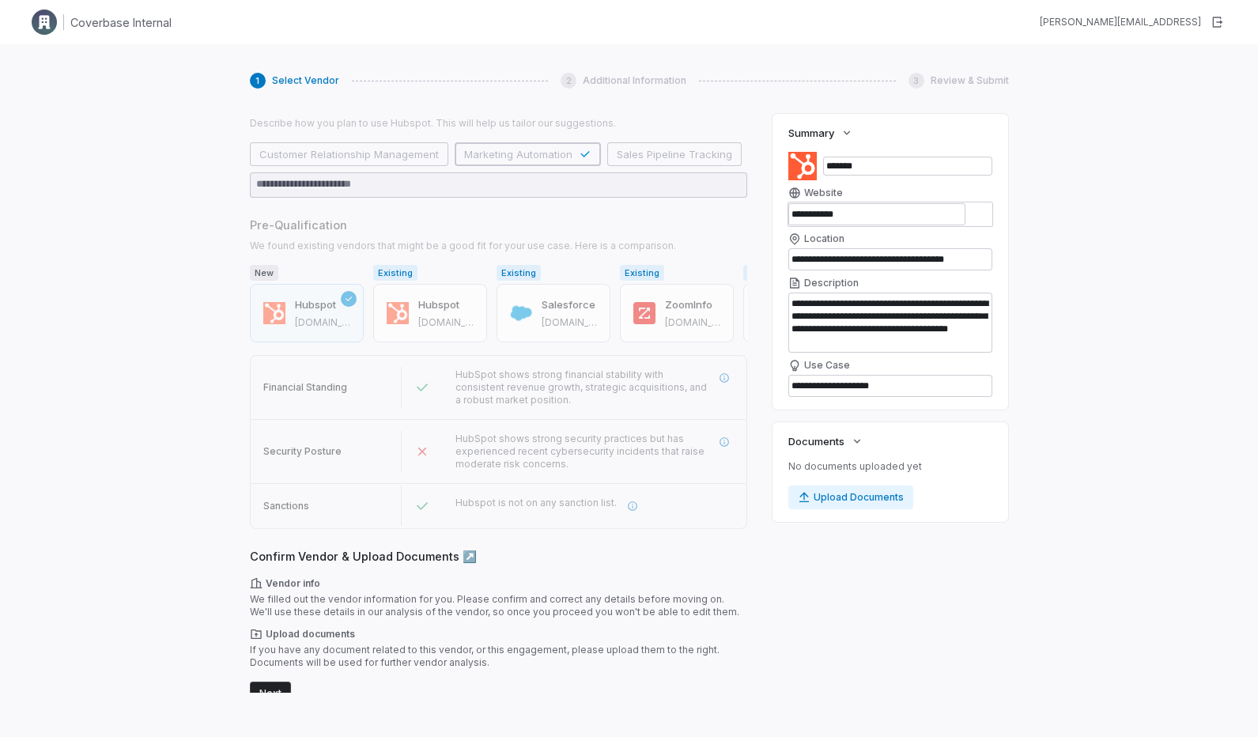
click at [277, 681] on button "Next" at bounding box center [270, 693] width 41 height 24
type textarea "*"
